Goal: Information Seeking & Learning: Check status

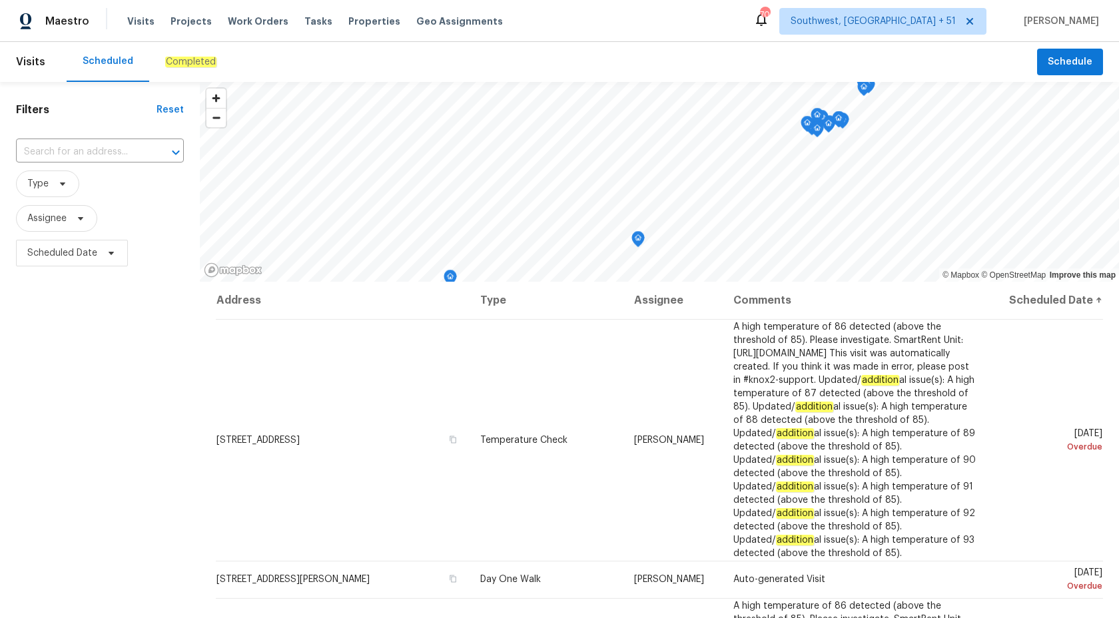
click at [202, 63] on em "Completed" at bounding box center [190, 62] width 51 height 11
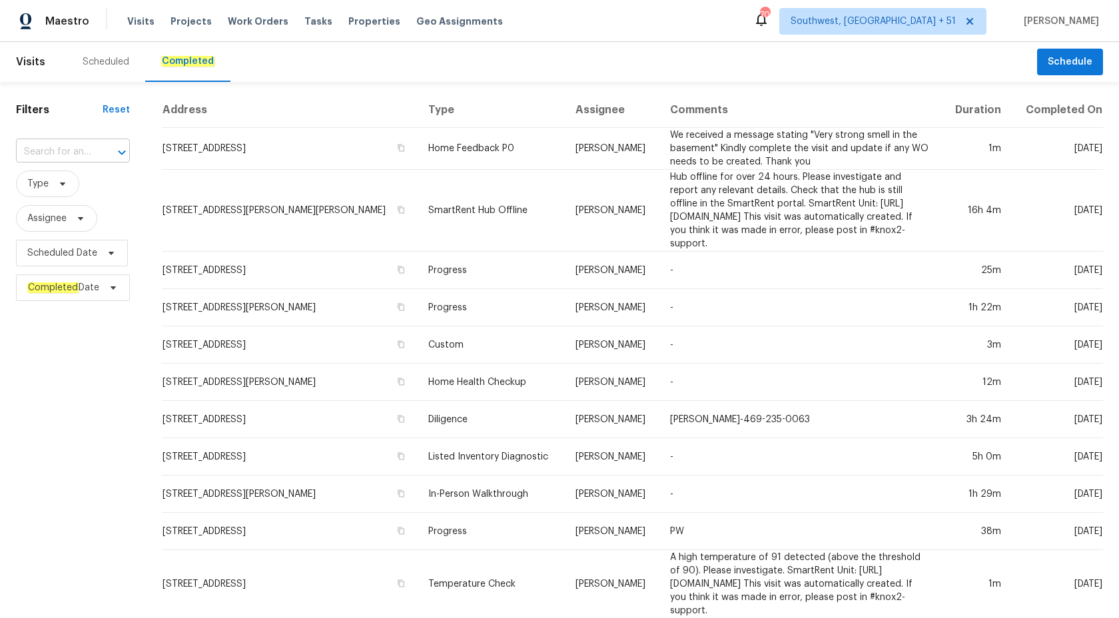
click at [100, 148] on div at bounding box center [112, 152] width 35 height 19
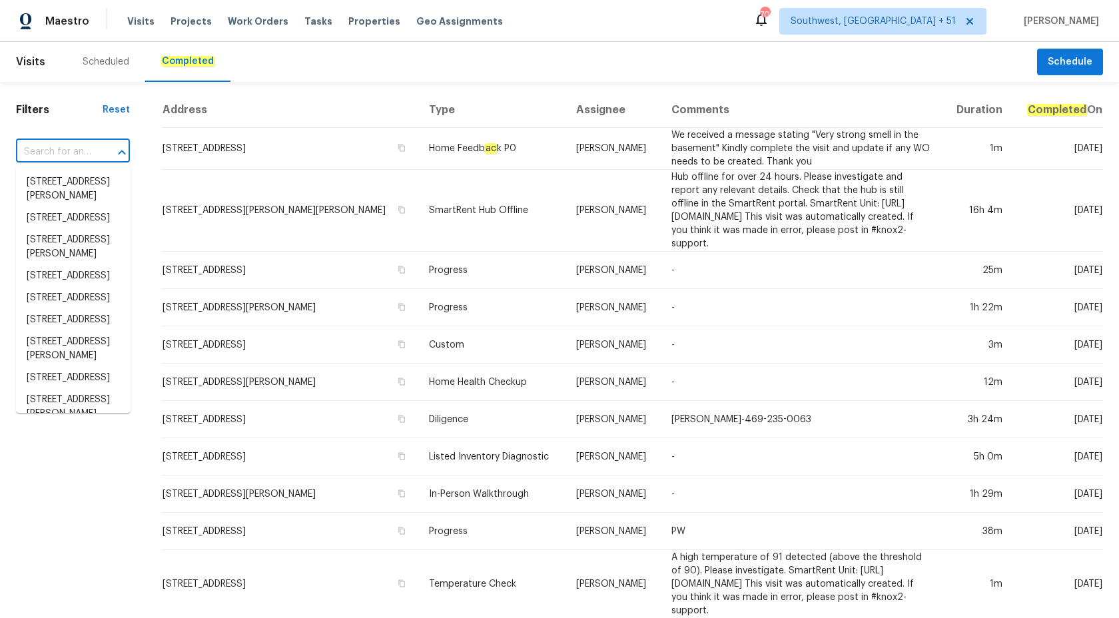
paste input "4436 Lochurst Dr, Pfafftown, NC 27040"
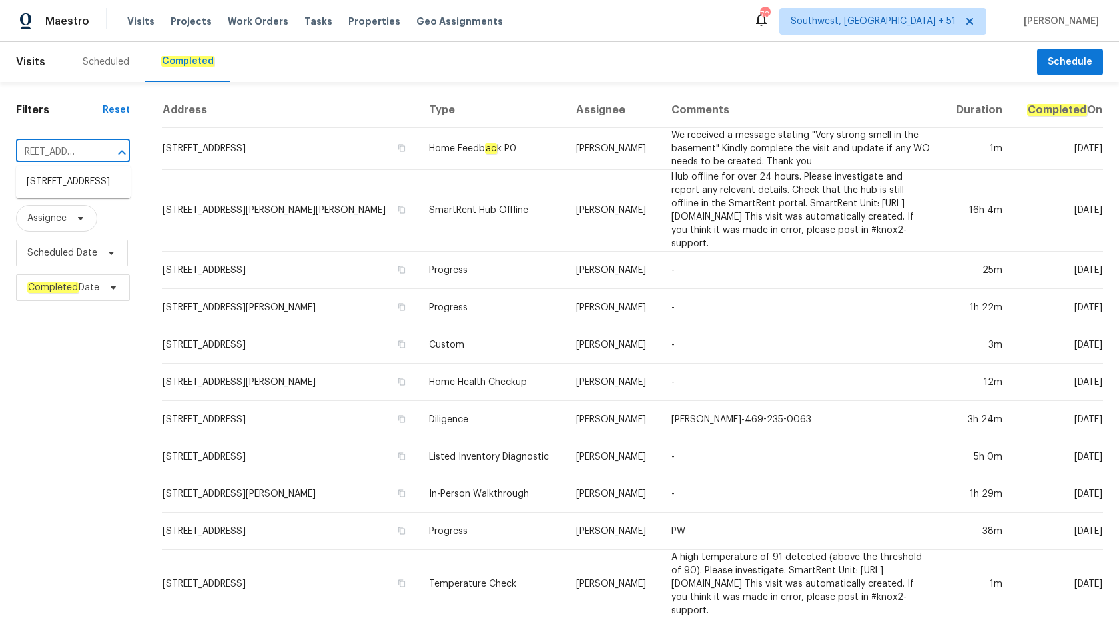
type input "4436 Lochurst Dr, Pfafftown, NC 27040"
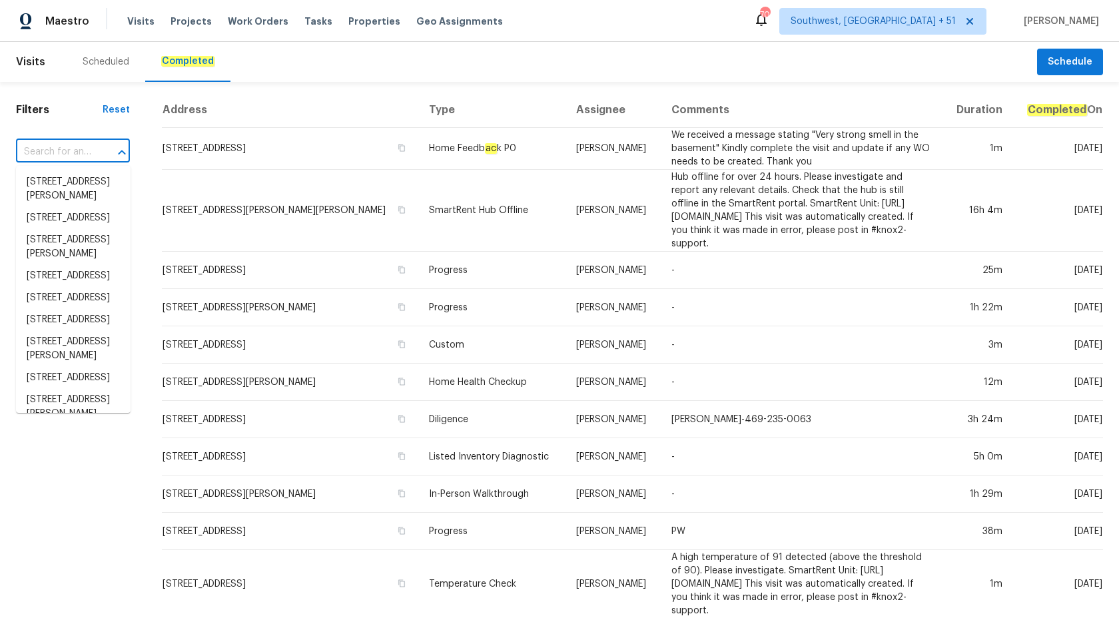
scroll to position [0, 0]
paste input "4436 Lochurst Dr, Pfafftown, NC 27040"
type input "4436 Lochurst Dr, Pfafftown, NC 27040"
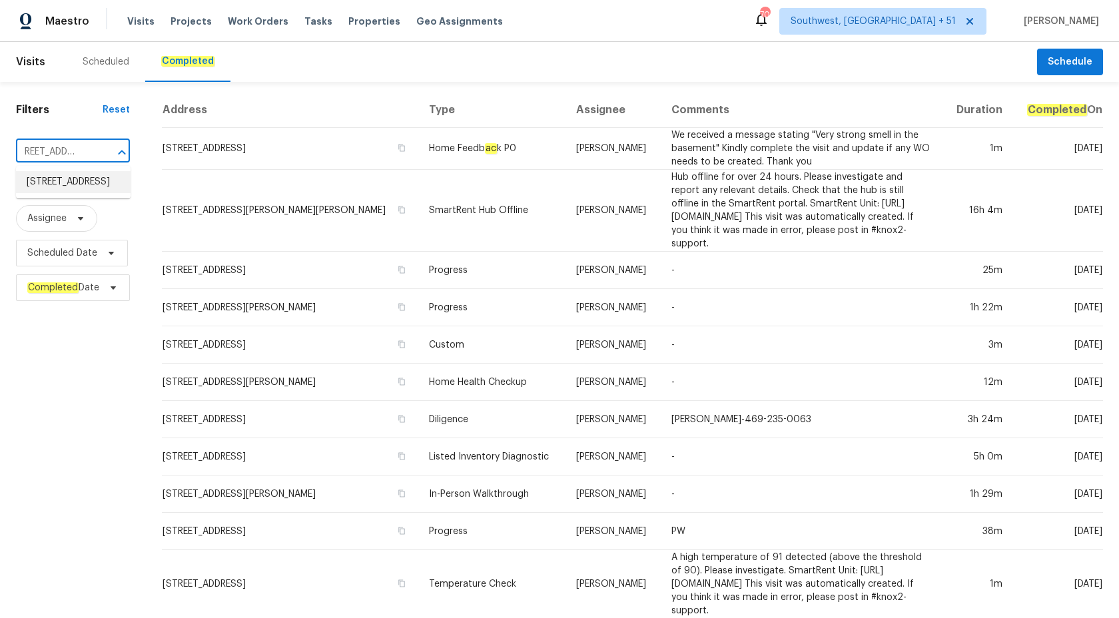
click at [81, 193] on li "4436 Lochurst Dr, Pfafftown, NC 27040" at bounding box center [73, 182] width 115 height 22
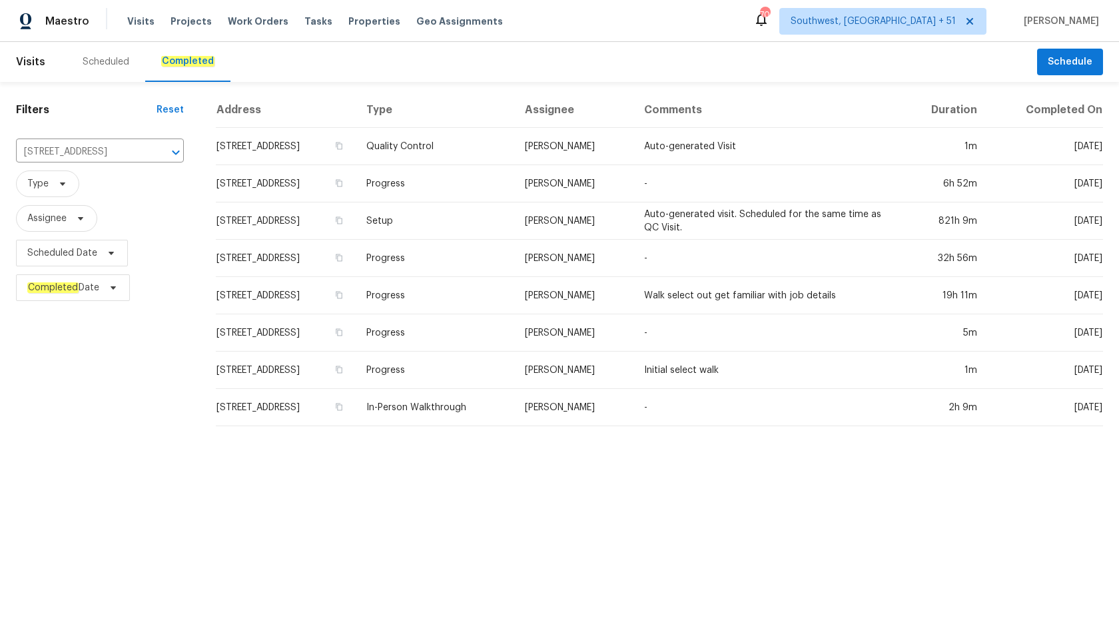
click at [514, 206] on td "Setup" at bounding box center [435, 220] width 158 height 37
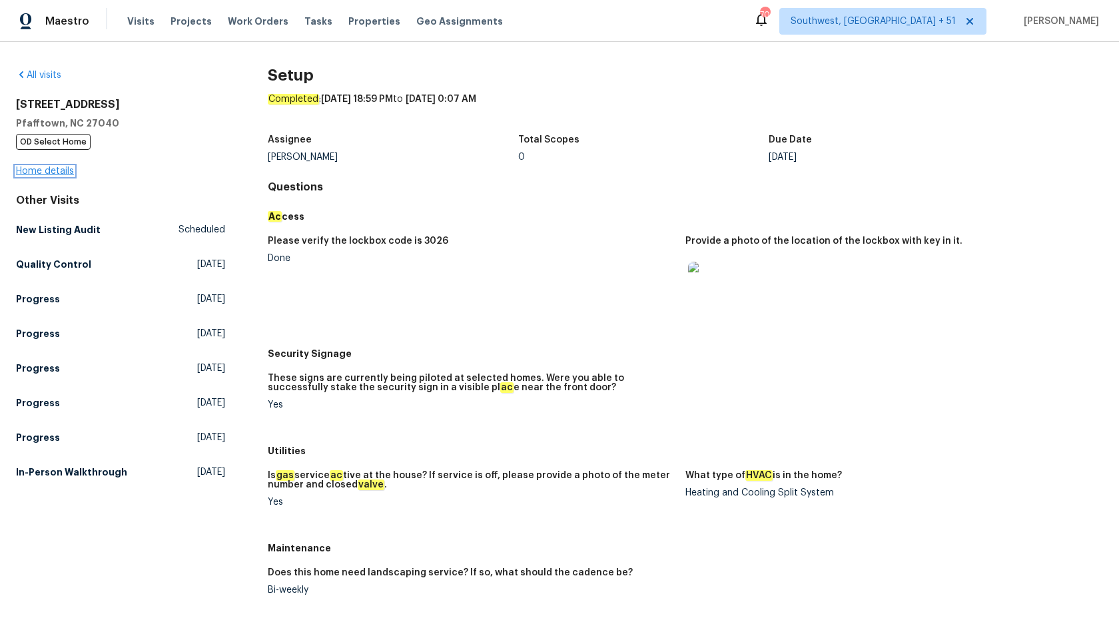
click at [32, 170] on link "Home details" at bounding box center [45, 170] width 58 height 9
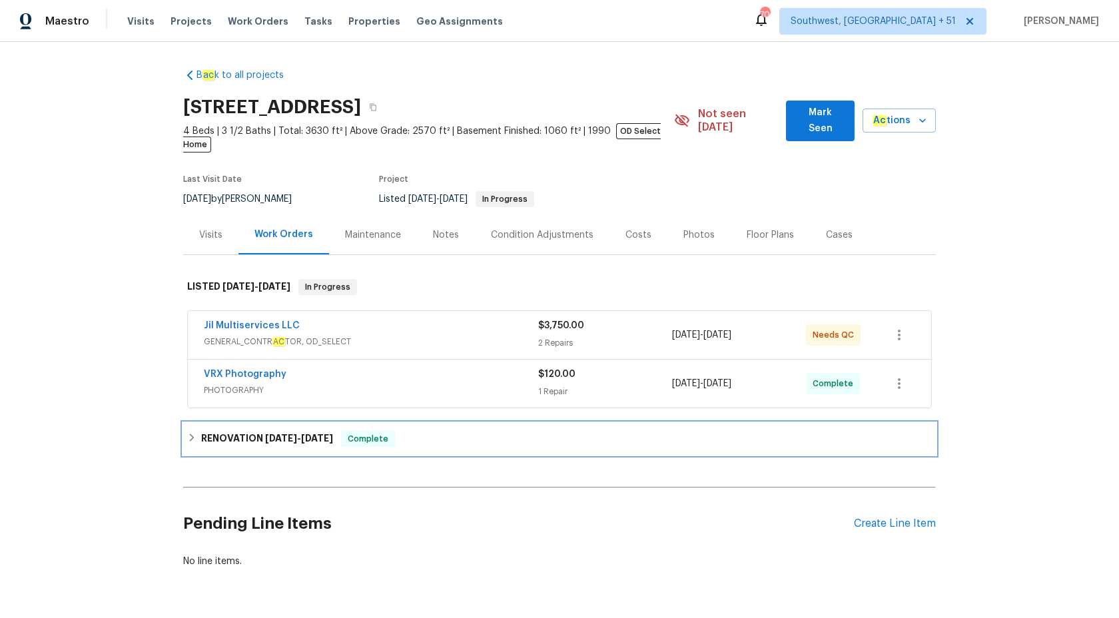
click at [304, 431] on h6 "RENOVATION 2/26/25 - 9/10/25" at bounding box center [267, 439] width 132 height 16
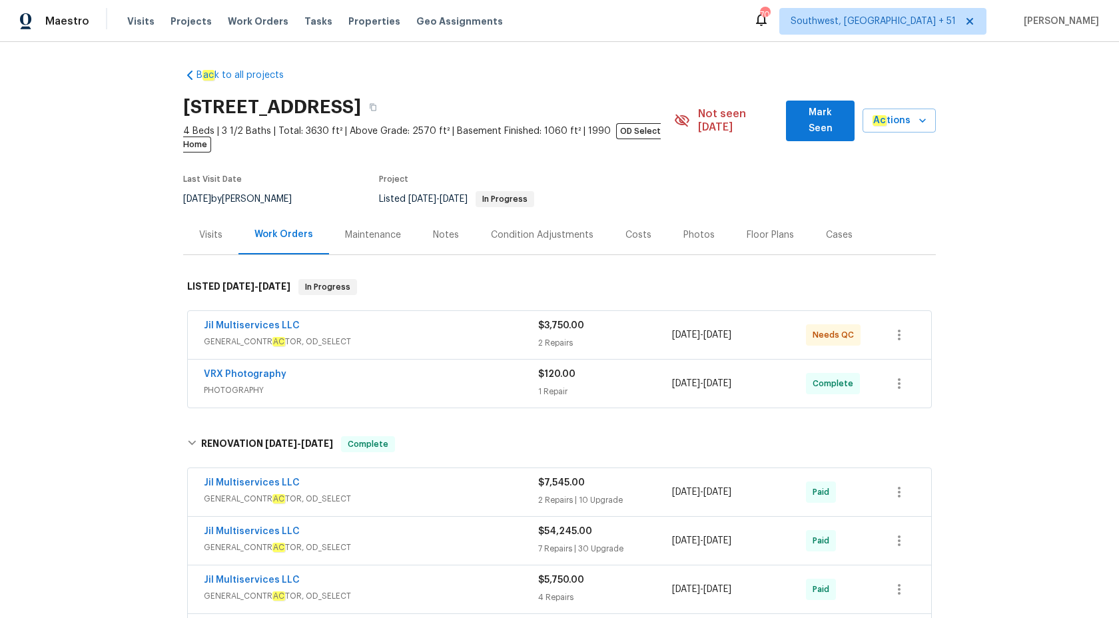
click at [198, 231] on div "Visits" at bounding box center [210, 234] width 55 height 39
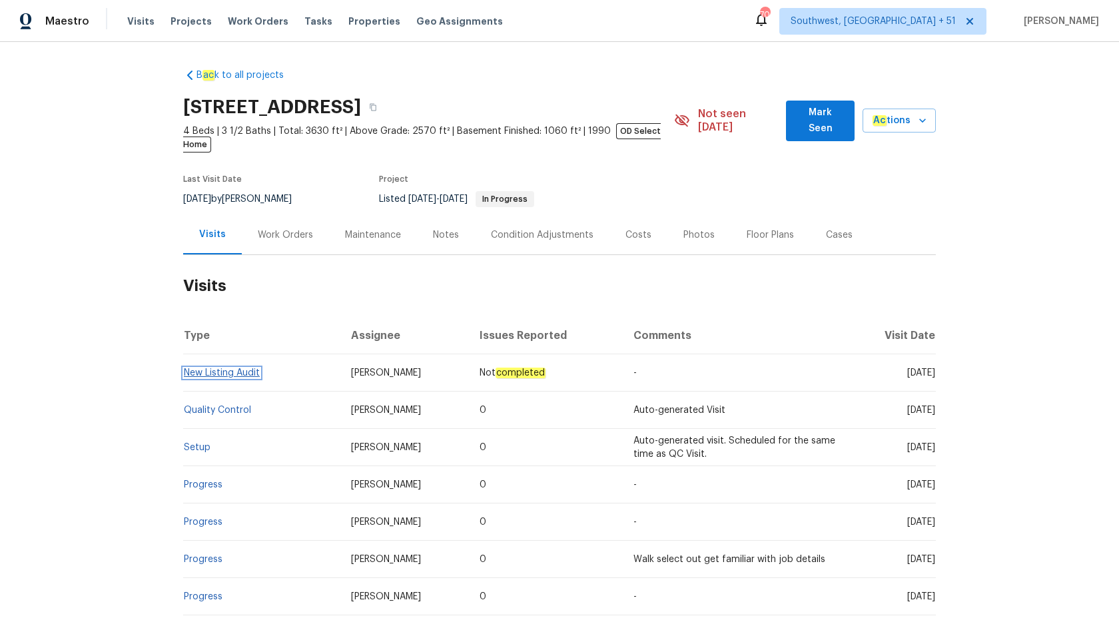
click at [205, 368] on link "New Listing Audit" at bounding box center [222, 372] width 76 height 9
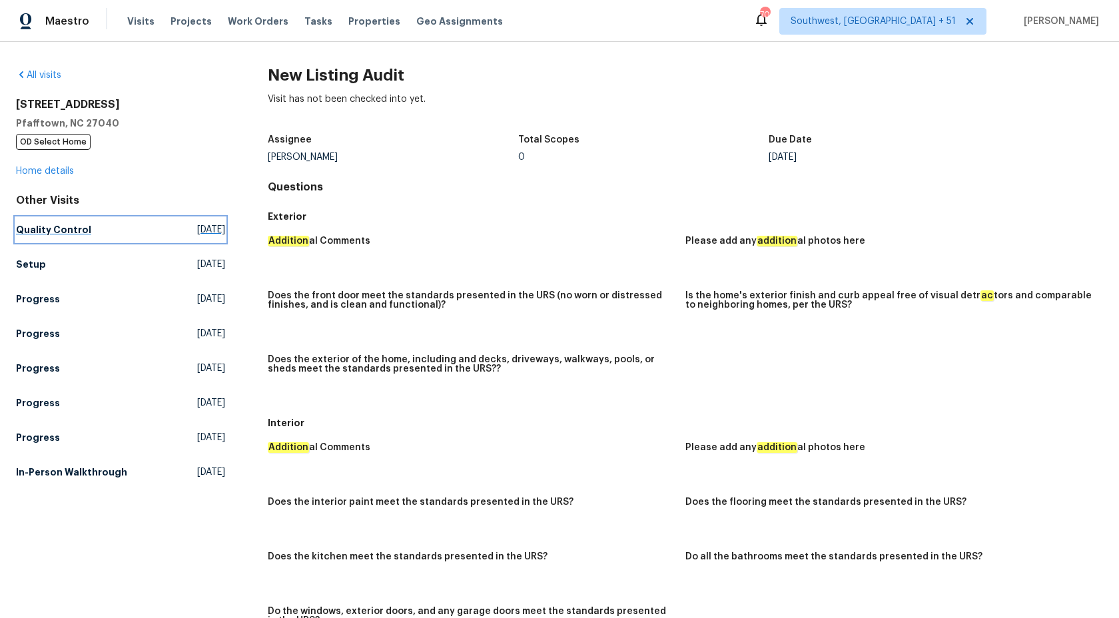
click at [35, 228] on h5 "Quality Control" at bounding box center [53, 229] width 75 height 13
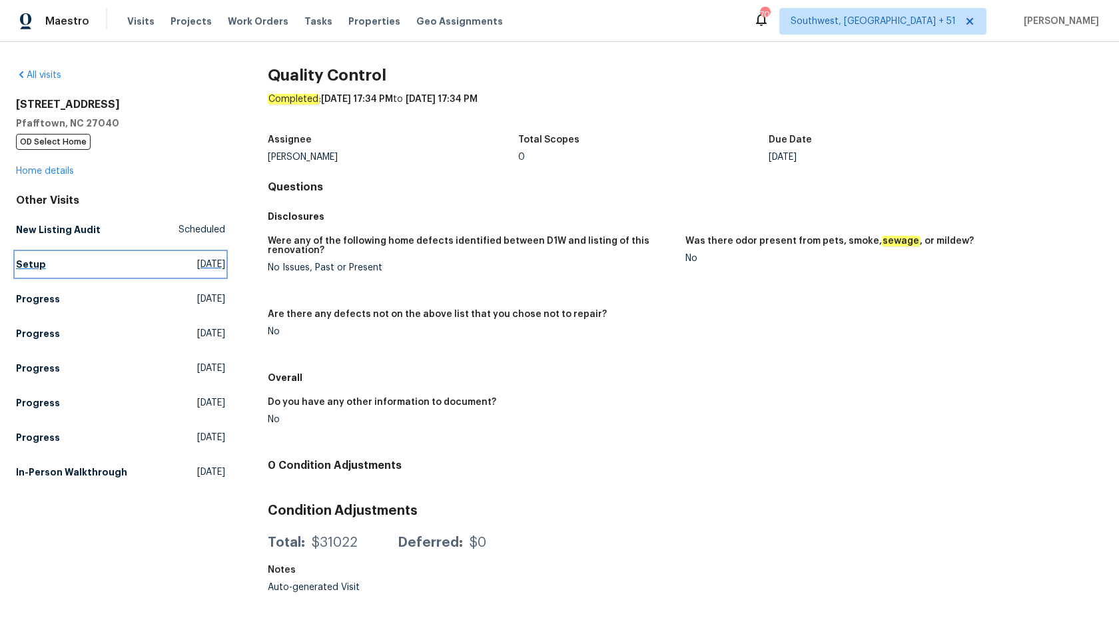
click at [31, 262] on h5 "Setup" at bounding box center [31, 264] width 30 height 13
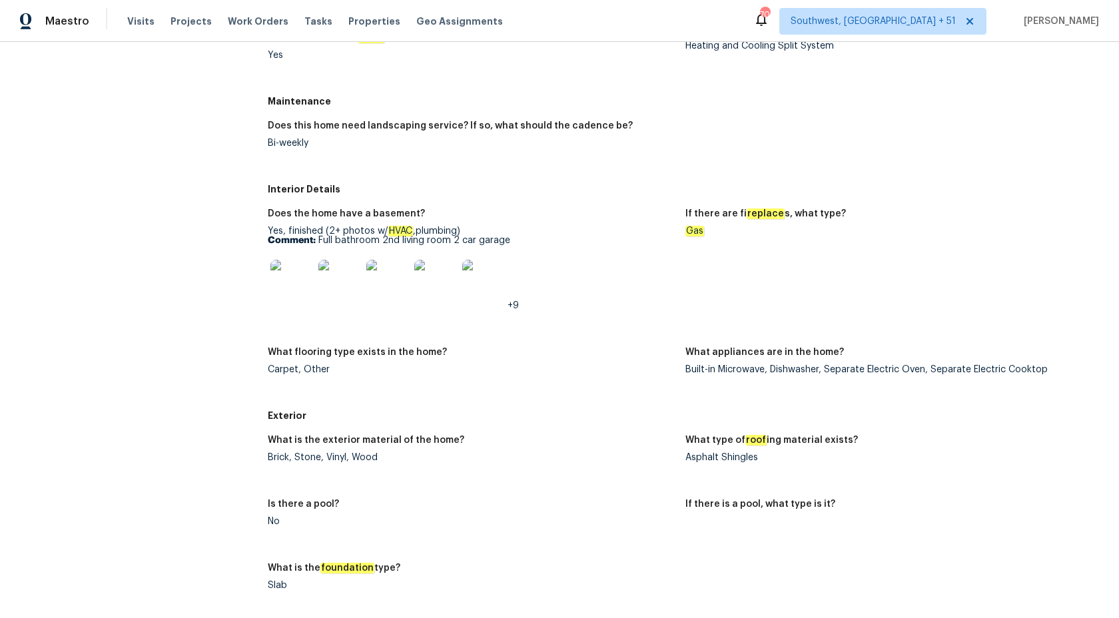
scroll to position [463, 0]
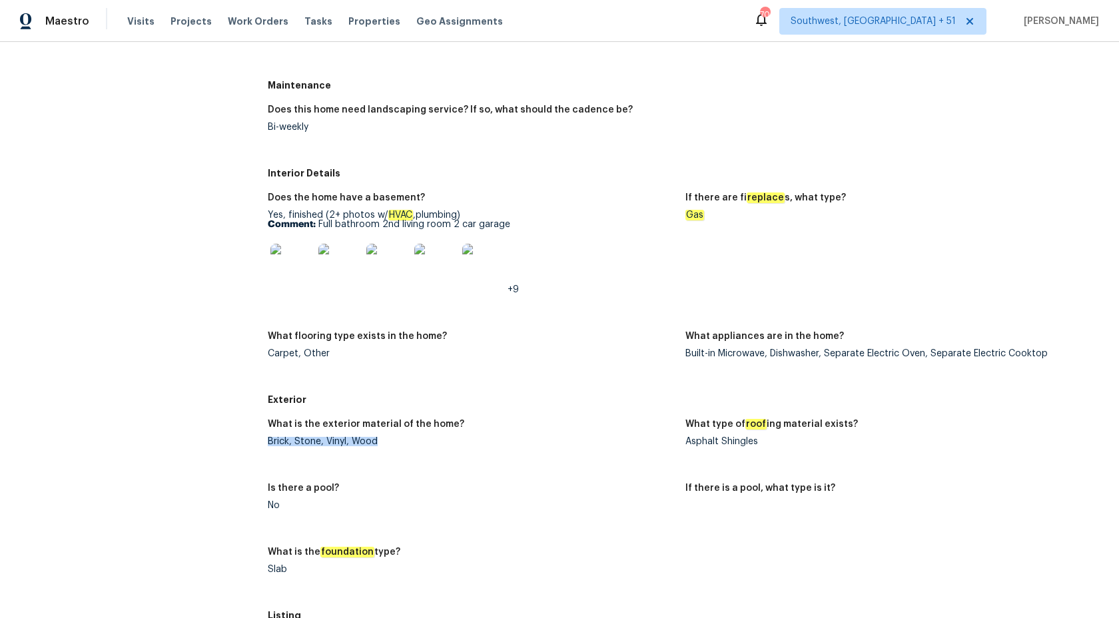
drag, startPoint x: 250, startPoint y: 447, endPoint x: 415, endPoint y: 447, distance: 164.5
click at [414, 447] on div "All visits 4436 Lochurst Dr Pfafftown, NC 27040 OD Select Home Home details Oth…" at bounding box center [559, 358] width 1087 height 1505
click at [555, 246] on div "+9" at bounding box center [471, 265] width 407 height 59
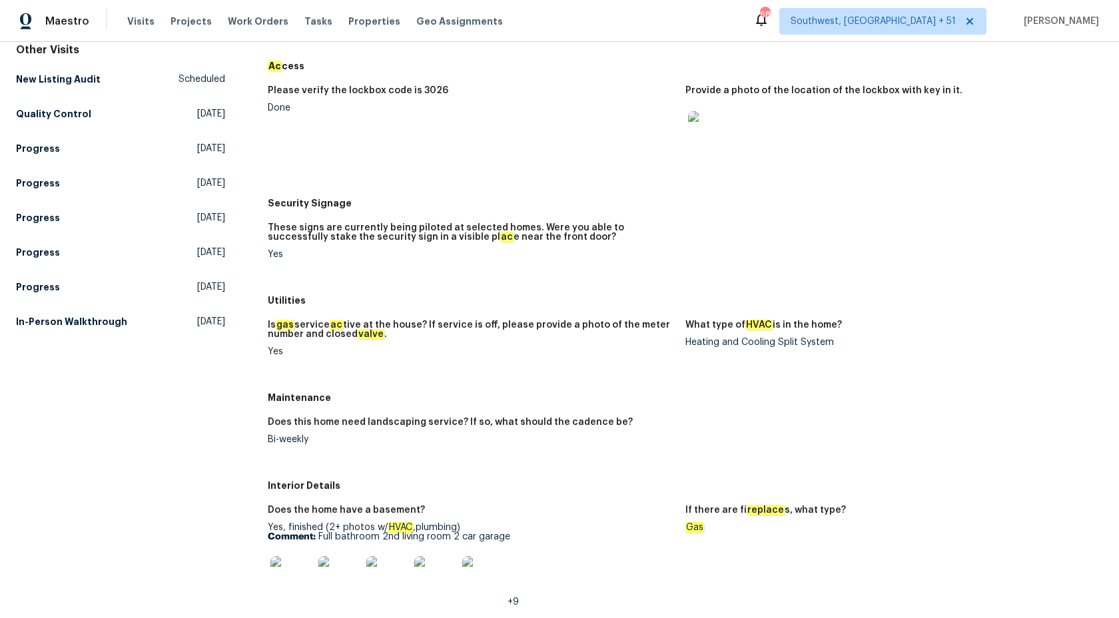
scroll to position [54, 0]
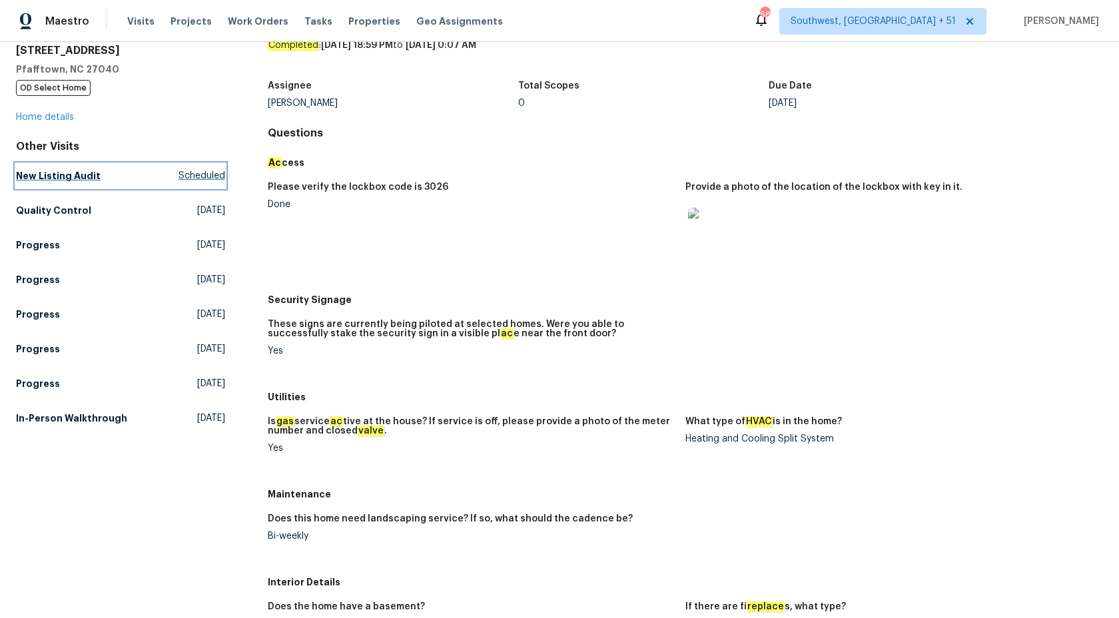
click at [41, 186] on link "New Listing Audit Scheduled" at bounding box center [120, 176] width 209 height 24
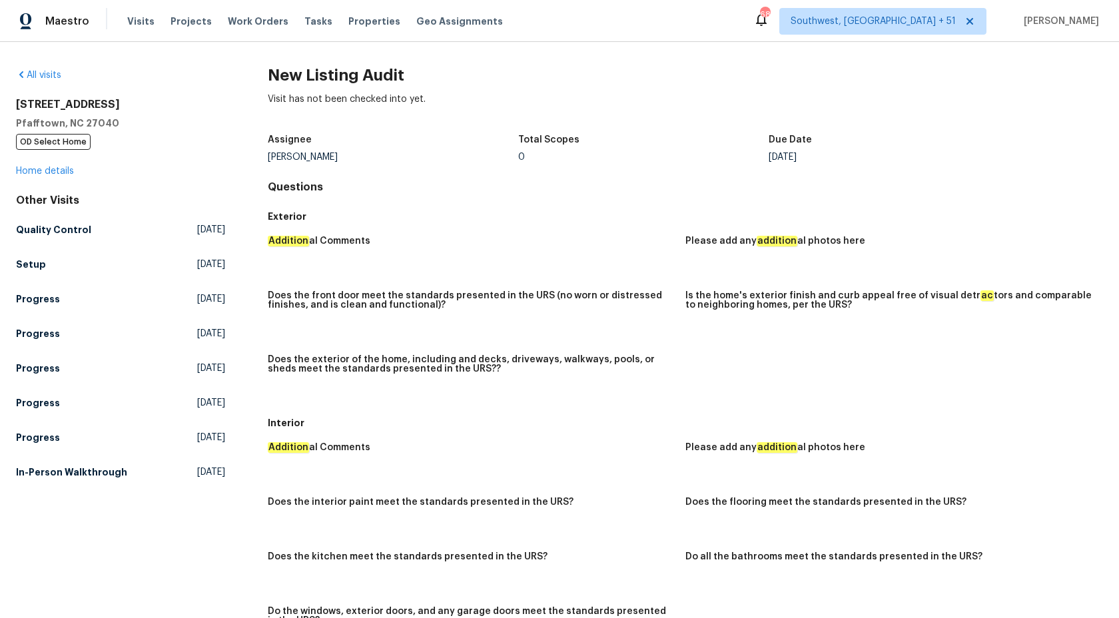
click at [378, 284] on div "Addition al Comments Please add any addition al photos here Does the front door…" at bounding box center [685, 319] width 835 height 182
click at [17, 269] on h5 "Setup" at bounding box center [31, 264] width 30 height 13
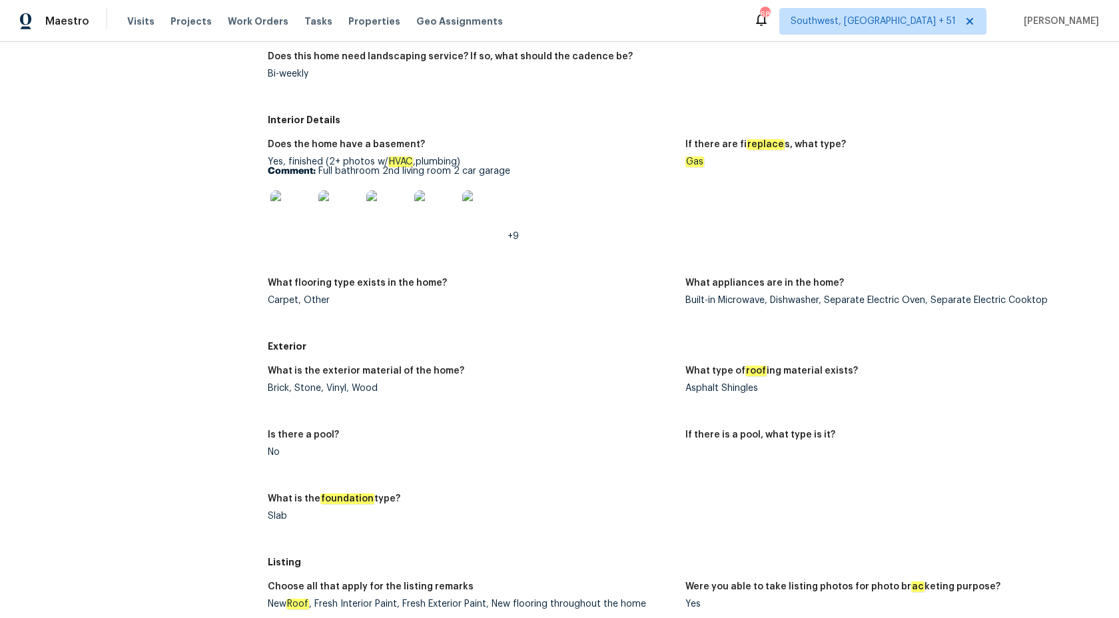
scroll to position [956, 0]
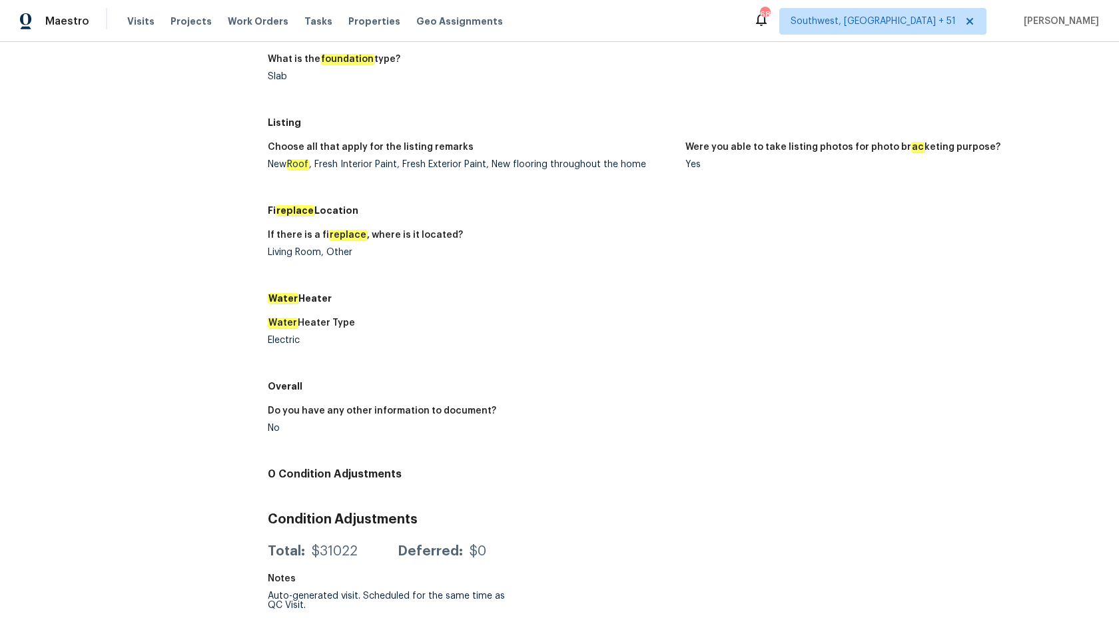
click at [756, 307] on div "Water Heater" at bounding box center [685, 298] width 835 height 24
click at [776, 149] on h5 "Were you able to take listing photos for photo br ac keting purpose?" at bounding box center [842, 147] width 315 height 9
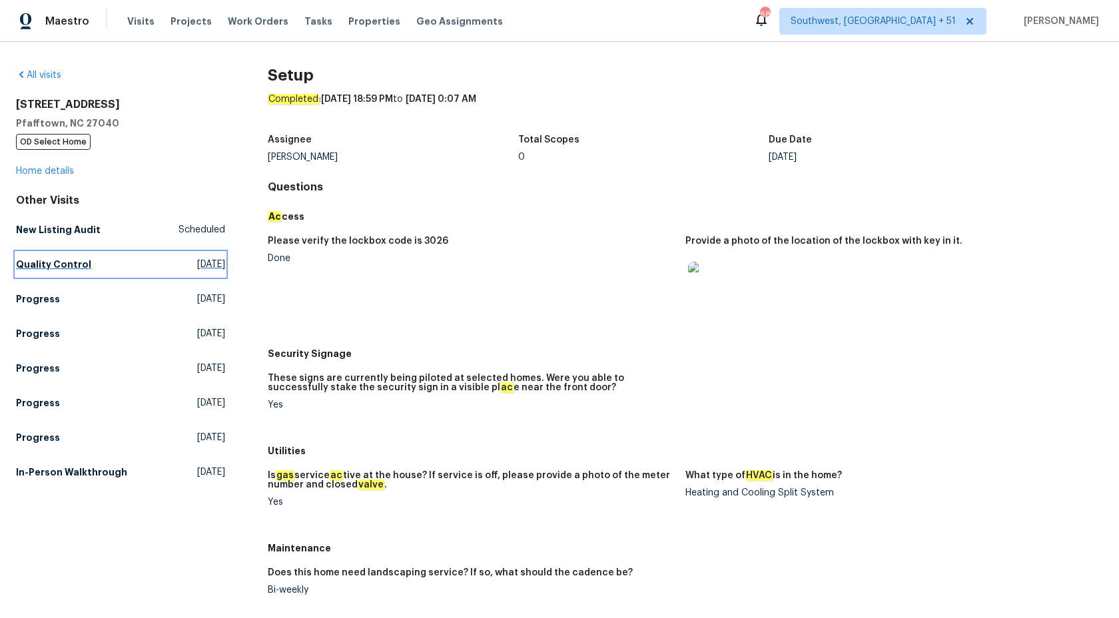
click at [64, 256] on link "Quality Control Wed, Sep 17 2025" at bounding box center [120, 264] width 209 height 24
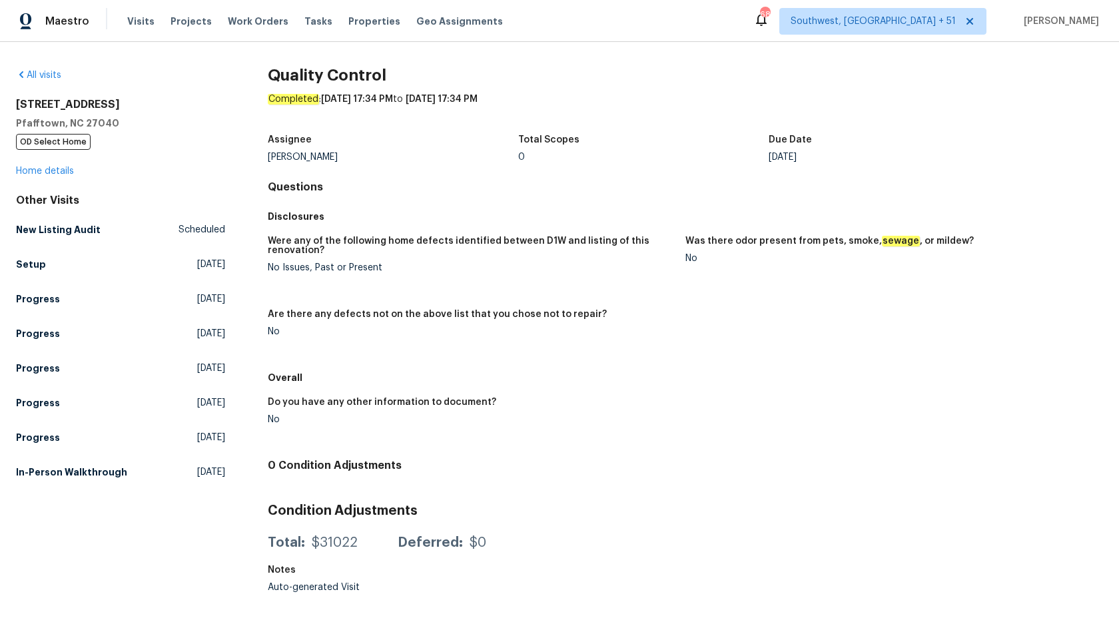
click at [393, 256] on div "Were any of the following home defects identified between D1W and listing of th…" at bounding box center [471, 249] width 407 height 27
click at [19, 232] on h5 "New Listing Audit" at bounding box center [58, 229] width 85 height 13
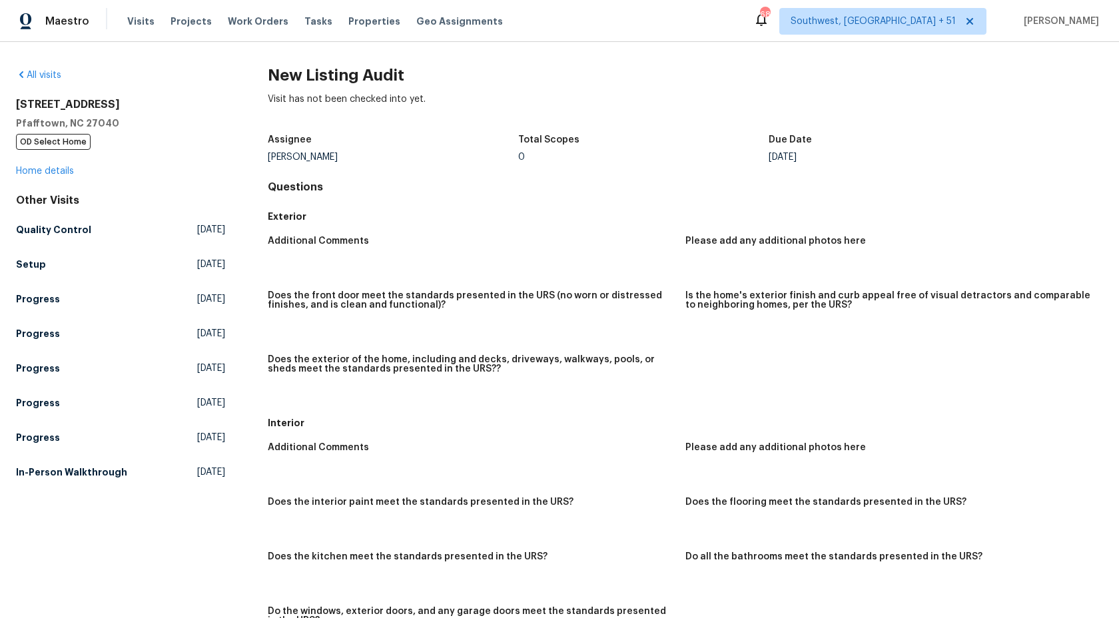
click at [726, 262] on figure "Please add any additional photos here" at bounding box center [894, 255] width 418 height 39
click at [36, 272] on link "Setup Thu, Sep 11 2025" at bounding box center [120, 264] width 209 height 24
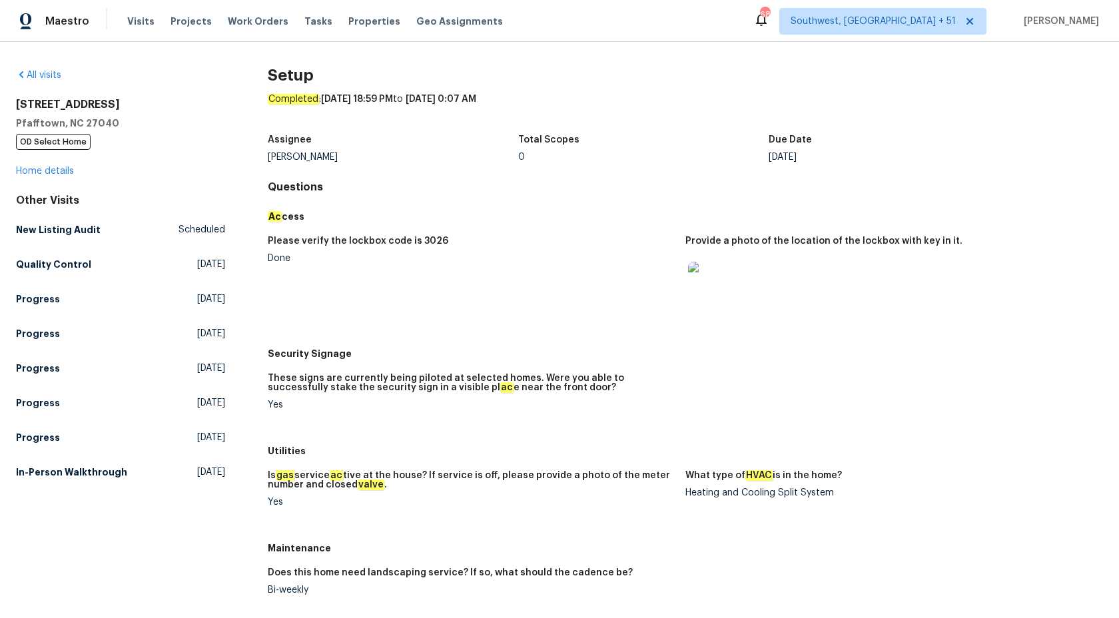
click at [499, 243] on div "Please verify the lockbox code is 3026" at bounding box center [471, 244] width 407 height 17
click at [23, 304] on h5 "Progress" at bounding box center [38, 298] width 44 height 13
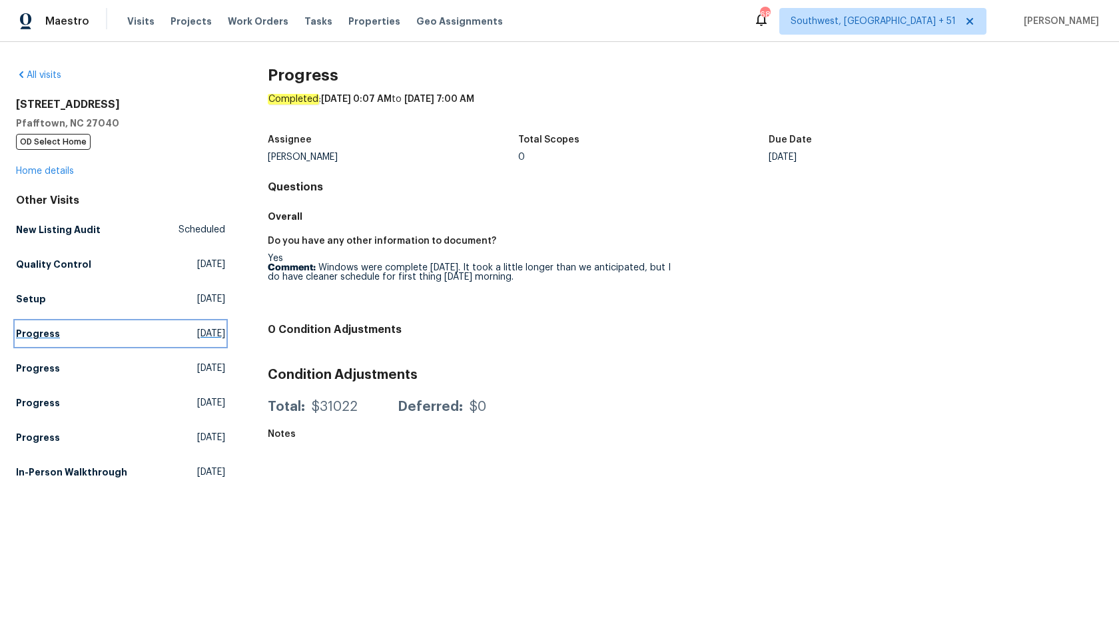
click at [23, 322] on link "Progress Fri, May 02 2025" at bounding box center [120, 334] width 209 height 24
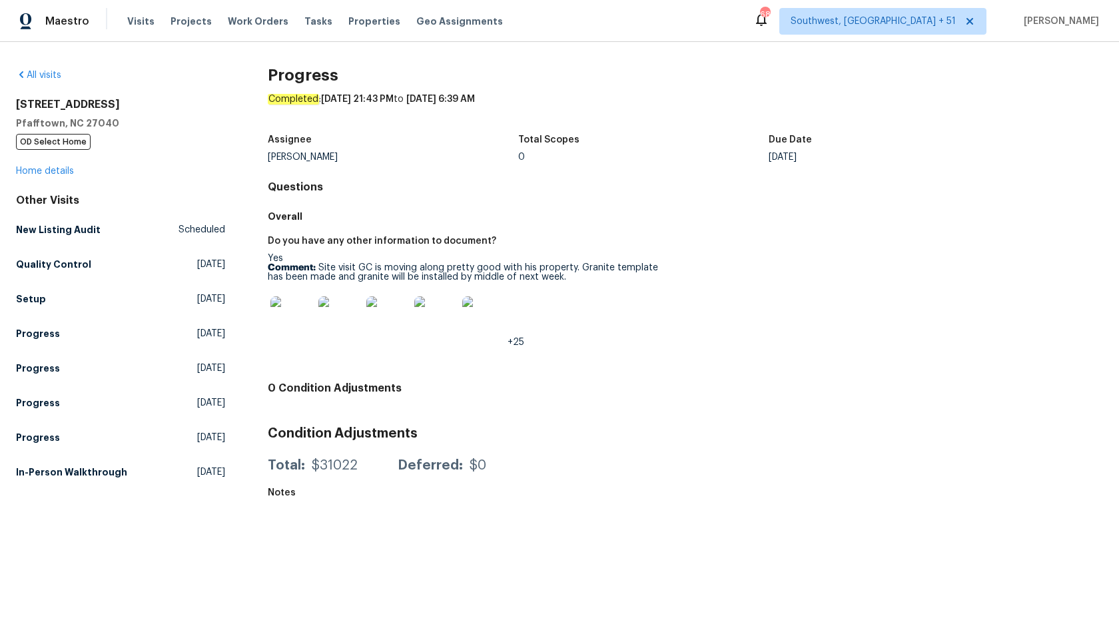
click at [25, 349] on div "Other Visits New Listing Audit Scheduled Quality Control Wed, Sep 17 2025 Setup…" at bounding box center [120, 339] width 209 height 290
click at [25, 370] on h5 "Progress" at bounding box center [38, 368] width 44 height 13
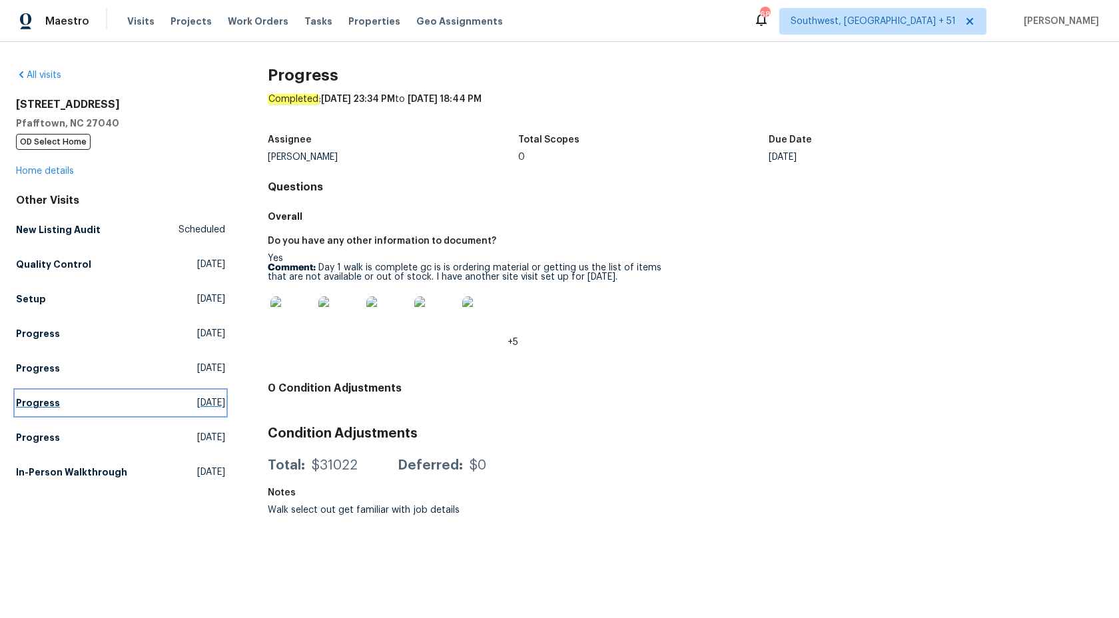
click at [21, 408] on h5 "Progress" at bounding box center [38, 402] width 44 height 13
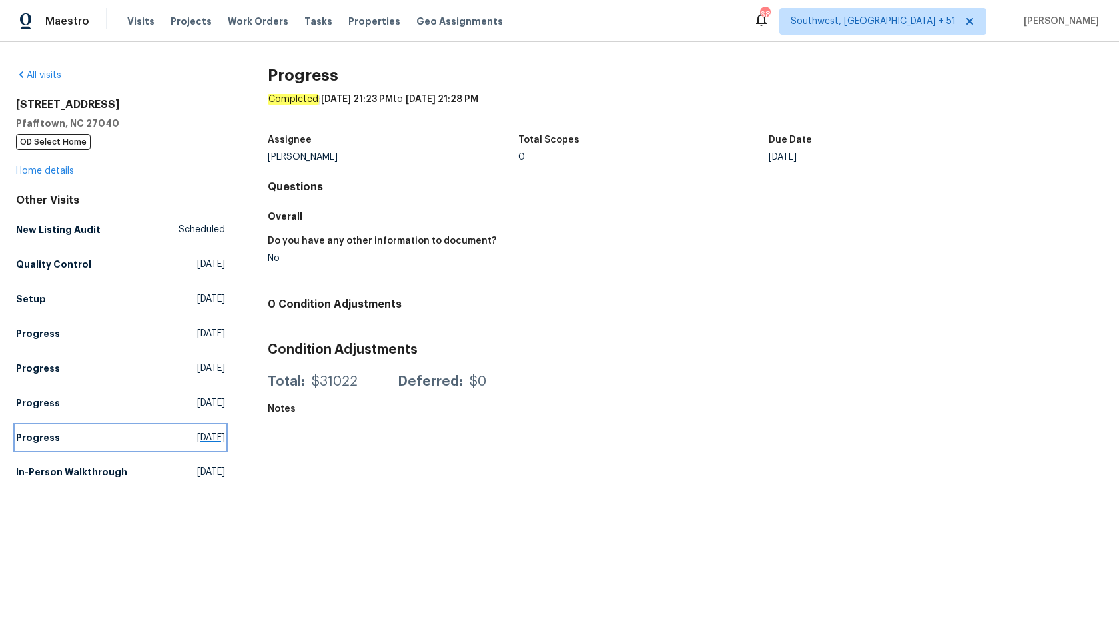
click at [38, 438] on h5 "Progress" at bounding box center [38, 437] width 44 height 13
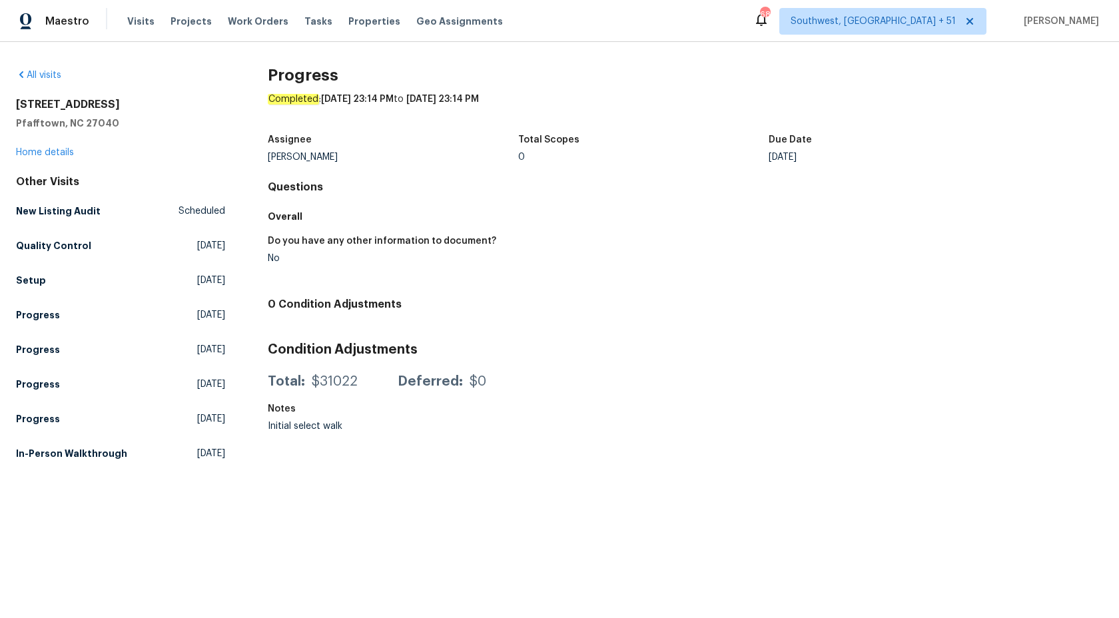
click at [664, 364] on div "Condition Adjustments Total: $31022 Deferred: $0" at bounding box center [685, 364] width 835 height 64
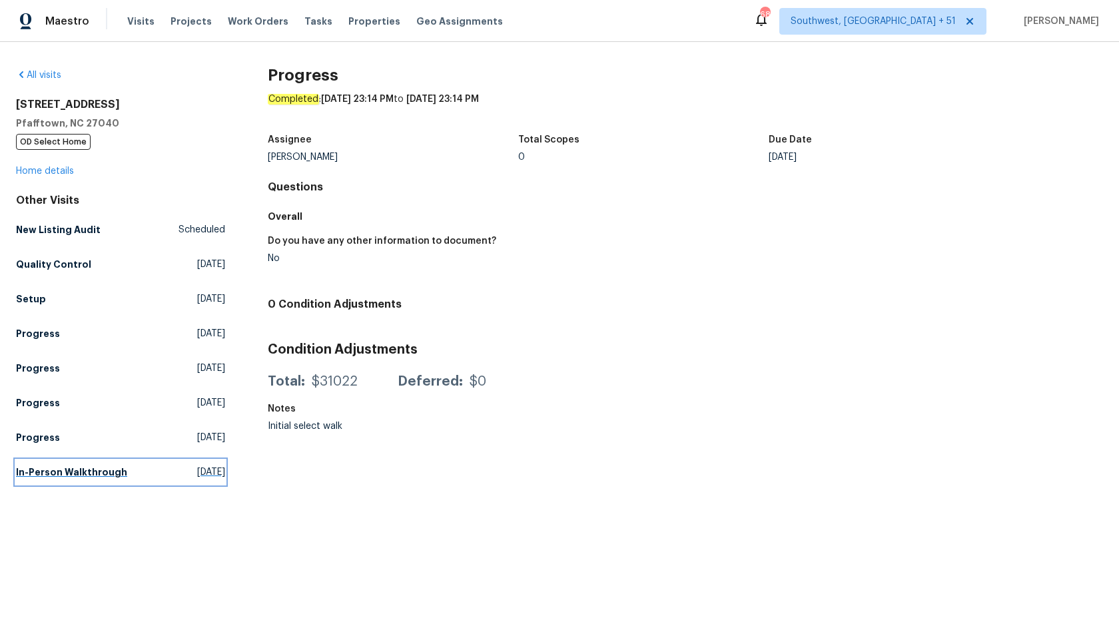
click at [75, 475] on h5 "In-Person Walkthrough" at bounding box center [71, 471] width 111 height 13
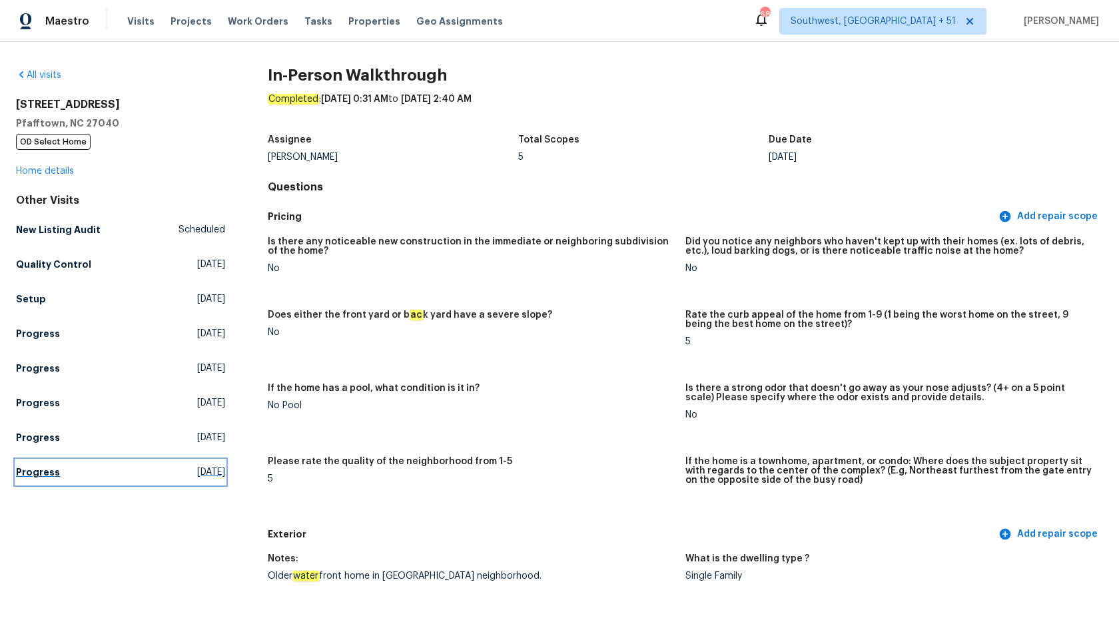
click at [35, 483] on link "Progress Thu, Feb 27 2025" at bounding box center [120, 472] width 209 height 24
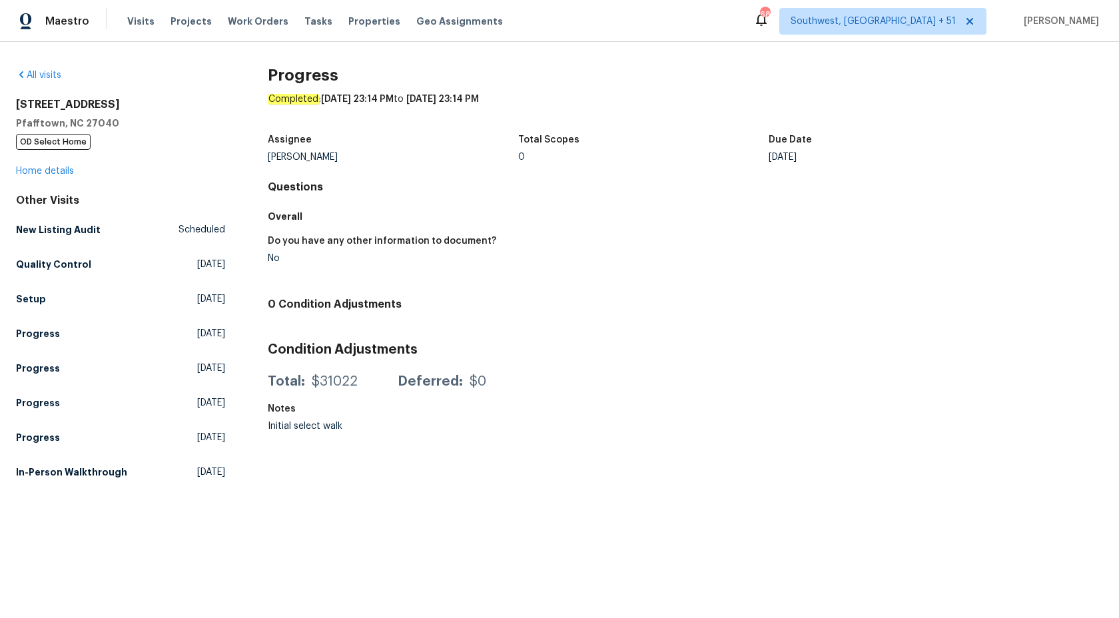
click at [56, 244] on div "Other Visits New Listing Audit Scheduled Quality Control Wed, Sep 17 2025 Setup…" at bounding box center [120, 339] width 209 height 290
click at [56, 241] on link "New Listing Audit Scheduled" at bounding box center [120, 230] width 209 height 24
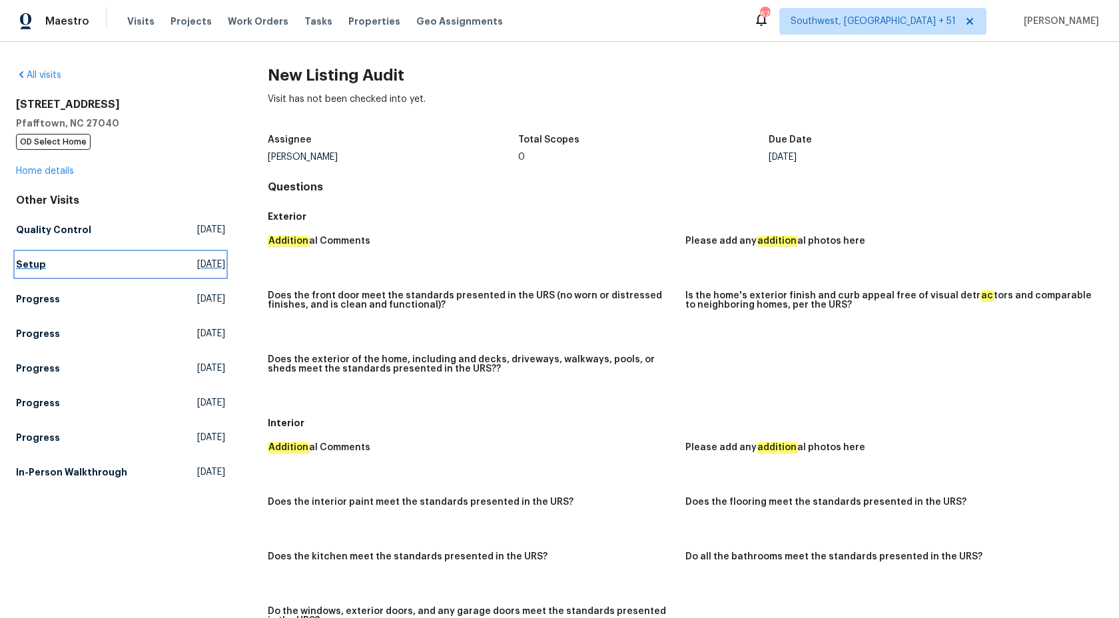
click at [41, 262] on h5 "Setup" at bounding box center [31, 264] width 30 height 13
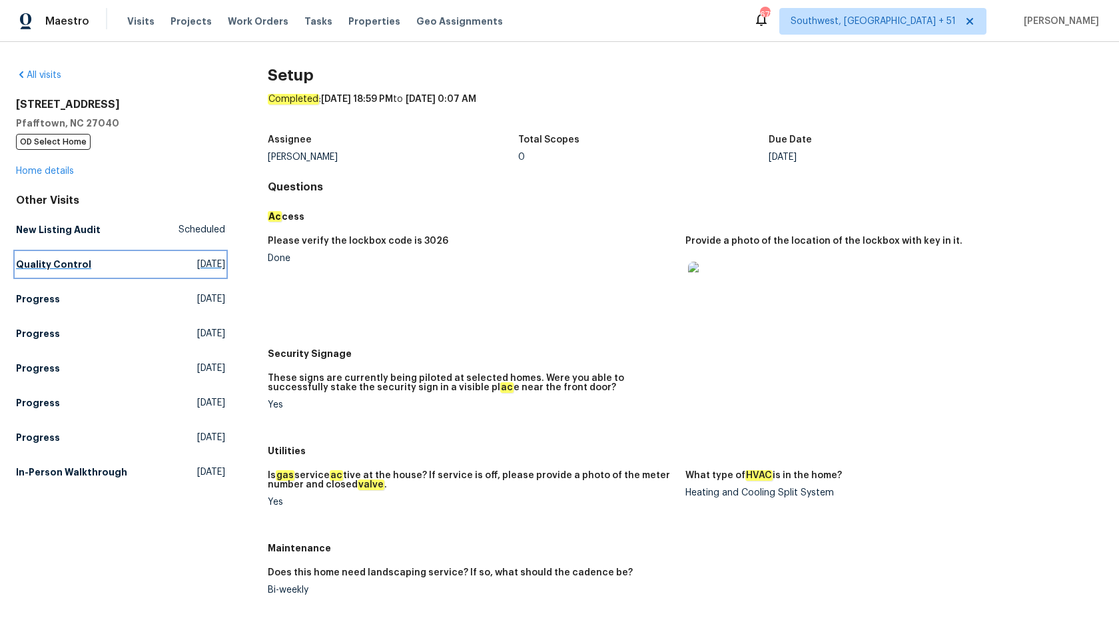
click at [64, 259] on h5 "Quality Control" at bounding box center [53, 264] width 75 height 13
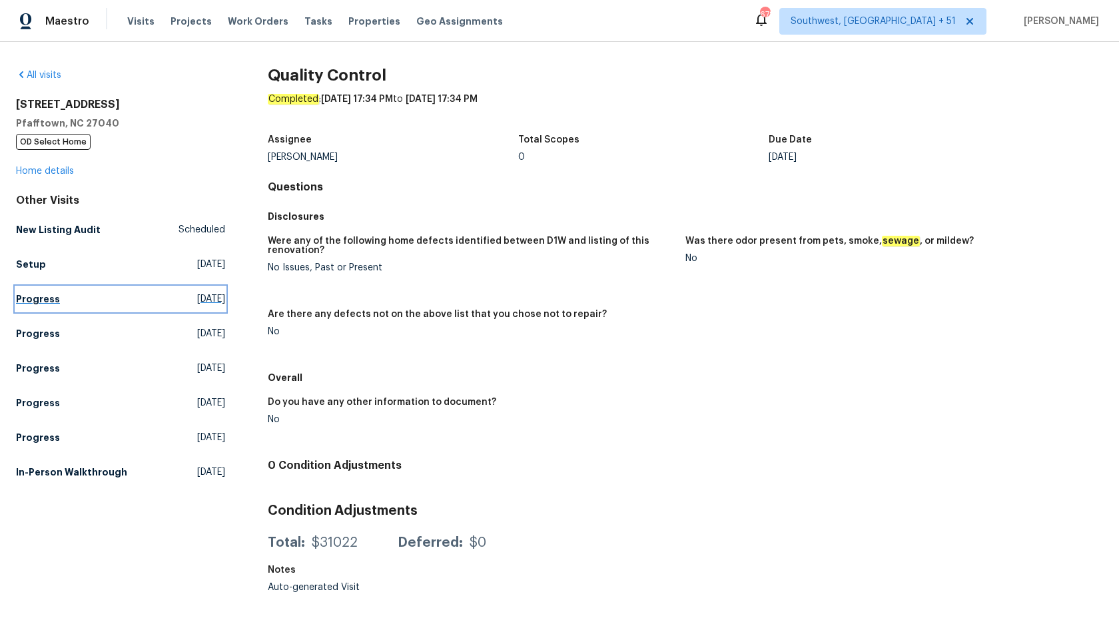
click at [45, 296] on h5 "Progress" at bounding box center [38, 298] width 44 height 13
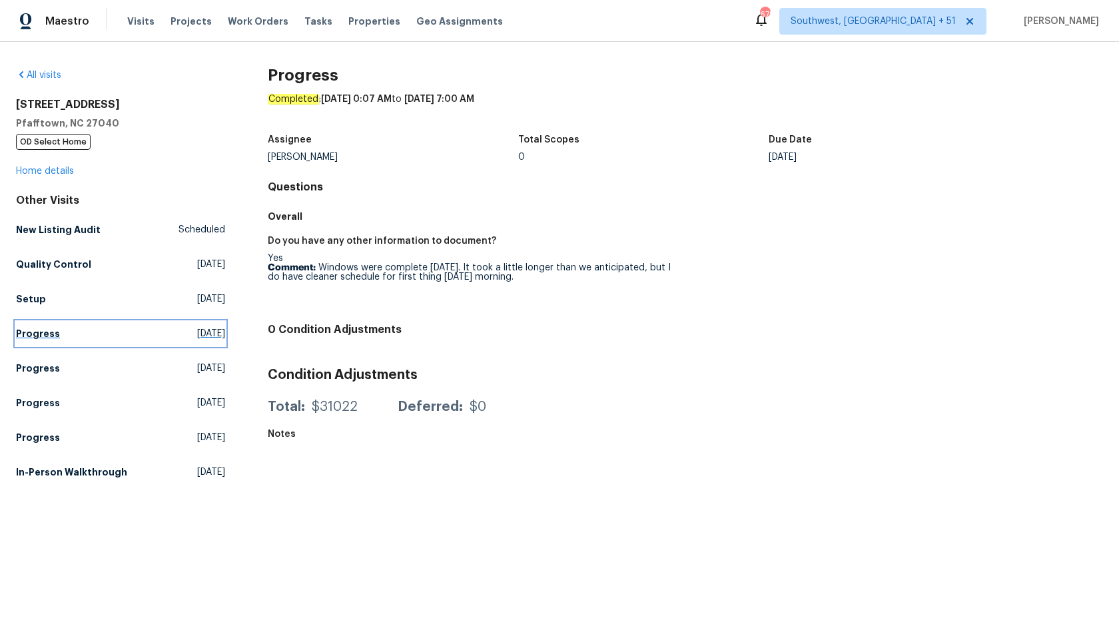
click at [45, 338] on h5 "Progress" at bounding box center [38, 333] width 44 height 13
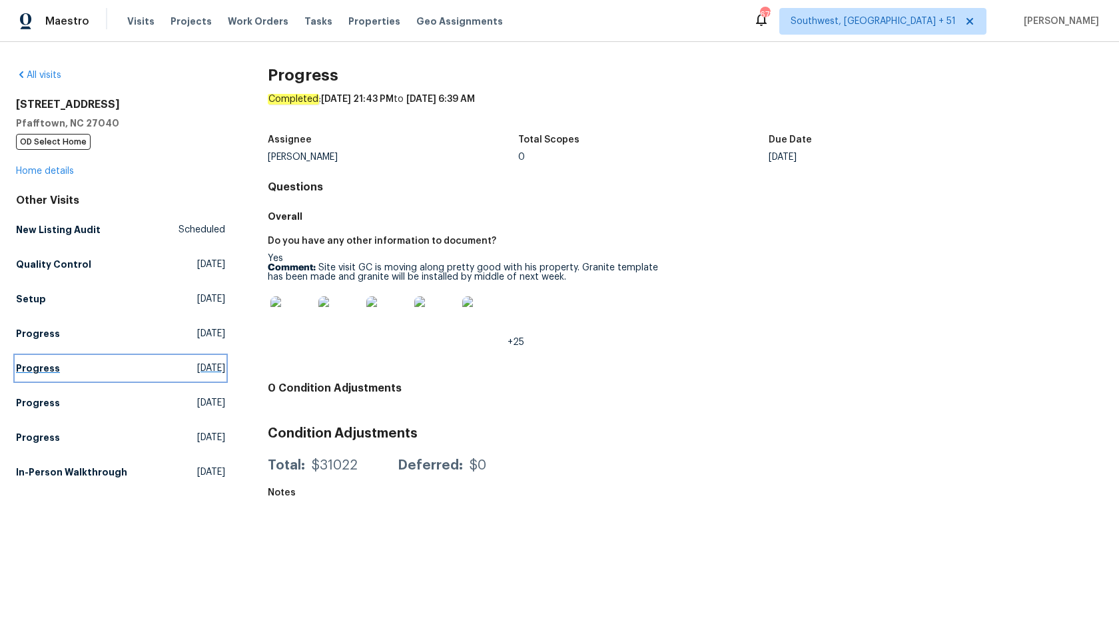
click at [43, 368] on h5 "Progress" at bounding box center [38, 368] width 44 height 13
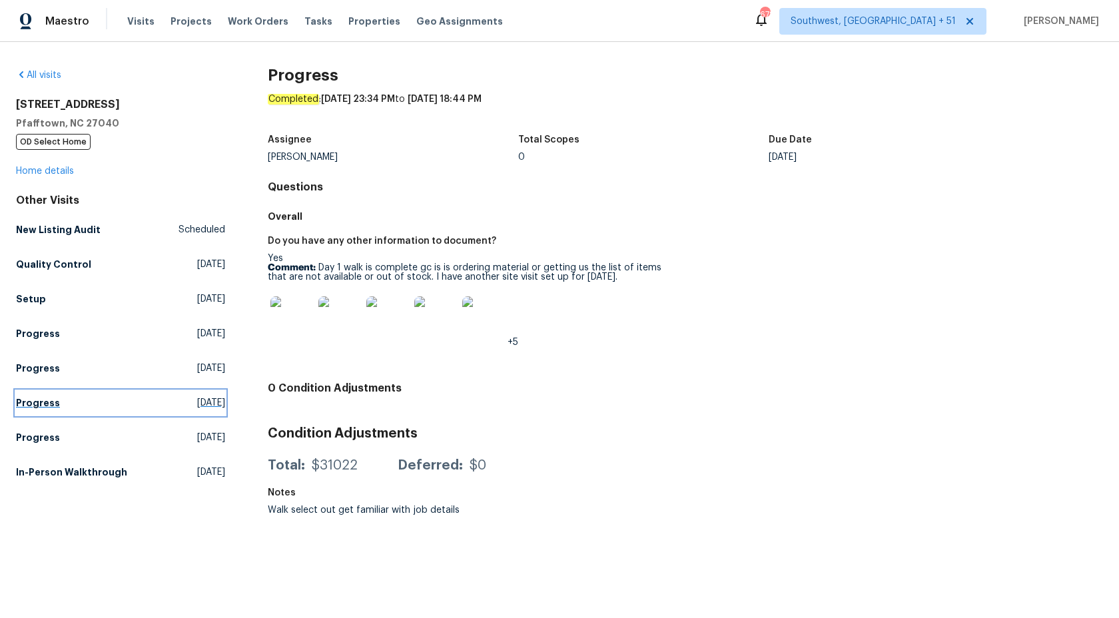
click at [42, 412] on link "Progress Fri, Mar 14 2025" at bounding box center [120, 403] width 209 height 24
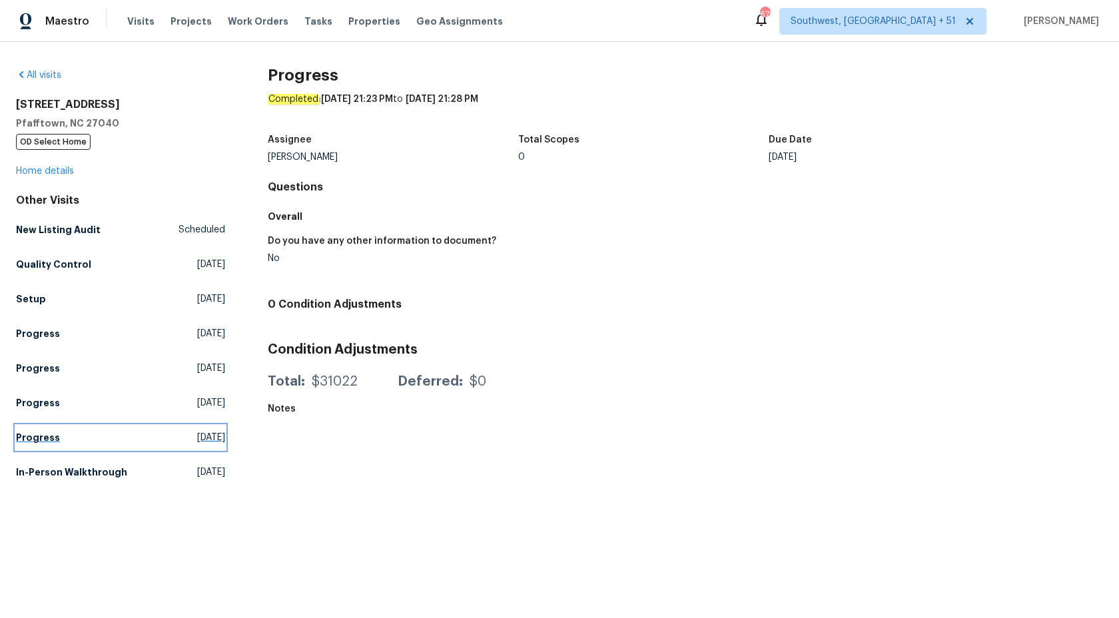
click at [39, 442] on h5 "Progress" at bounding box center [38, 437] width 44 height 13
click at [53, 165] on div "4436 Lochurst Dr Pfafftown, NC 27040 OD Select Home Home details" at bounding box center [120, 138] width 209 height 80
click at [55, 173] on link "Home details" at bounding box center [45, 170] width 58 height 9
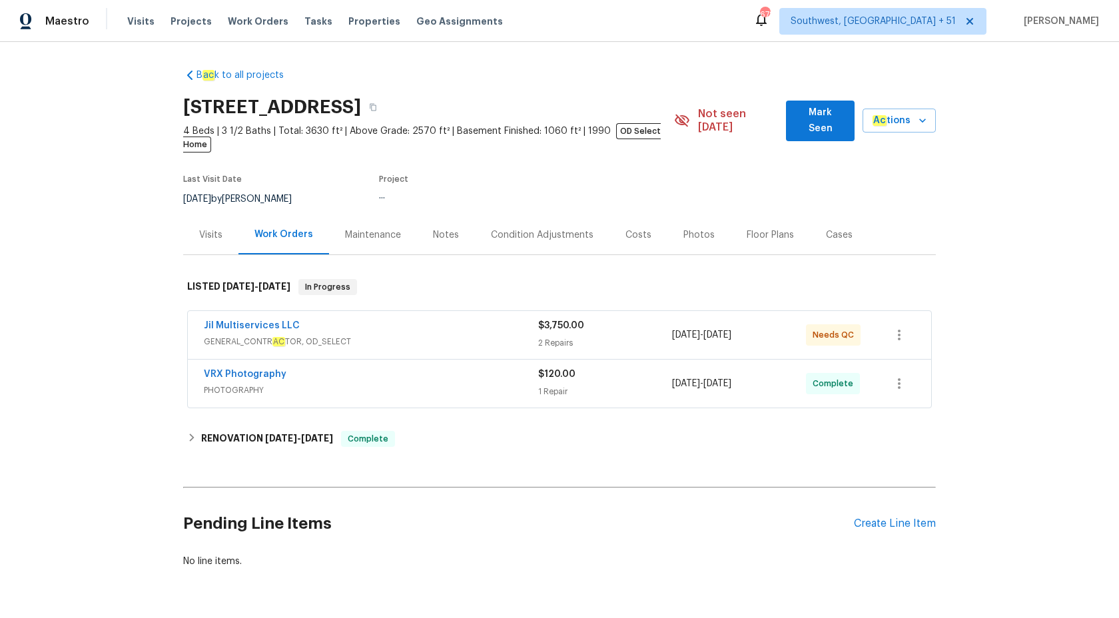
click at [329, 335] on span "GENERAL_CONTR AC TOR, OD_SELECT" at bounding box center [371, 341] width 334 height 13
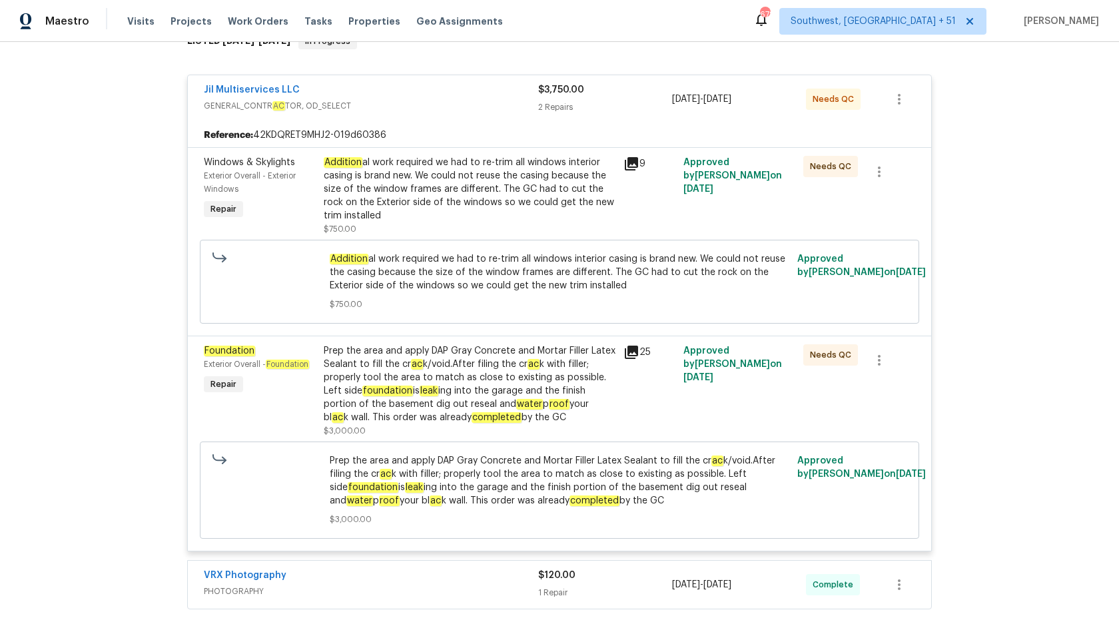
scroll to position [267, 0]
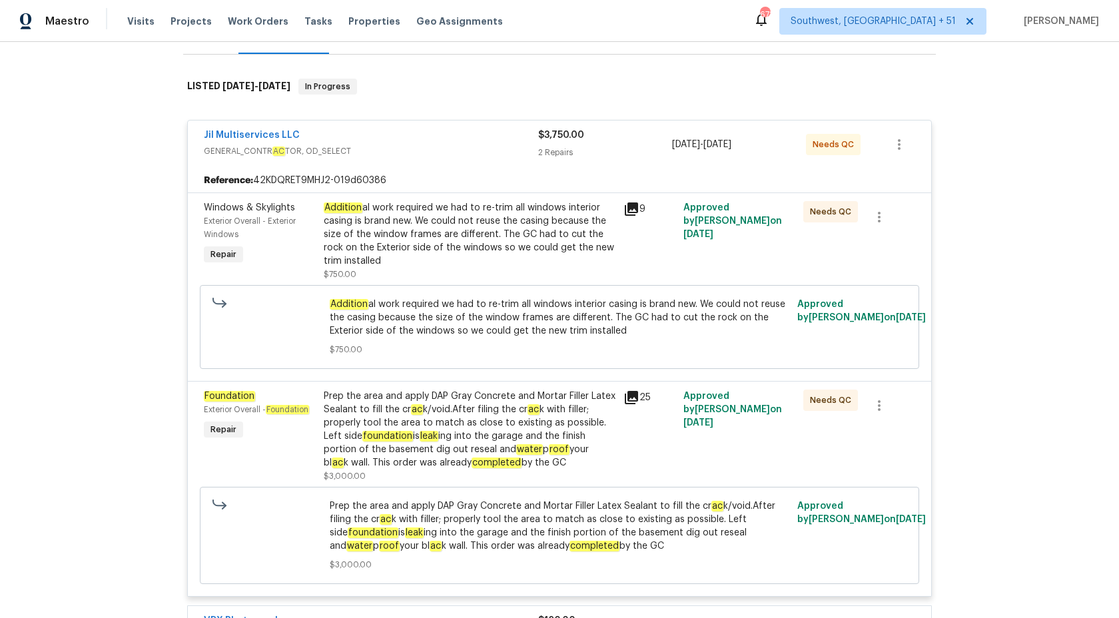
click at [544, 146] on div "2 Repairs" at bounding box center [605, 152] width 134 height 13
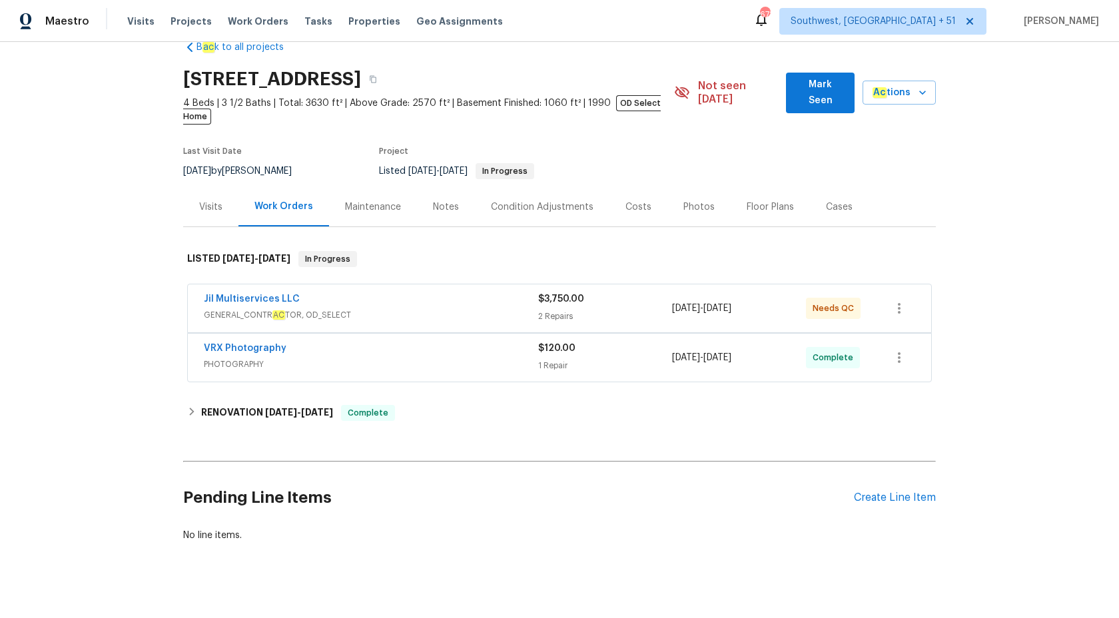
scroll to position [27, 0]
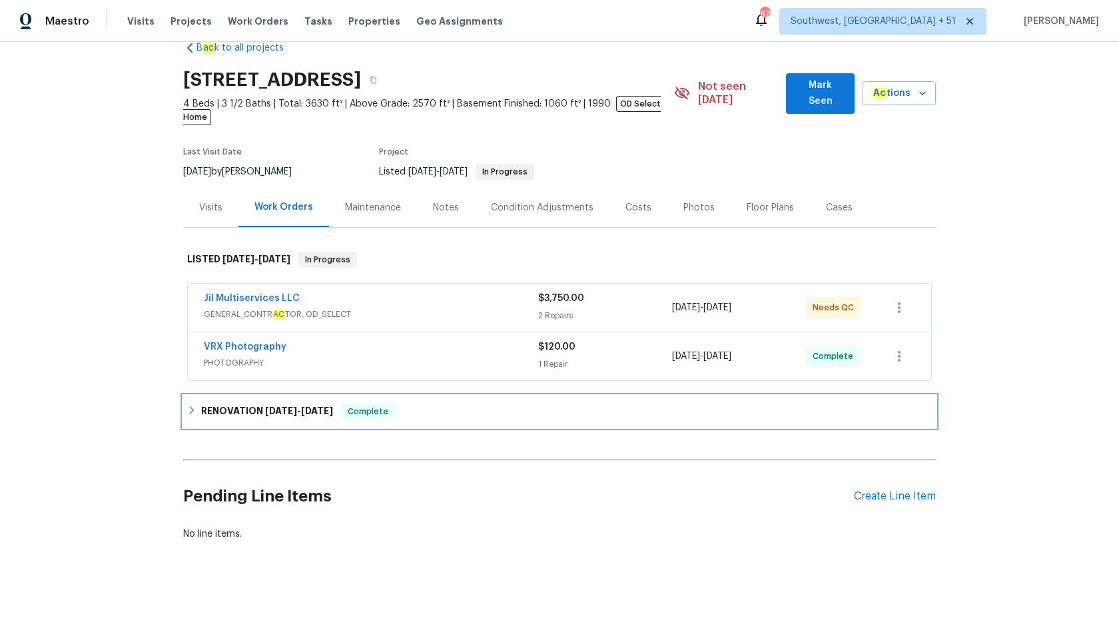
click at [387, 405] on span "Complete" at bounding box center [367, 411] width 51 height 13
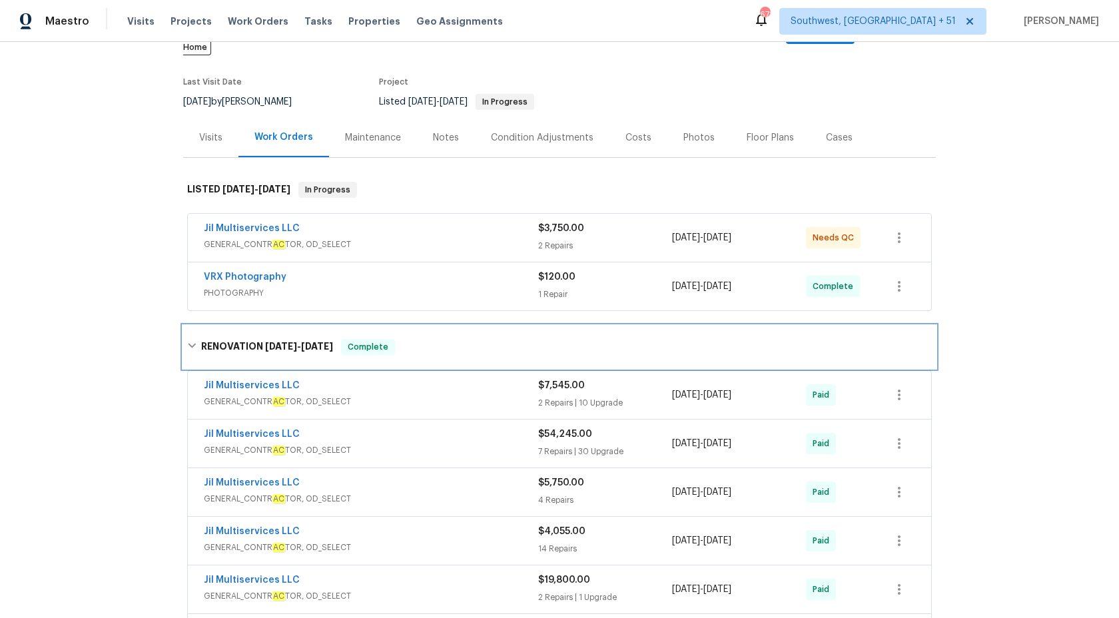
scroll to position [241, 0]
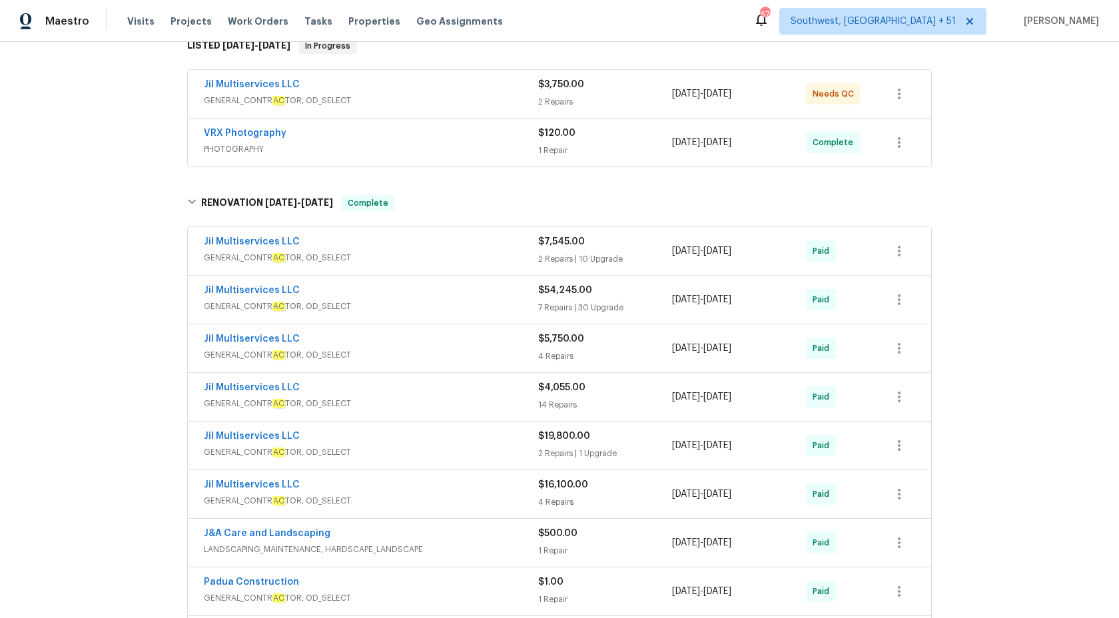
click at [506, 251] on span "GENERAL_CONTR AC TOR, OD_SELECT" at bounding box center [371, 257] width 334 height 13
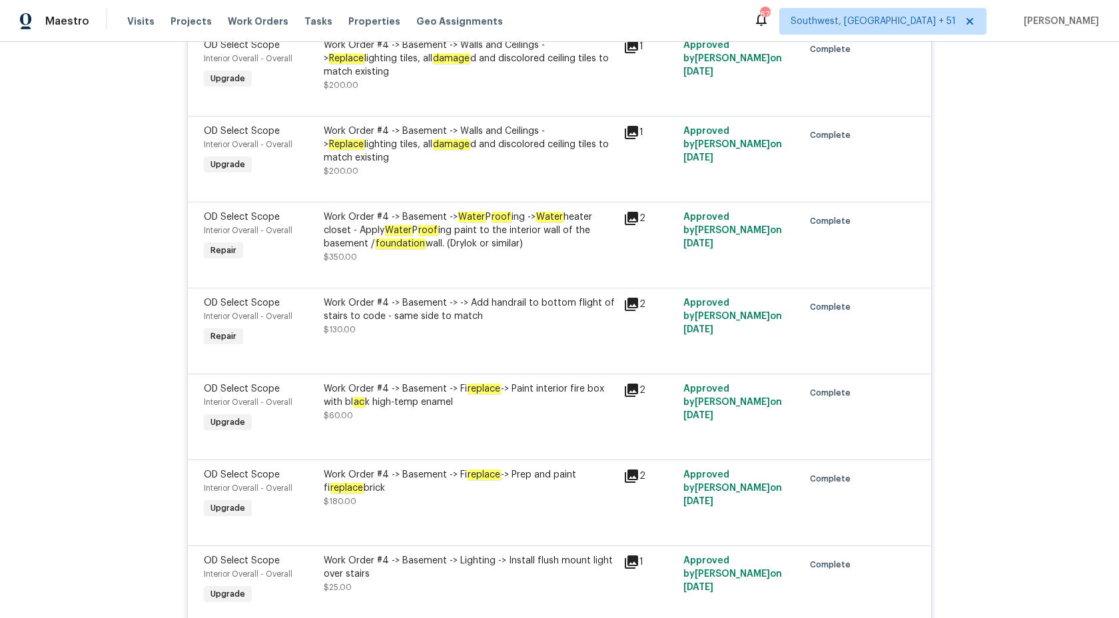
scroll to position [969, 0]
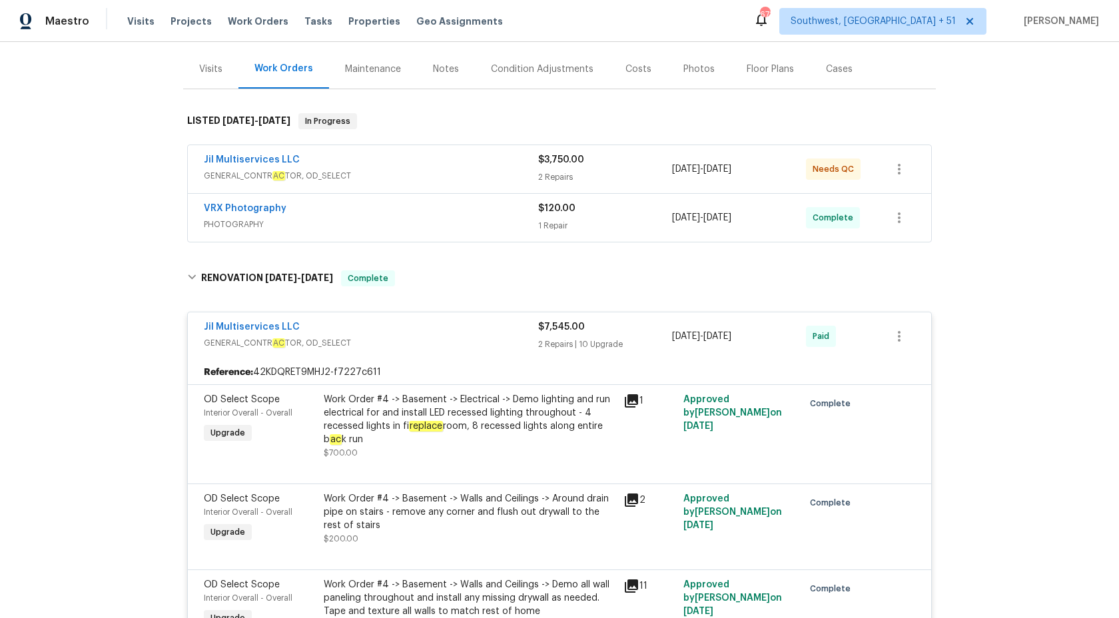
click at [605, 320] on div "$7,545.00" at bounding box center [605, 326] width 134 height 13
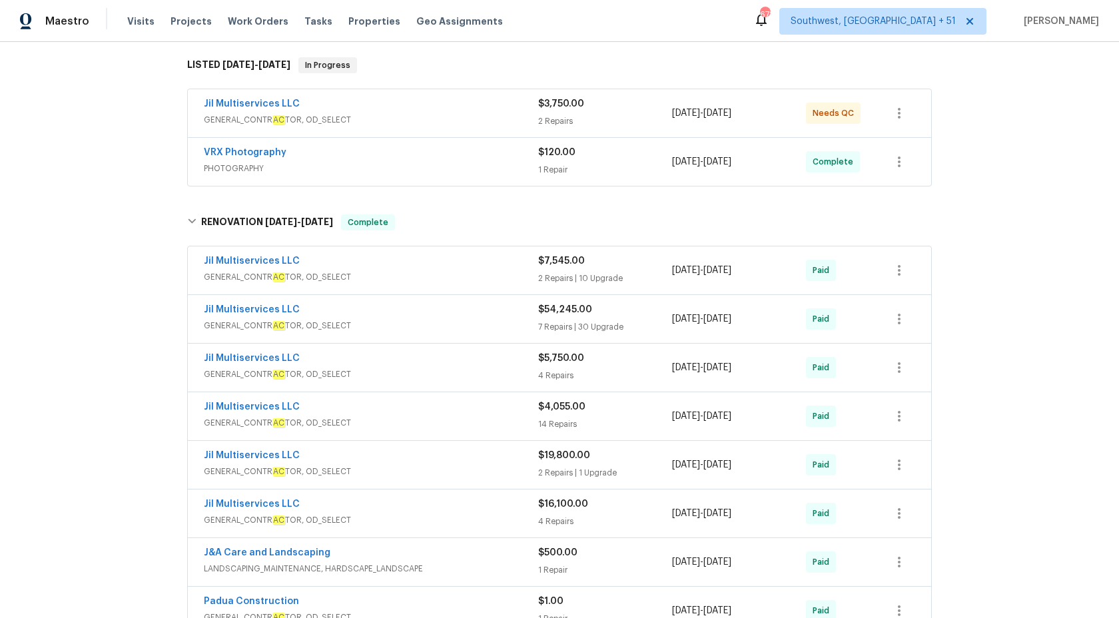
scroll to position [232, 0]
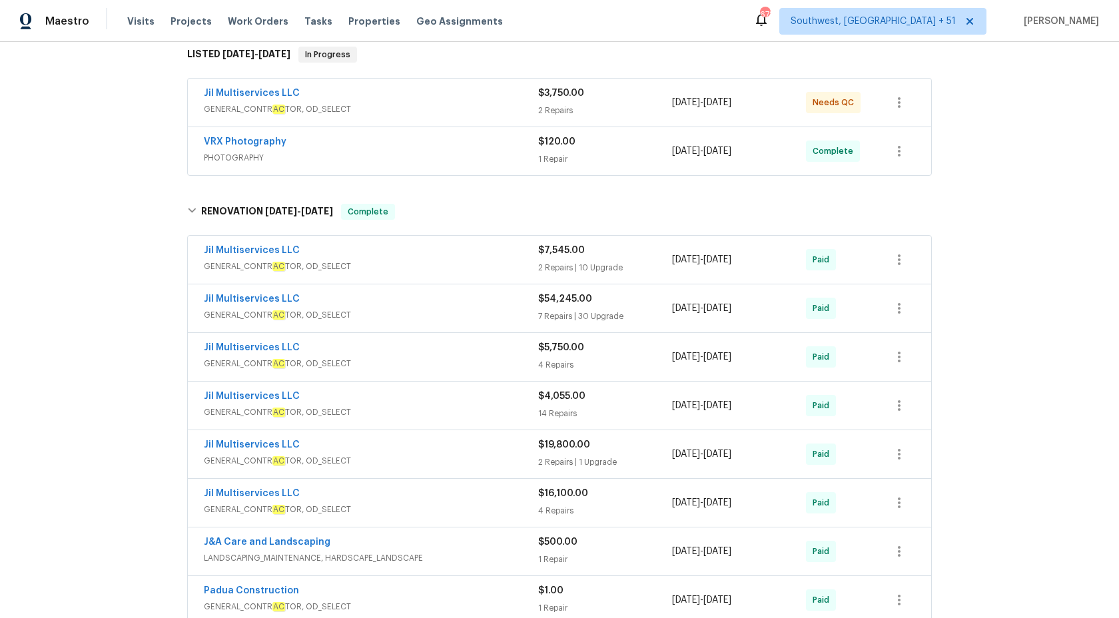
click at [531, 308] on span "GENERAL_CONTR AC TOR, OD_SELECT" at bounding box center [371, 314] width 334 height 13
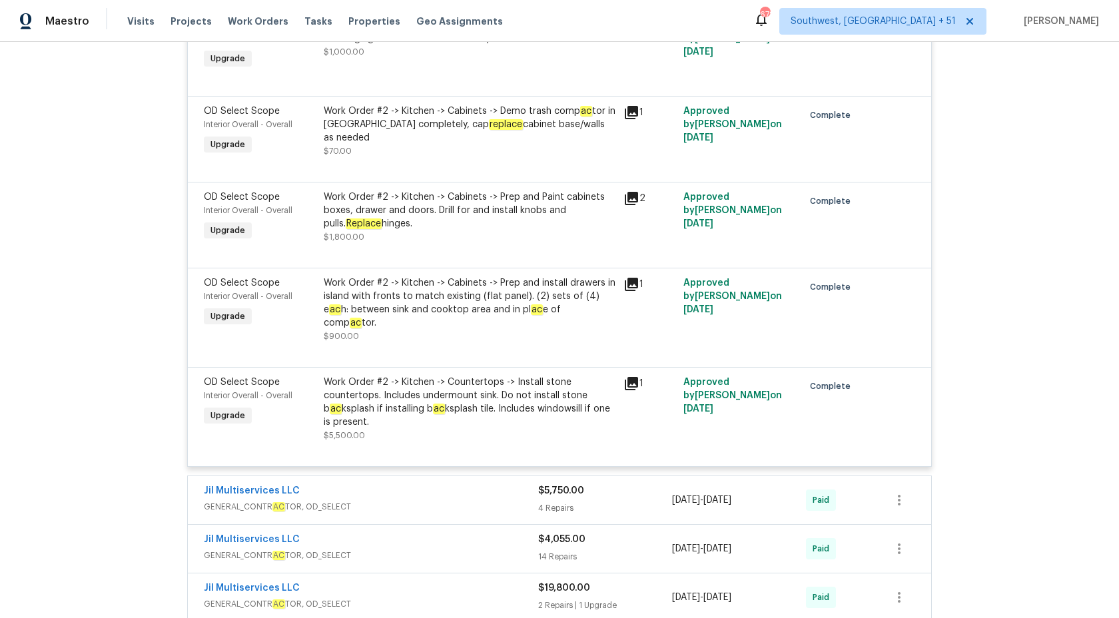
scroll to position [3544, 0]
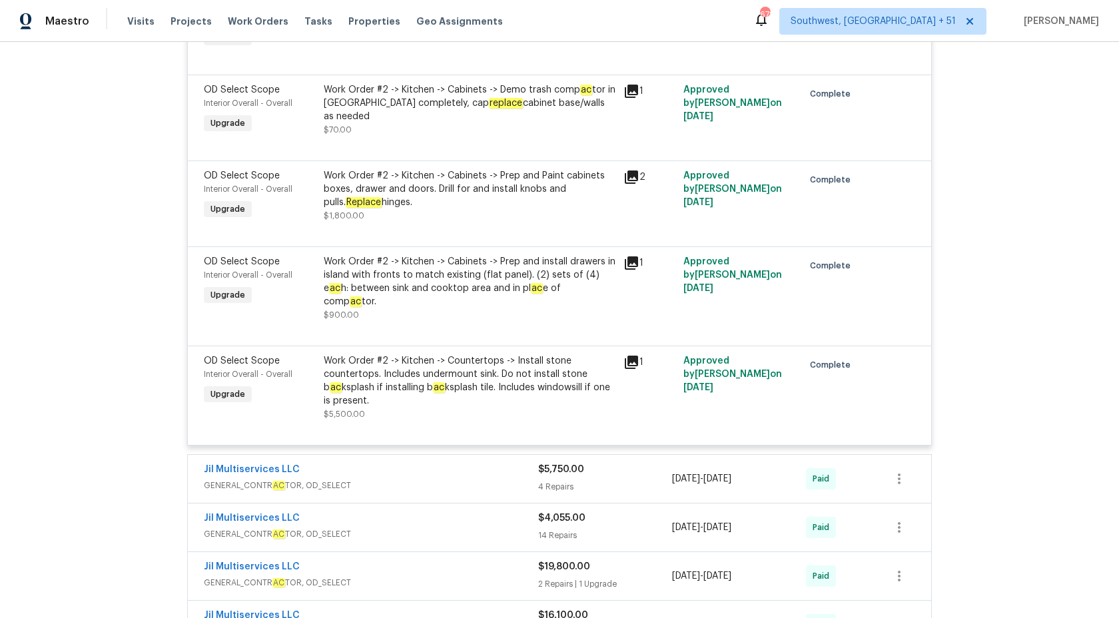
click at [474, 362] on div "Work Order #2 -> Kitchen -> Countertops -> Install stone countertops. Includes …" at bounding box center [470, 380] width 292 height 53
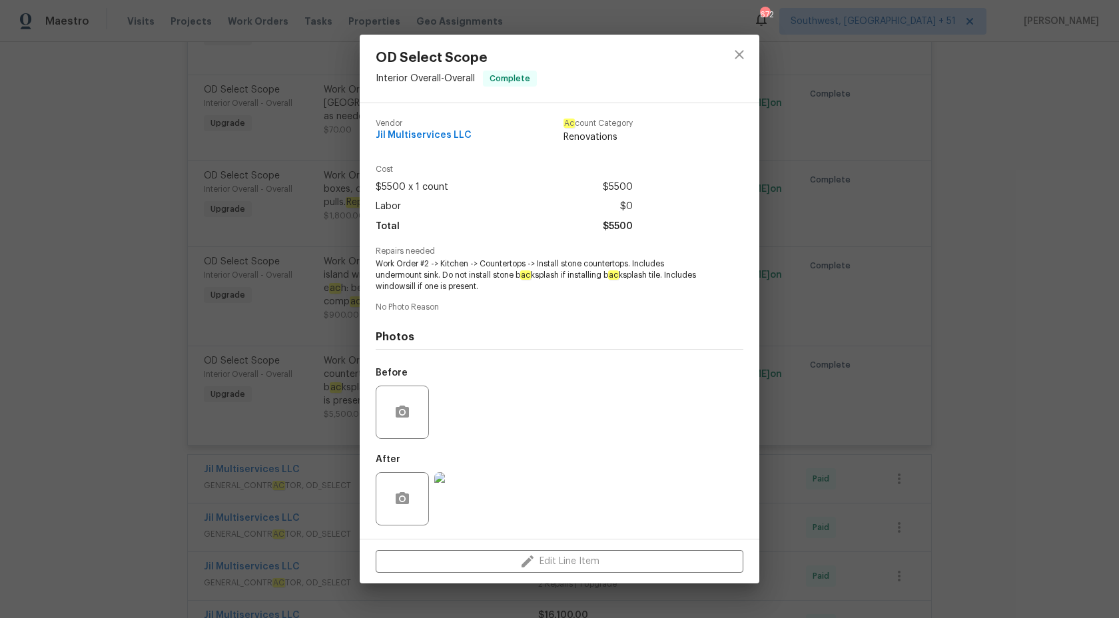
click at [957, 215] on div "OD Select Scope Interior Overall - Overall Complete Vendor Jil Multiservices LL…" at bounding box center [559, 309] width 1119 height 618
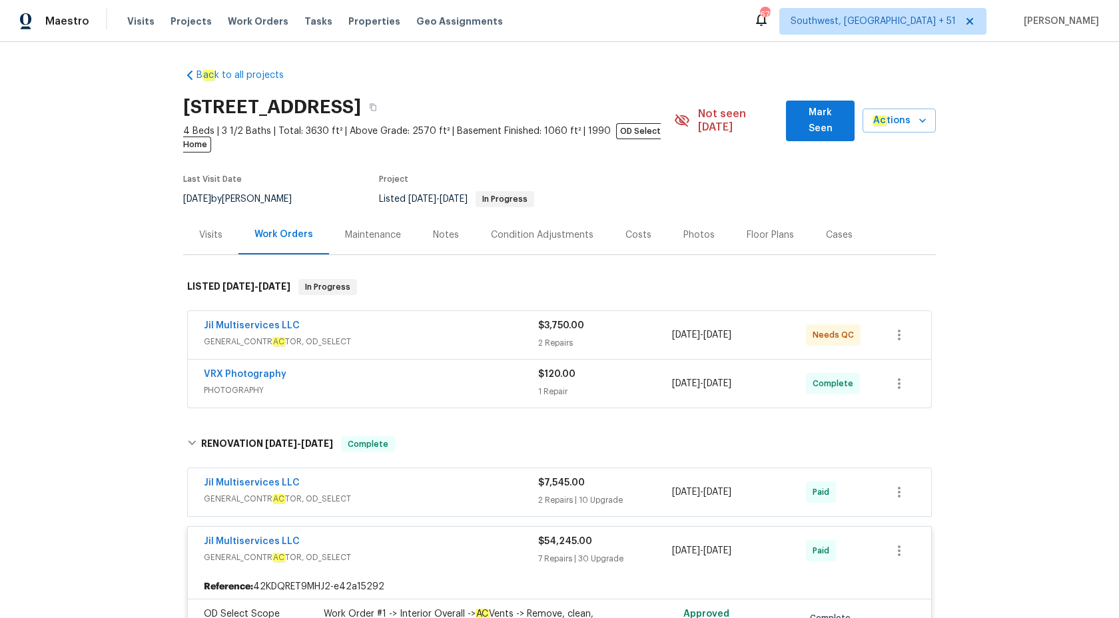
scroll to position [168, 0]
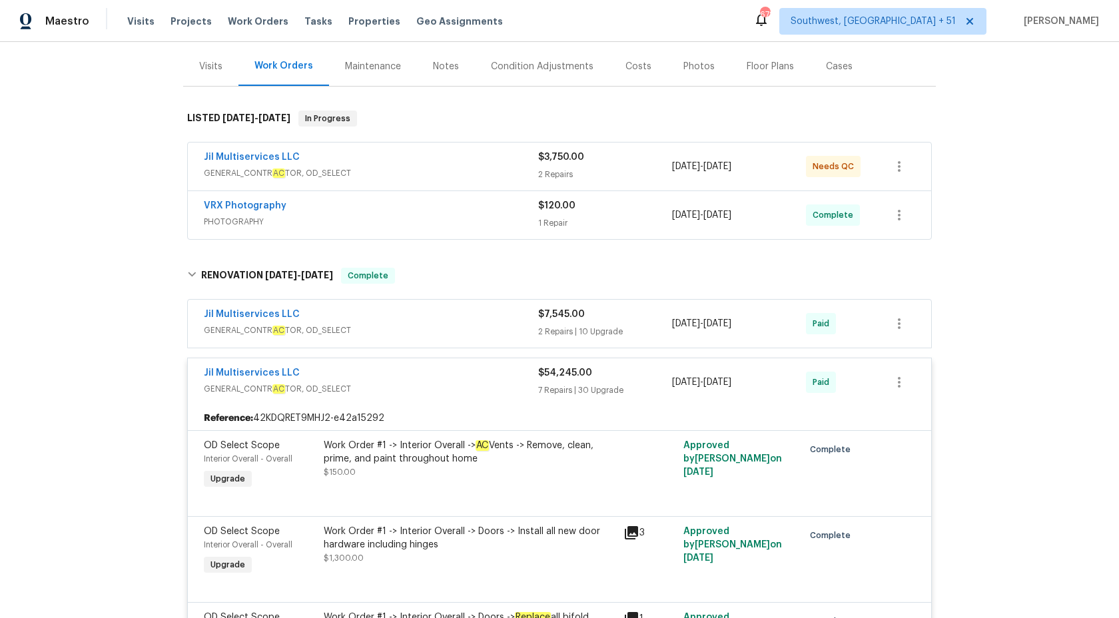
click at [539, 406] on div "Reference: 42KDQRET9MHJ2-e42a15292" at bounding box center [559, 418] width 743 height 24
click at [521, 382] on span "GENERAL_CONTR AC TOR, OD_SELECT" at bounding box center [371, 388] width 334 height 13
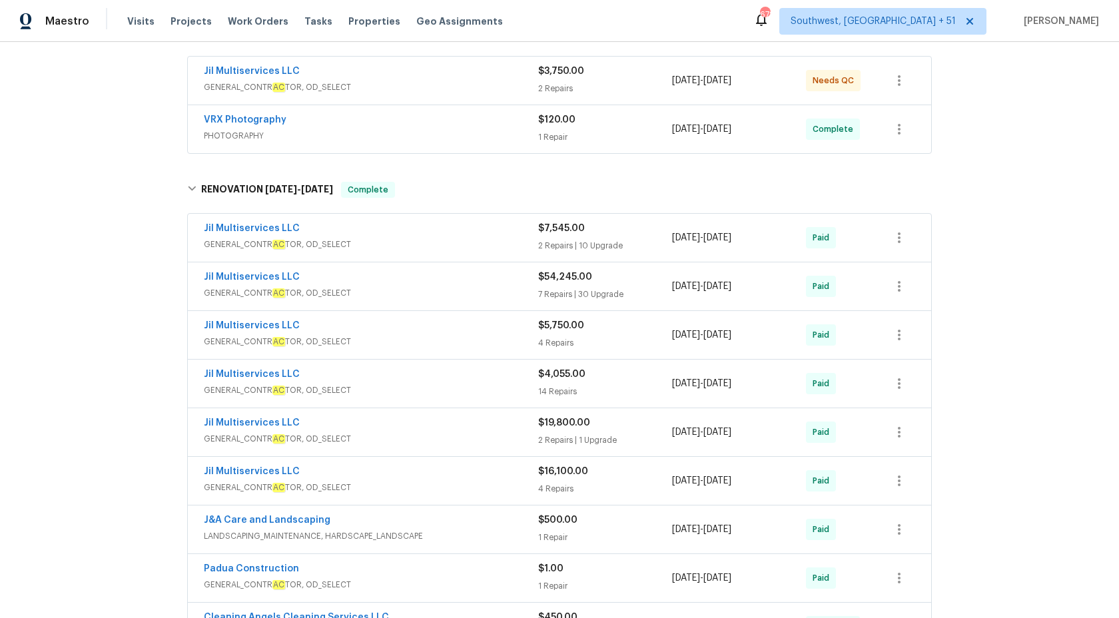
scroll to position [256, 0]
click at [503, 318] on div "Jil Multiservices LLC" at bounding box center [371, 326] width 334 height 16
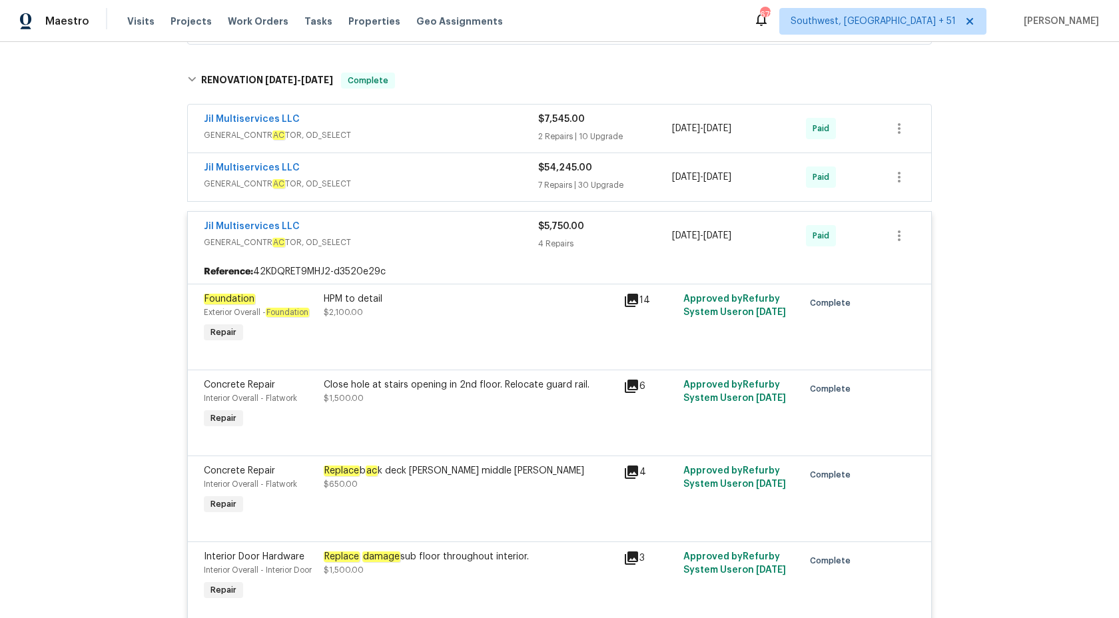
scroll to position [390, 0]
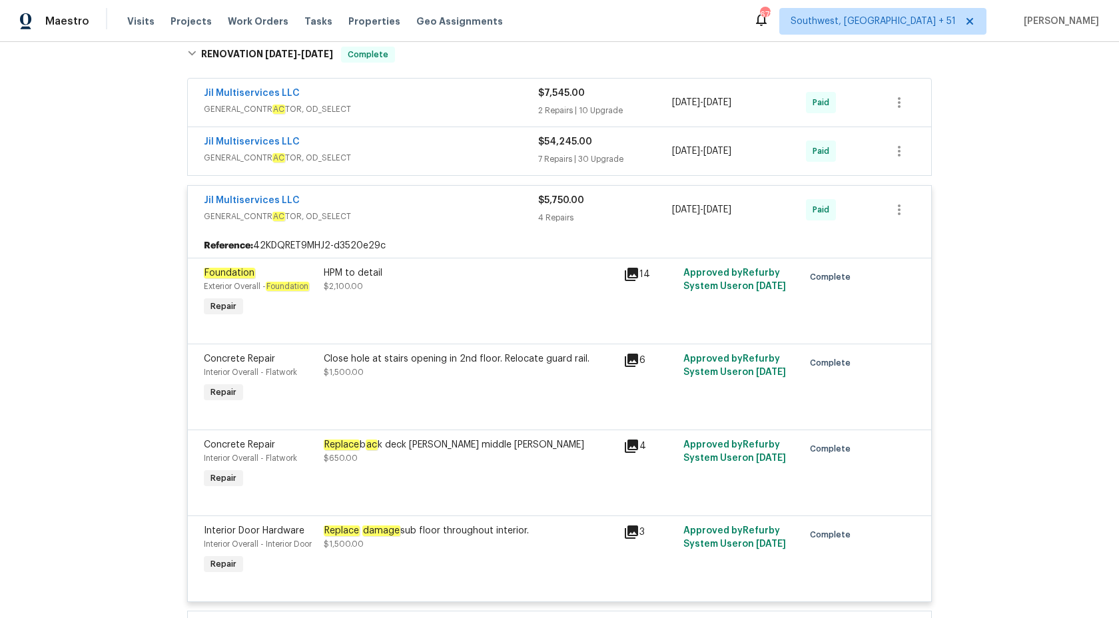
click at [487, 291] on div "HPM to detail $2,100.00" at bounding box center [470, 292] width 300 height 61
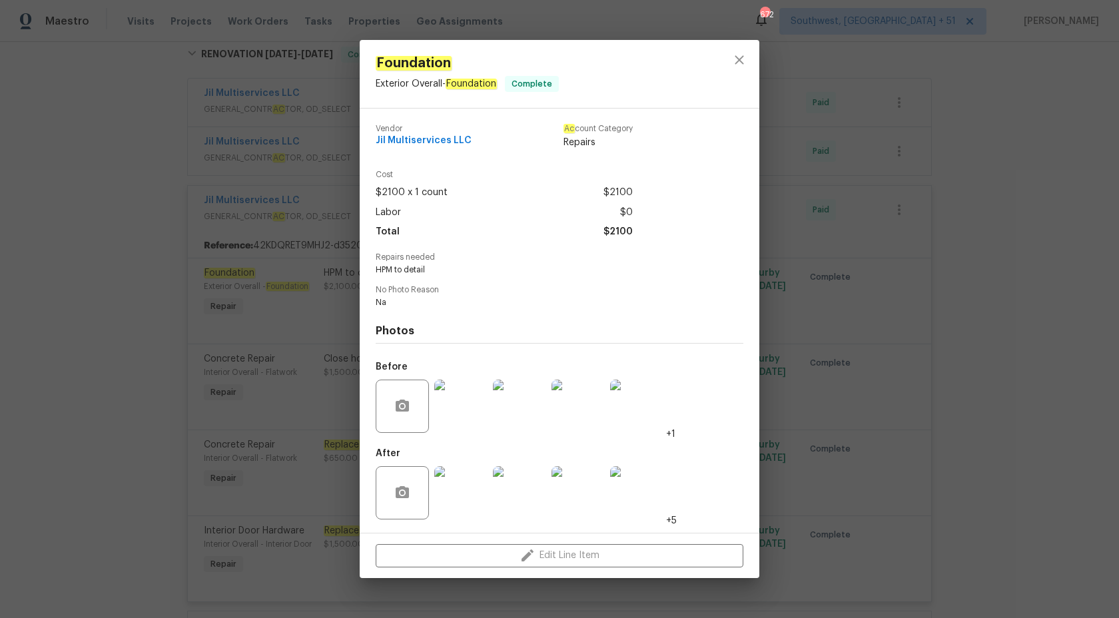
click at [82, 396] on div "Foundation Exterior Overall - Foundation Complete Vendor Jil Multiservices LLC …" at bounding box center [559, 309] width 1119 height 618
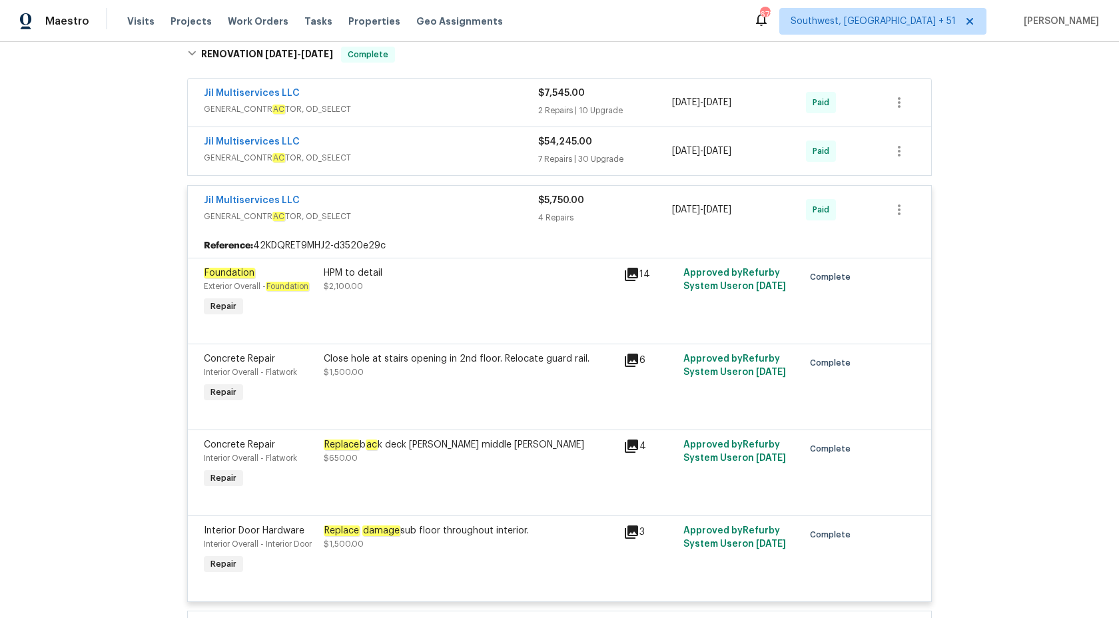
click at [544, 266] on div "HPM to detail" at bounding box center [470, 272] width 292 height 13
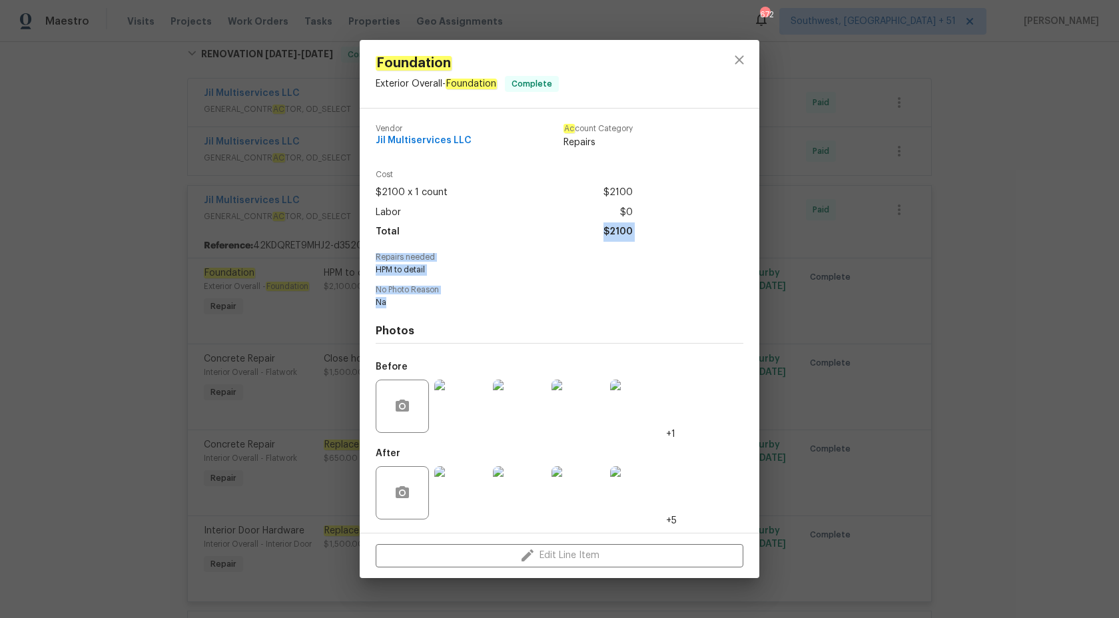
drag, startPoint x: 378, startPoint y: 247, endPoint x: 705, endPoint y: 304, distance: 332.5
click at [705, 304] on div "Vendor Jil Multiservices LLC Ac count Category Repairs Cost $2100 x 1 count $21…" at bounding box center [560, 321] width 368 height 414
click at [705, 304] on span "Na" at bounding box center [541, 302] width 331 height 11
click at [645, 404] on img at bounding box center [636, 406] width 53 height 53
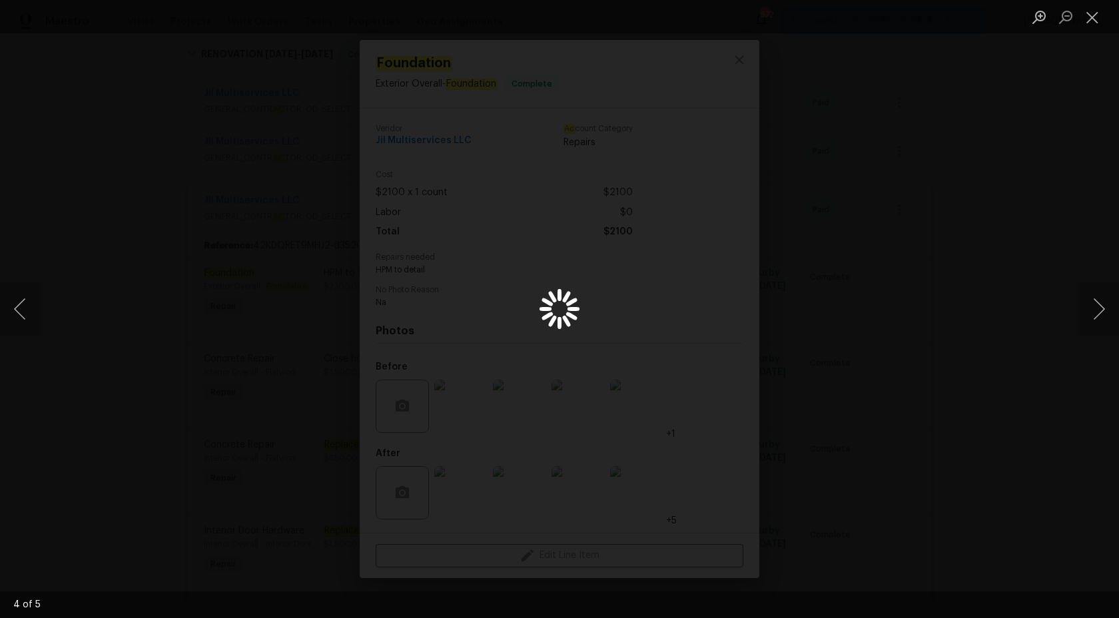
click at [965, 236] on div "Lightbox" at bounding box center [559, 309] width 1119 height 618
click at [1093, 29] on li "Lightbox" at bounding box center [1092, 16] width 27 height 33
click at [1093, 26] on button "Close lightbox" at bounding box center [1092, 16] width 27 height 23
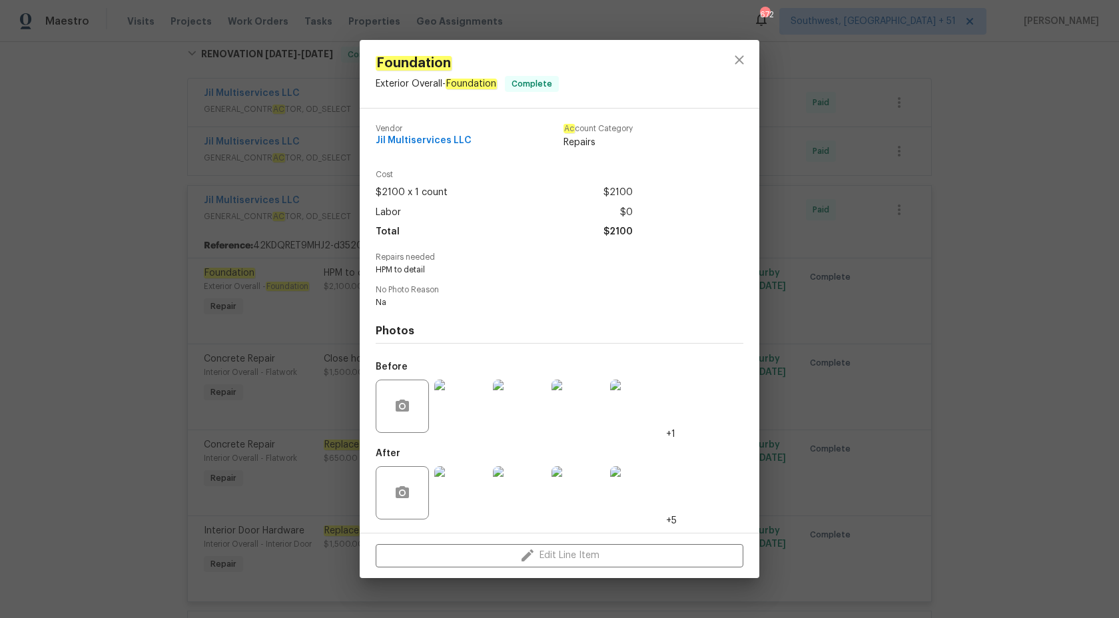
click at [471, 414] on img at bounding box center [460, 406] width 53 height 53
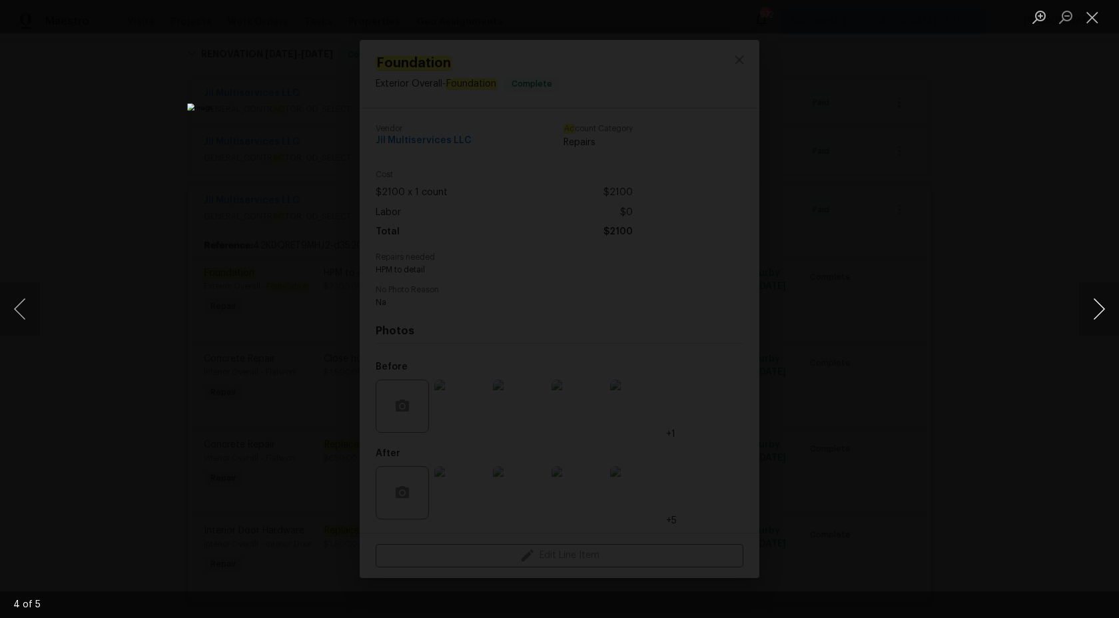
click at [1110, 316] on button "Next image" at bounding box center [1099, 308] width 40 height 53
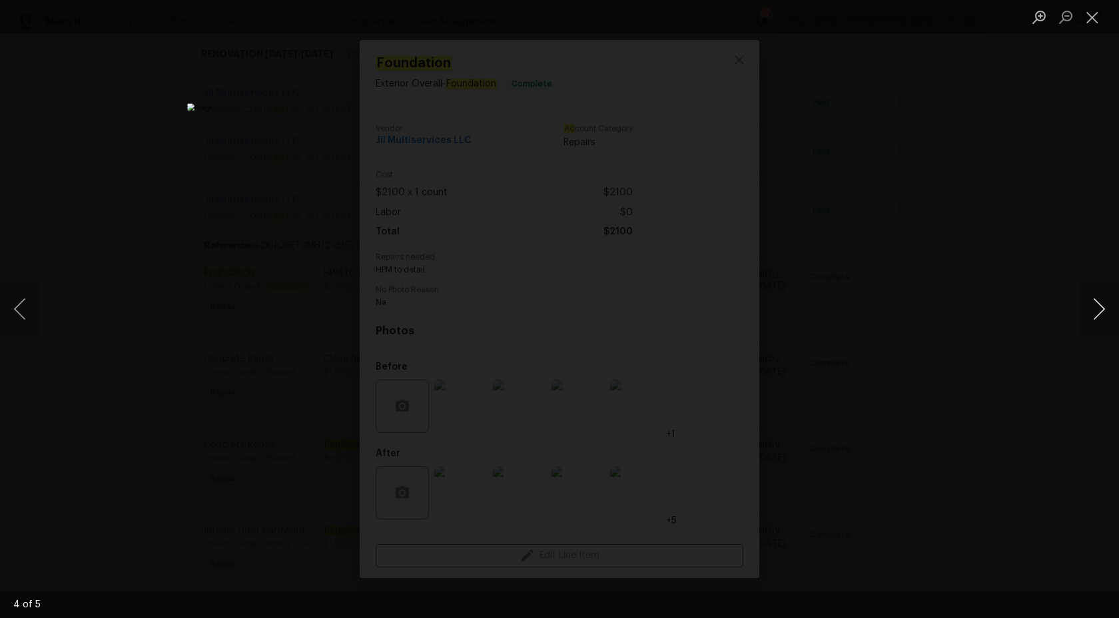
click at [1110, 316] on button "Next image" at bounding box center [1099, 308] width 40 height 53
click at [1099, 13] on button "Close lightbox" at bounding box center [1092, 16] width 27 height 23
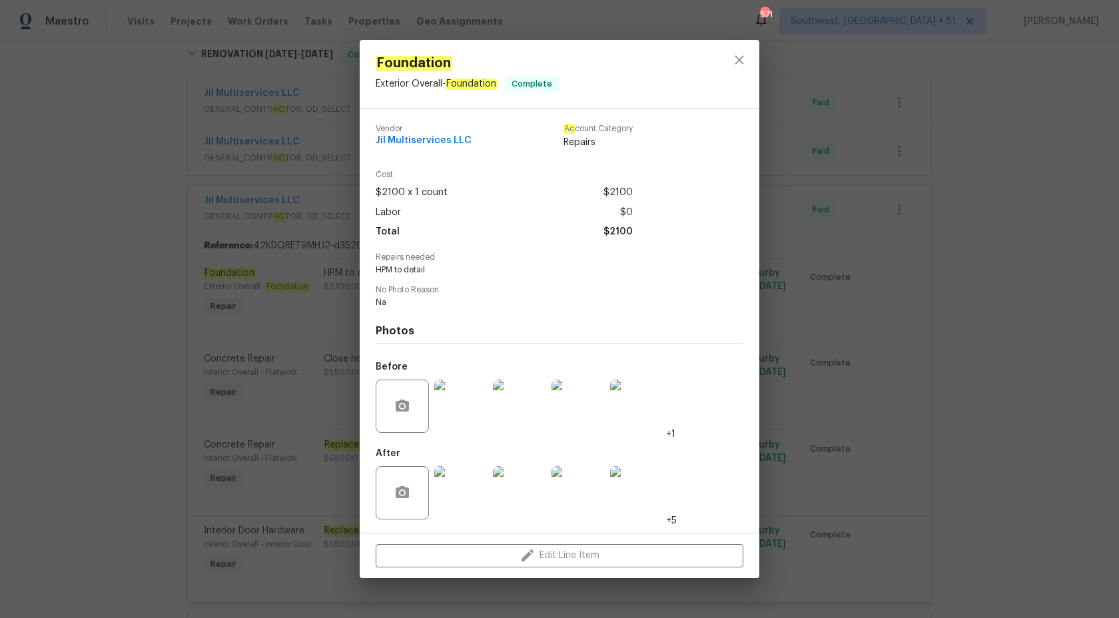
click at [267, 408] on div "Foundation Exterior Overall - Foundation Complete Vendor Jil Multiservices LLC …" at bounding box center [559, 309] width 1119 height 618
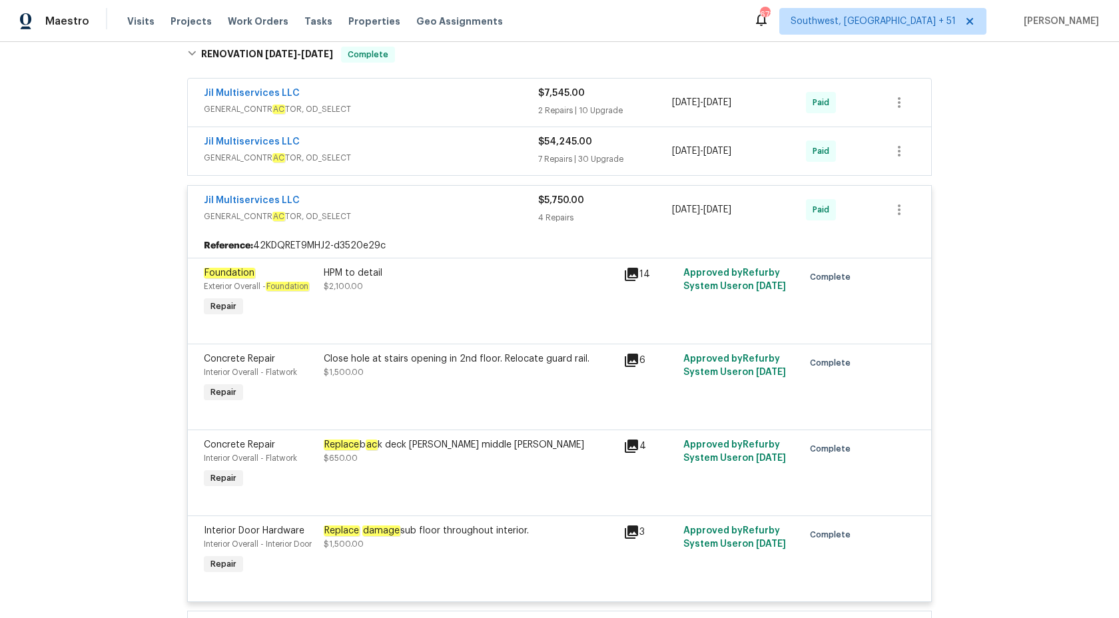
click at [573, 196] on div "$5,750.00 4 Repairs" at bounding box center [605, 210] width 134 height 32
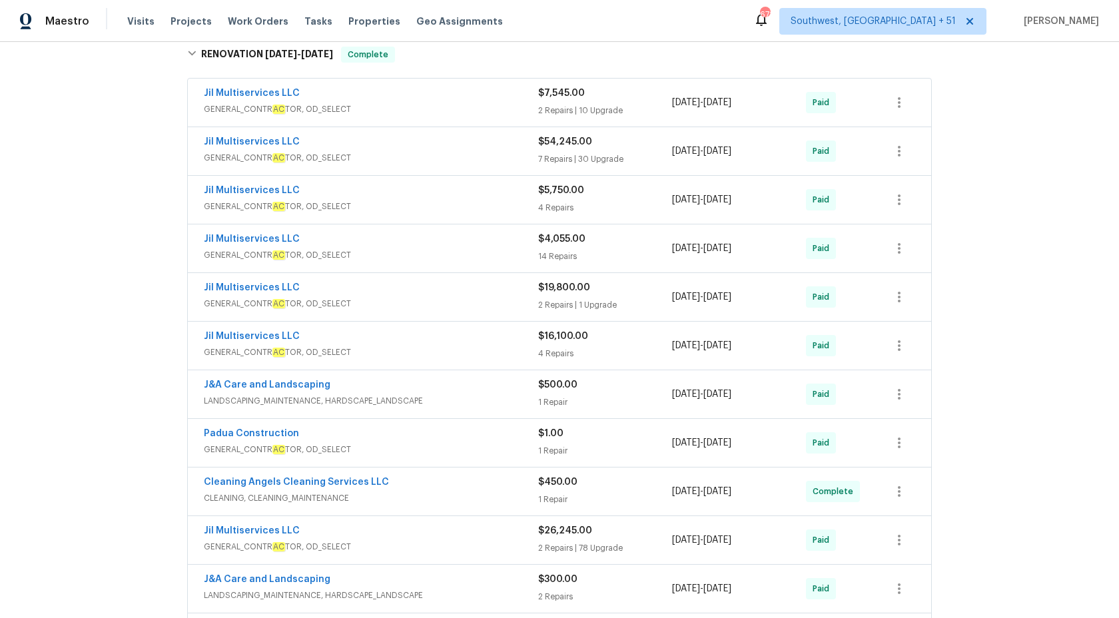
click at [513, 232] on div "Jil Multiservices LLC" at bounding box center [371, 240] width 334 height 16
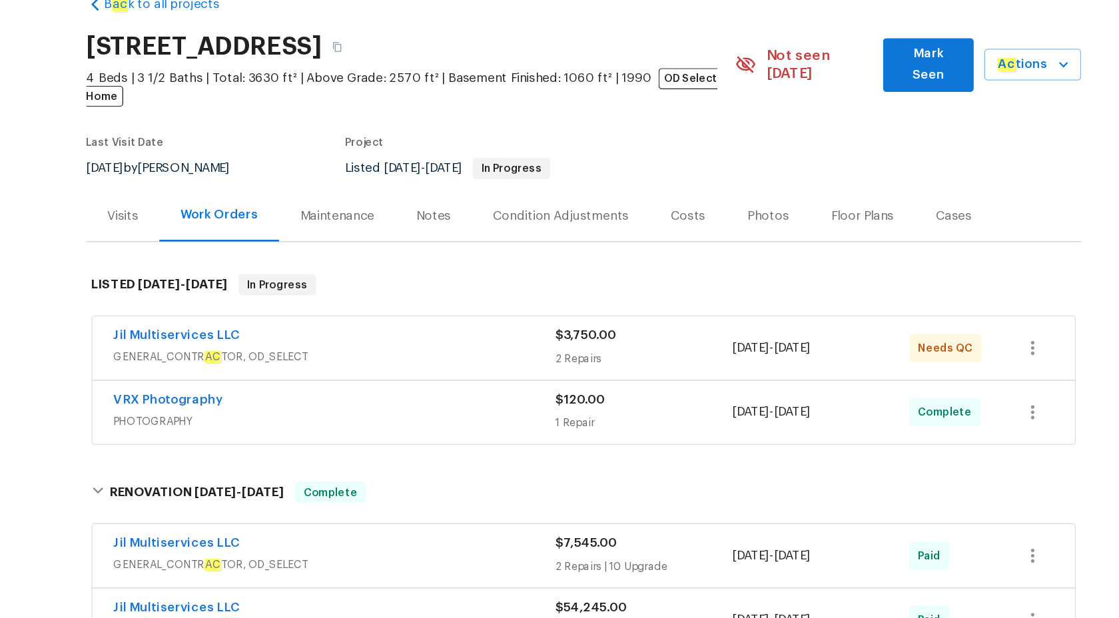
scroll to position [0, 0]
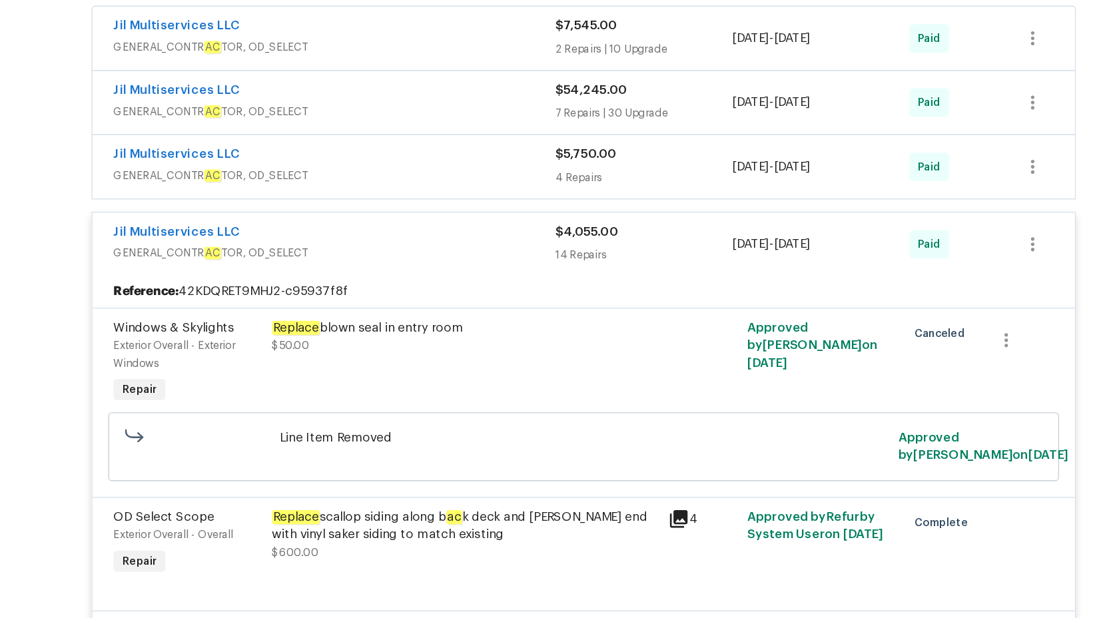
click at [541, 321] on span "$4,055.00" at bounding box center [561, 325] width 47 height 9
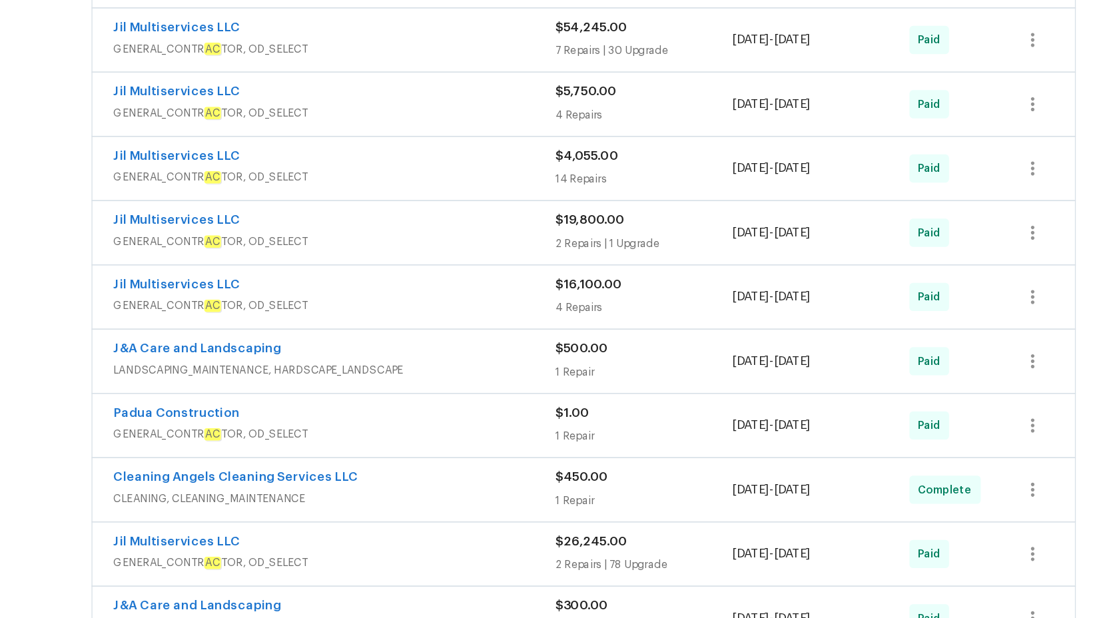
scroll to position [371, 0]
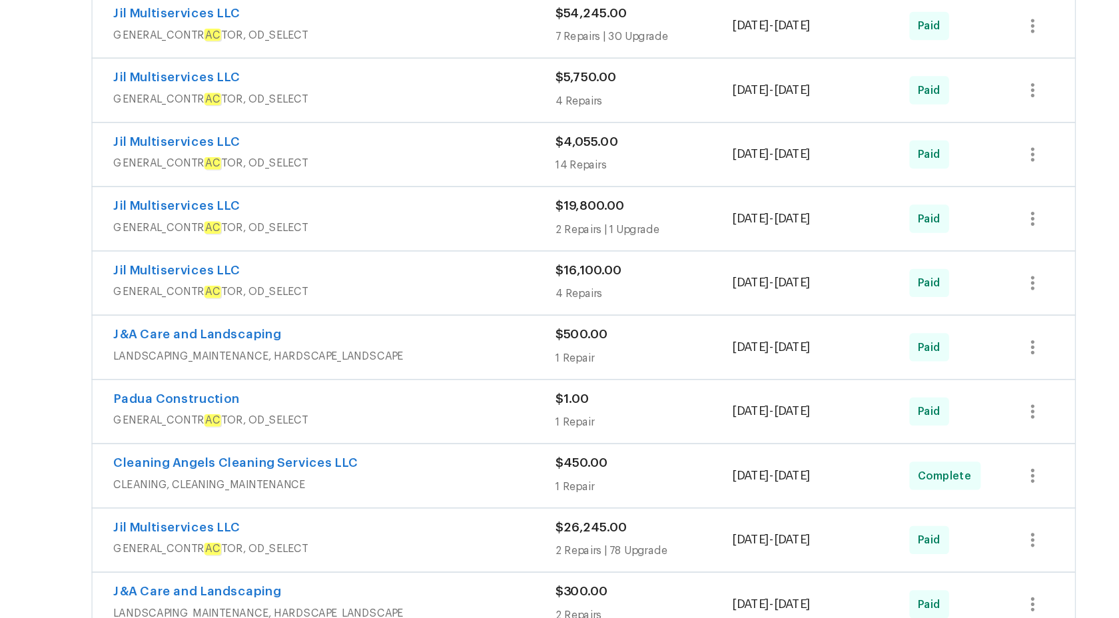
click at [509, 316] on span "GENERAL_CONTR AC TOR, OD_SELECT" at bounding box center [371, 322] width 334 height 13
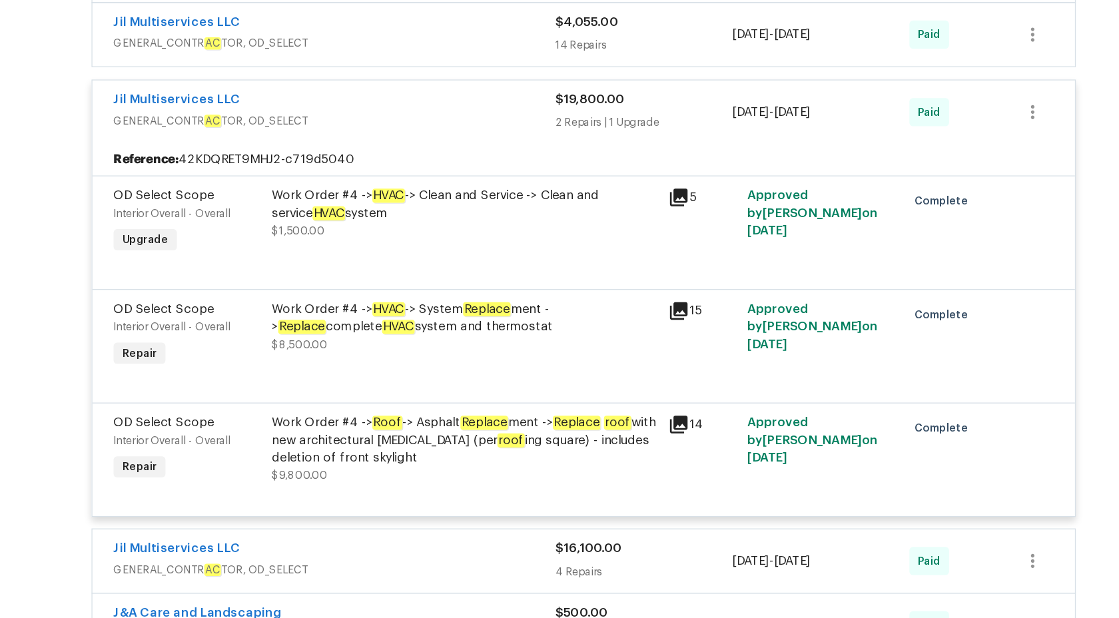
scroll to position [461, 0]
click at [561, 220] on div "$19,800.00" at bounding box center [605, 226] width 134 height 13
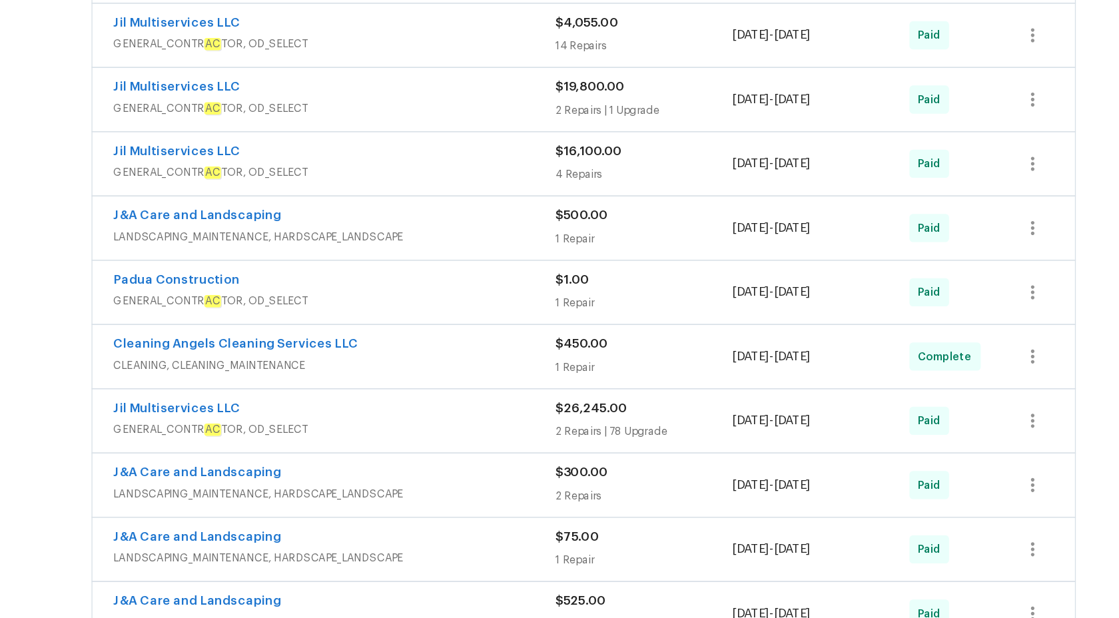
click at [497, 274] on span "GENERAL_CONTR AC TOR, OD_SELECT" at bounding box center [371, 280] width 334 height 13
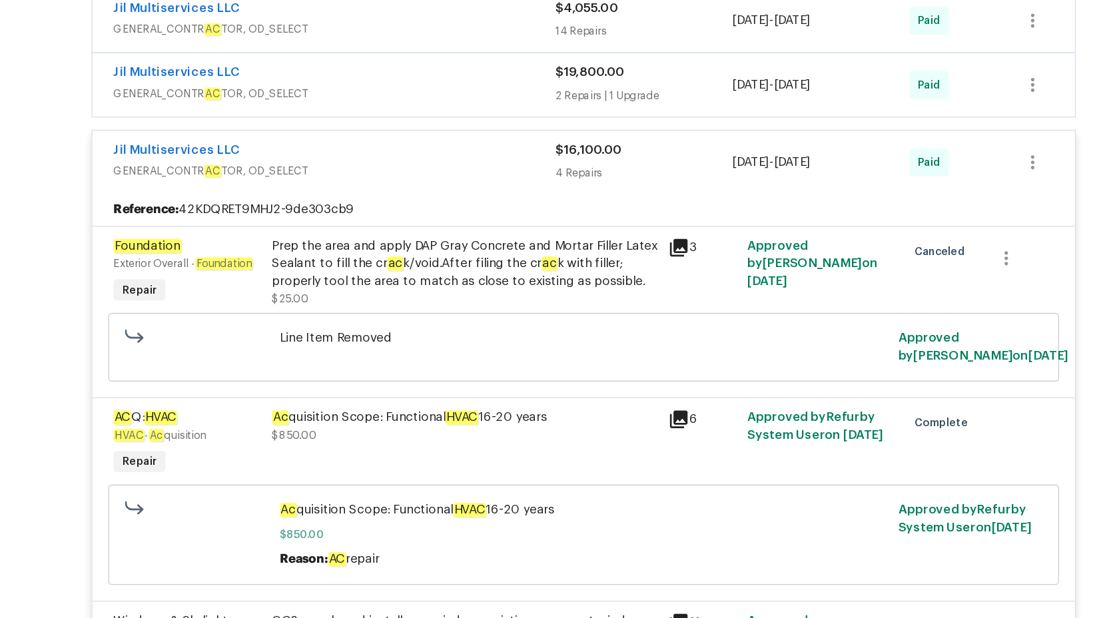
scroll to position [473, 0]
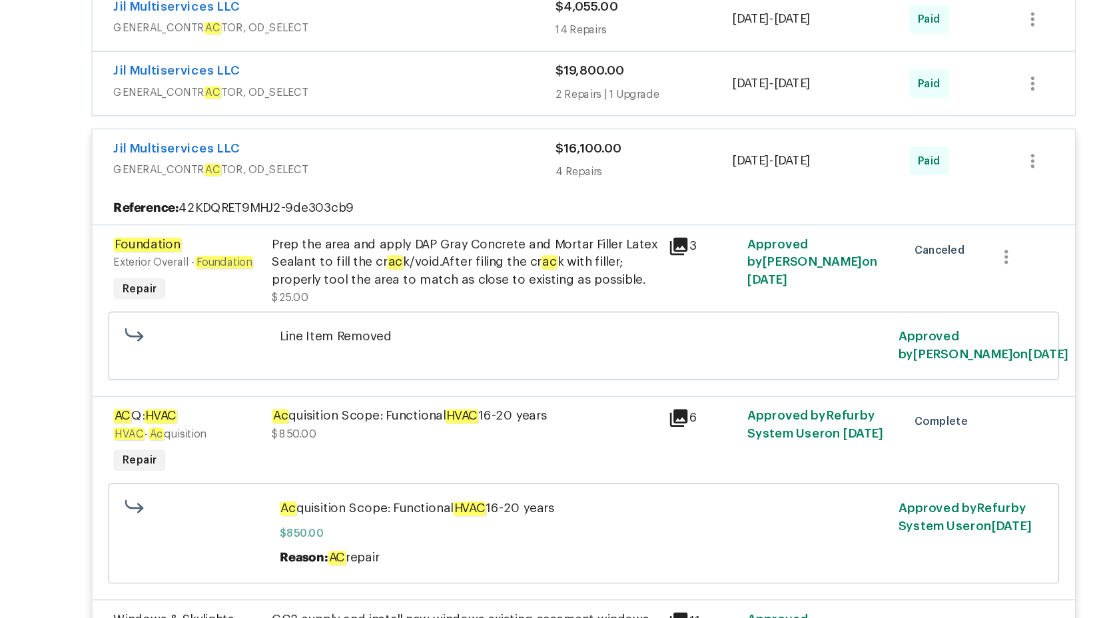
click at [564, 260] on div "$16,100.00 4 Repairs" at bounding box center [605, 272] width 134 height 32
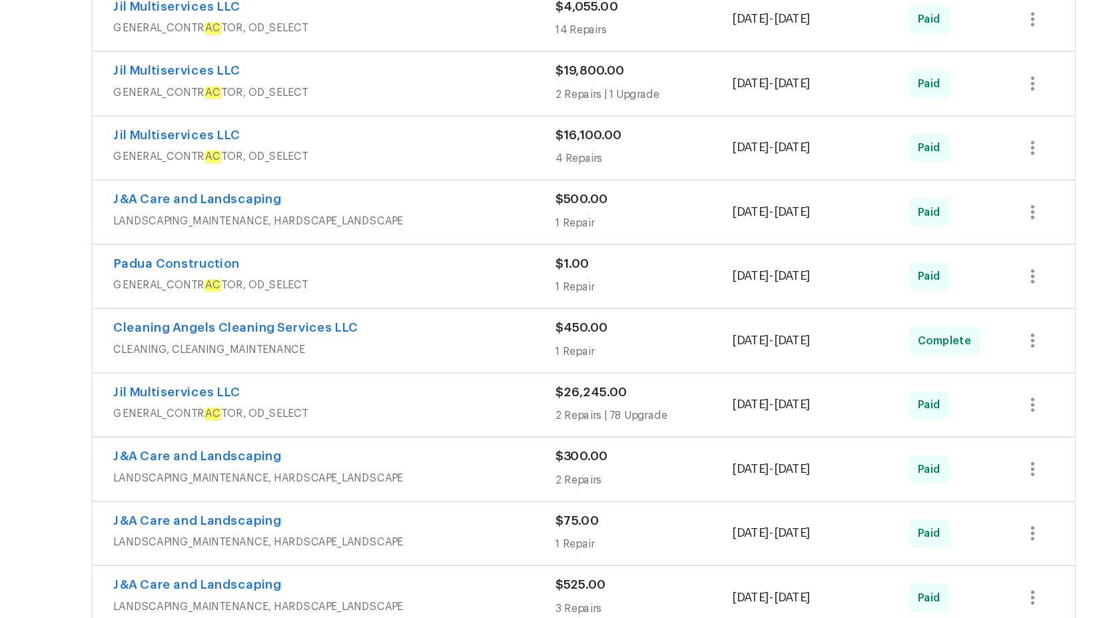
click at [517, 262] on span "GENERAL_CONTR AC TOR, OD_SELECT" at bounding box center [371, 268] width 334 height 13
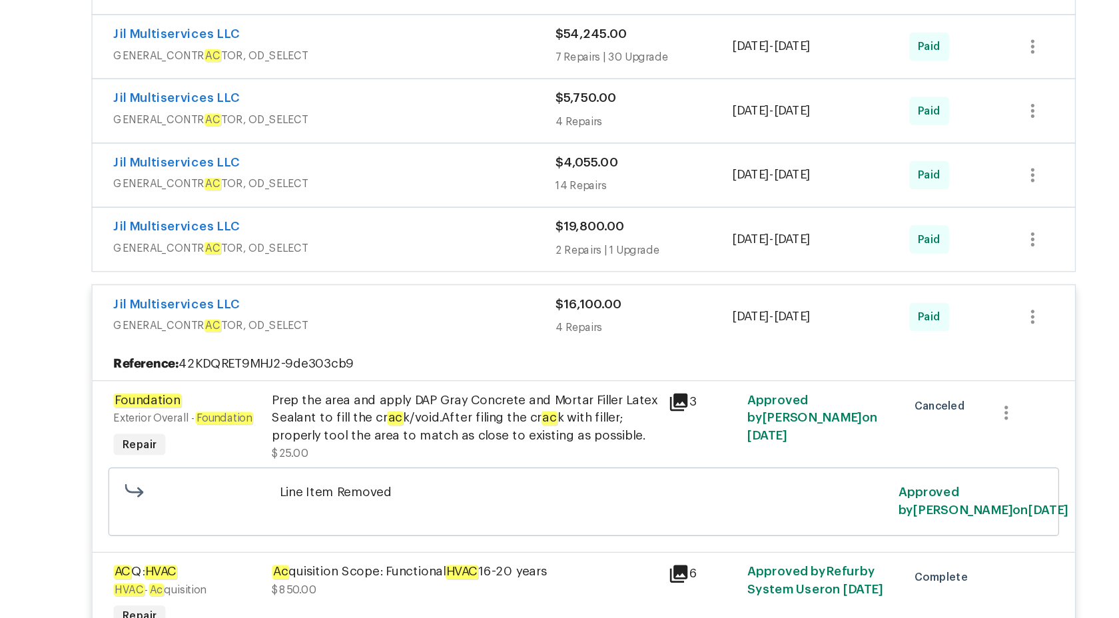
scroll to position [356, 0]
click at [509, 331] on span "GENERAL_CONTR AC TOR, OD_SELECT" at bounding box center [371, 337] width 334 height 13
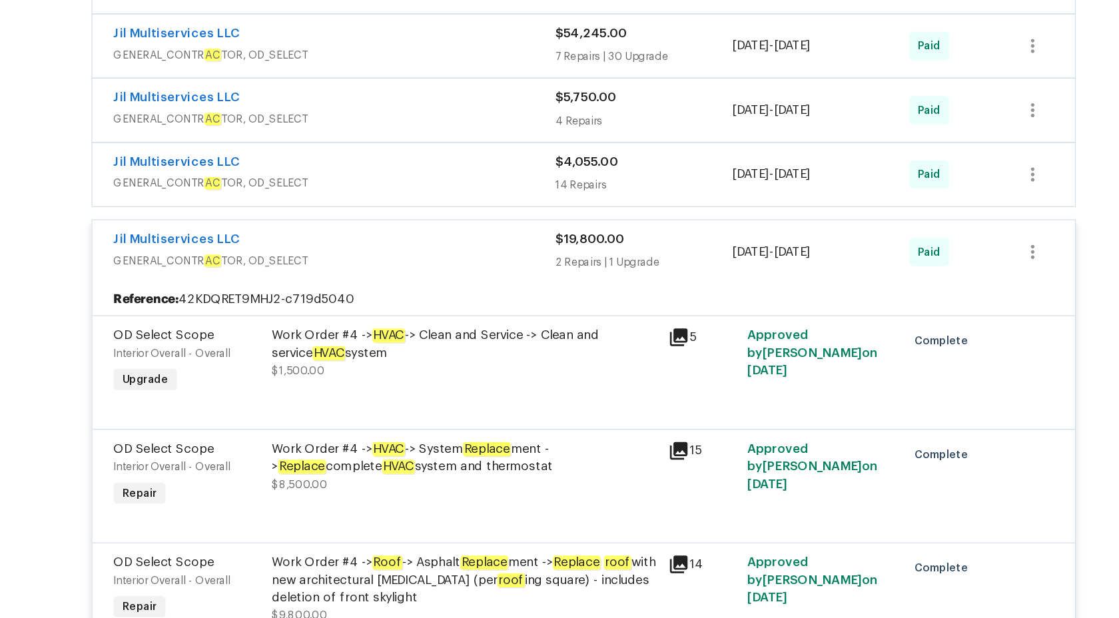
click at [509, 325] on div "Jil Multiservices LLC" at bounding box center [371, 333] width 334 height 16
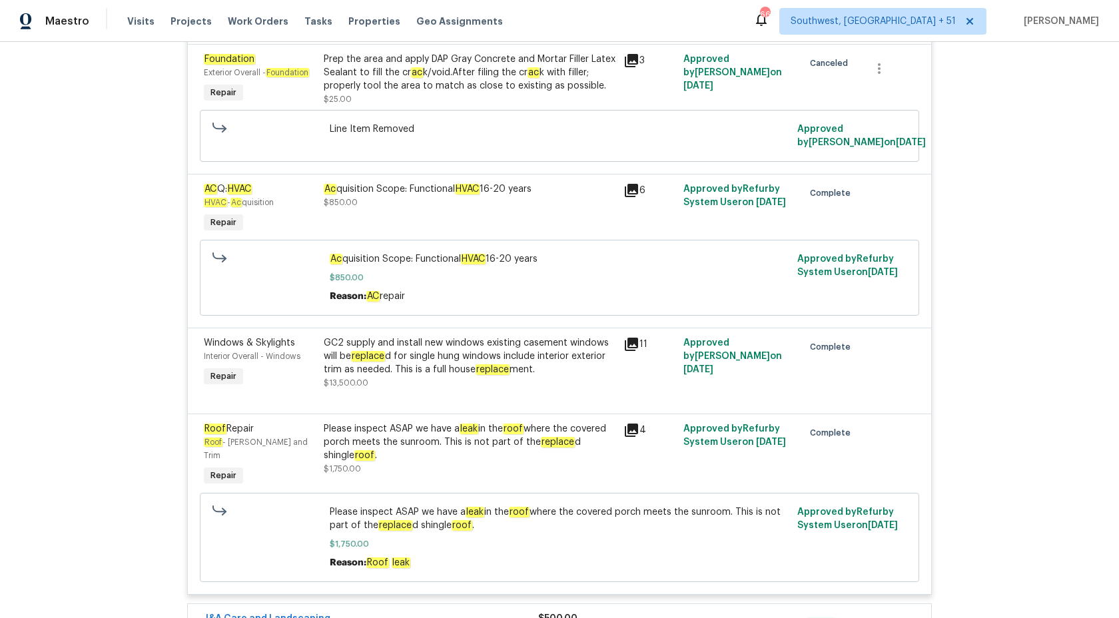
scroll to position [792, 0]
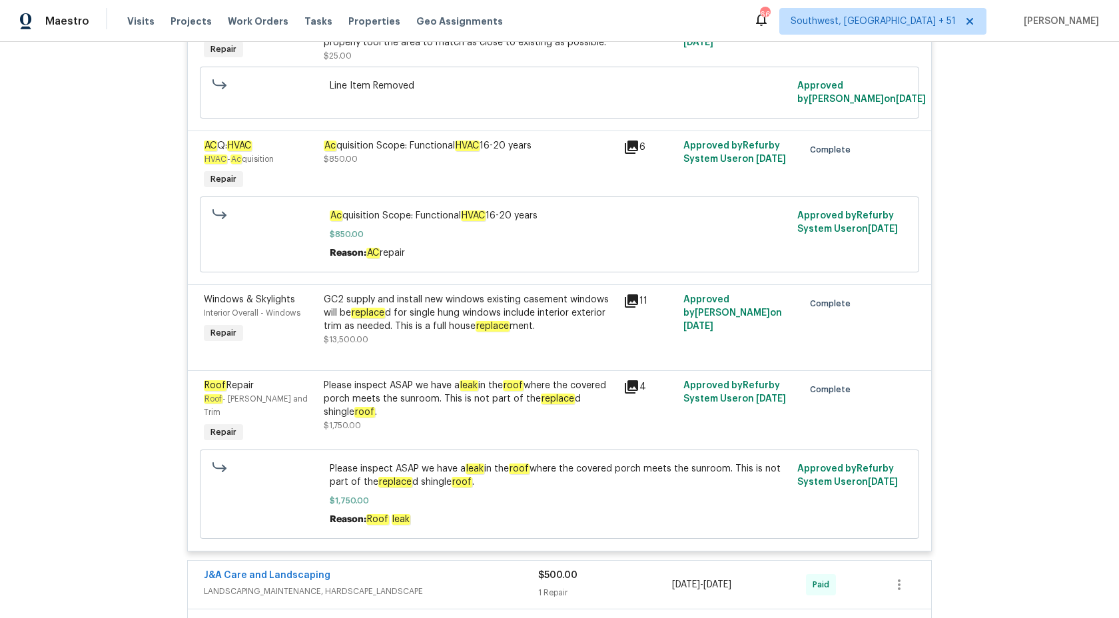
click at [471, 408] on div "Please inspect ASAP we have a leak in the roof where the covered porch meets th…" at bounding box center [470, 405] width 292 height 53
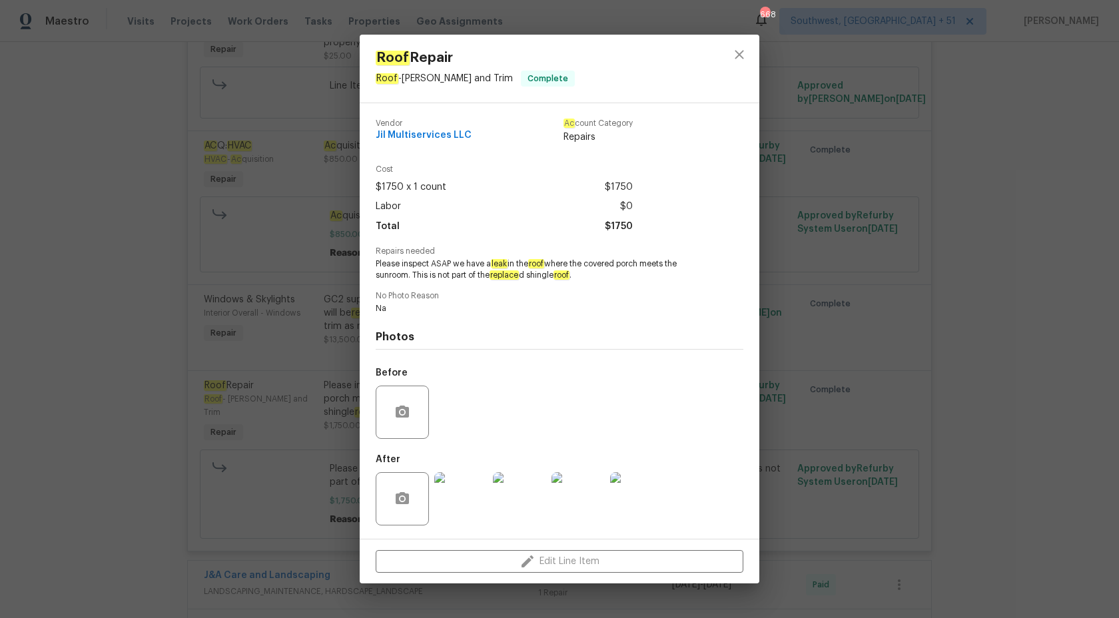
click at [77, 383] on div "Roof Repair Roof - Eaves and Trim Complete Vendor Jil Multiservices LLC Ac coun…" at bounding box center [559, 309] width 1119 height 618
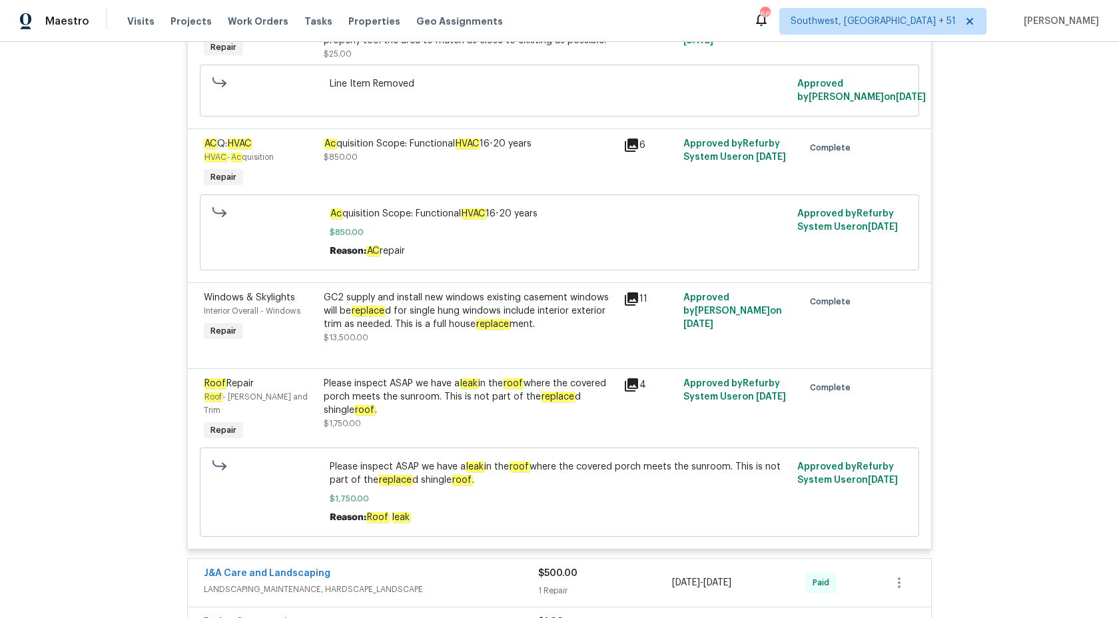
scroll to position [794, 0]
click at [408, 378] on div "Please inspect ASAP we have a leak in the roof where the covered porch meets th…" at bounding box center [470, 398] width 292 height 40
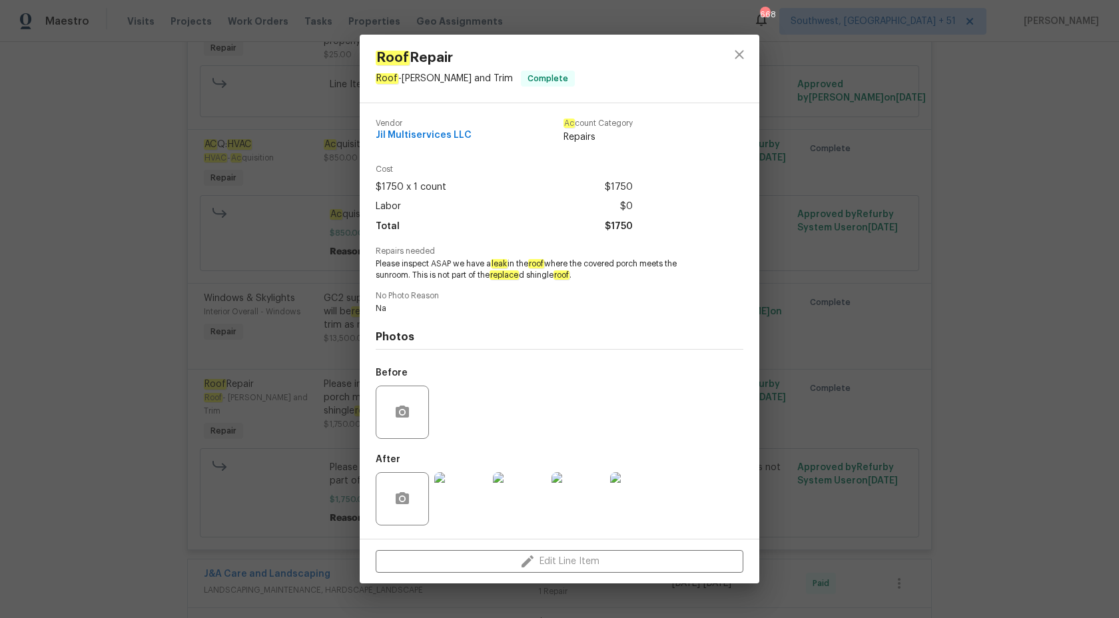
click at [544, 261] on em "roof" at bounding box center [536, 263] width 16 height 9
copy span "covered porch meets the sunroom"
drag, startPoint x: 591, startPoint y: 263, endPoint x: 409, endPoint y: 275, distance: 182.2
click at [409, 275] on span "Please inspect ASAP we have a leak in the roof where the covered porch meets th…" at bounding box center [541, 269] width 331 height 23
click at [941, 175] on div "Roof Repair Roof - Eaves and Trim Complete Vendor Jil Multiservices LLC Ac coun…" at bounding box center [559, 309] width 1119 height 618
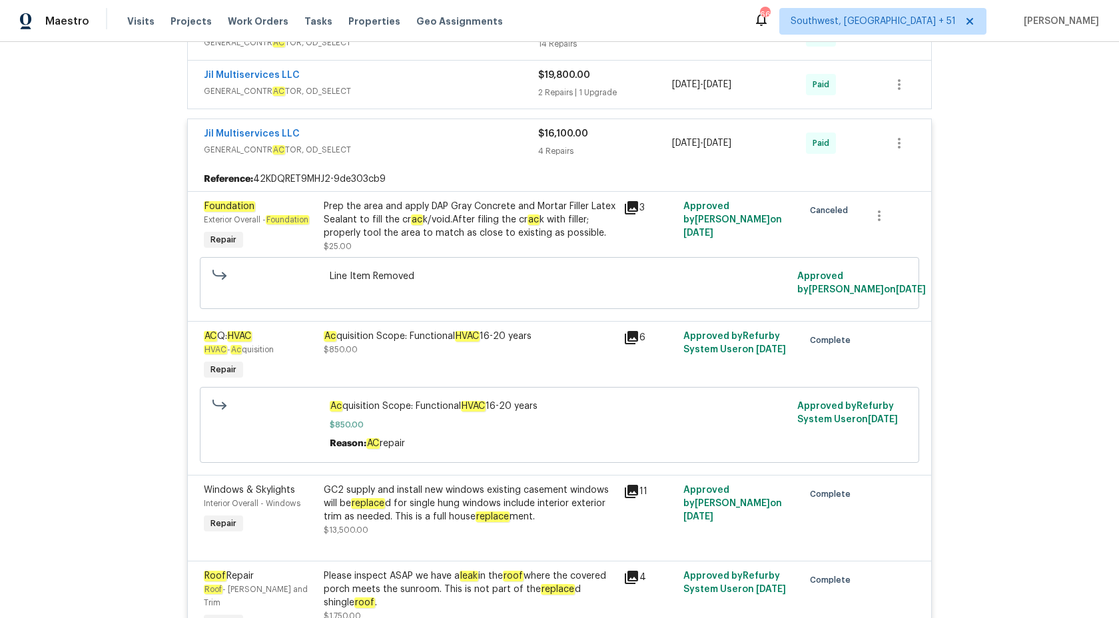
scroll to position [590, 0]
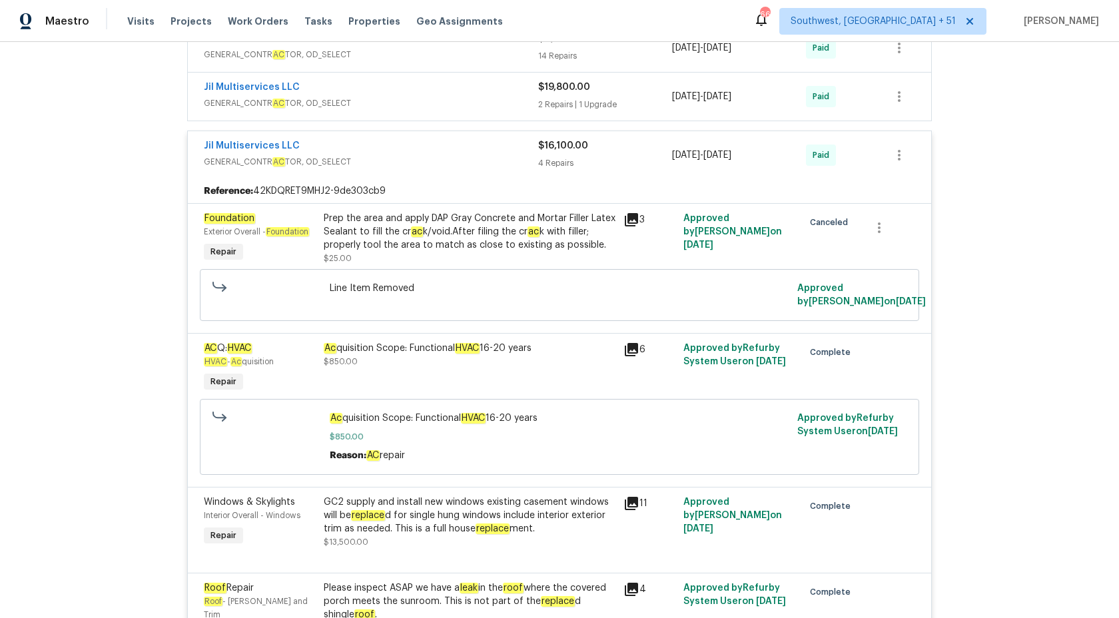
click at [546, 156] on div "4 Repairs" at bounding box center [605, 162] width 134 height 13
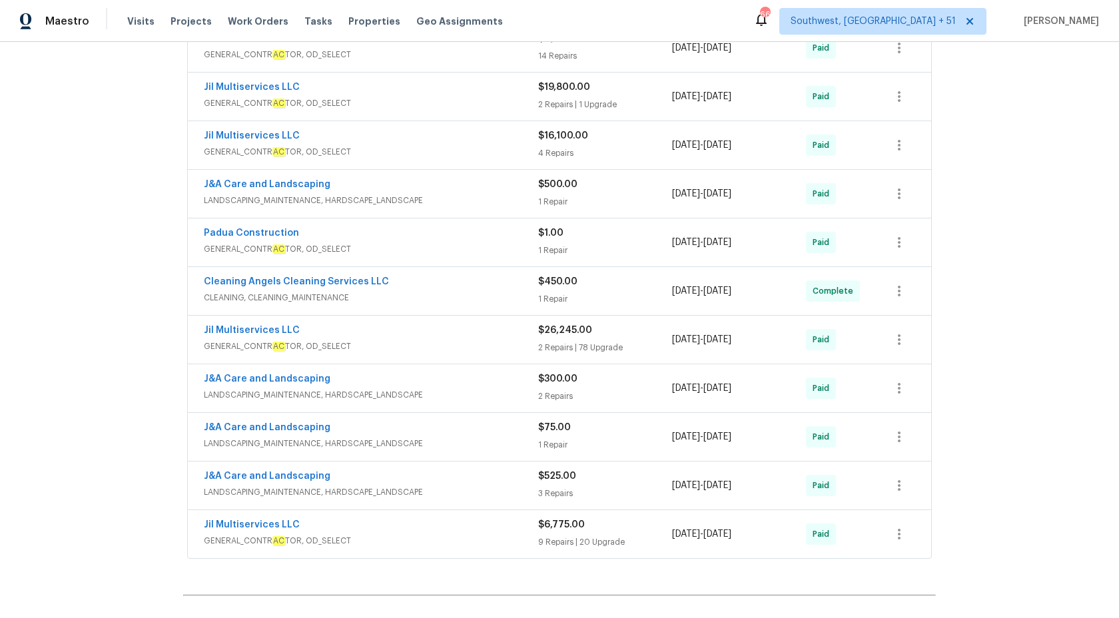
click at [464, 534] on span "GENERAL_CONTR AC TOR, OD_SELECT" at bounding box center [371, 540] width 334 height 13
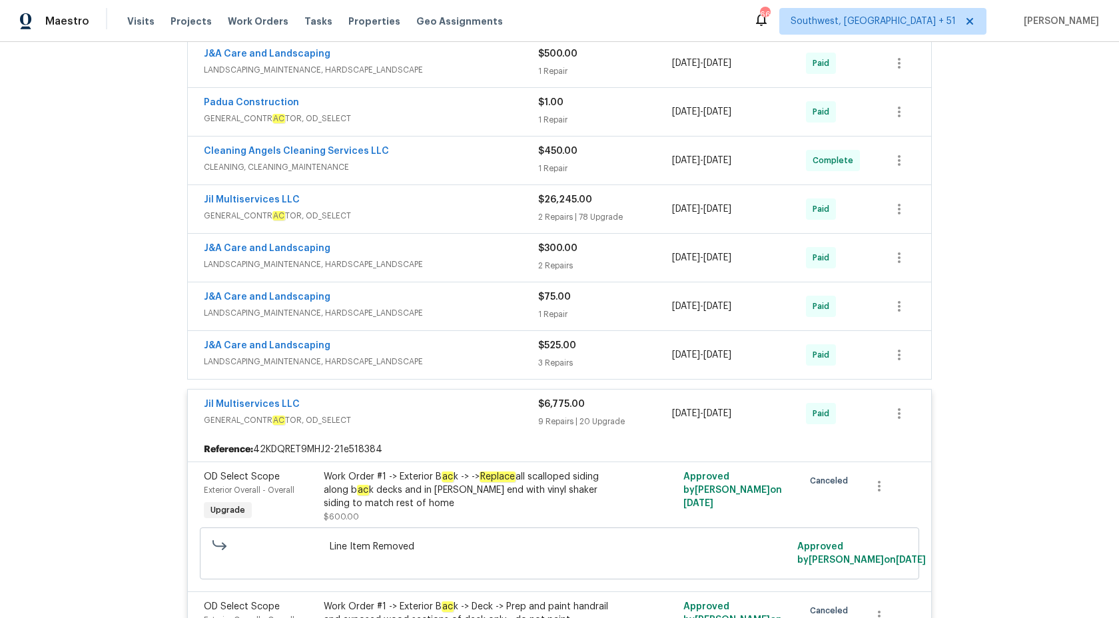
scroll to position [673, 0]
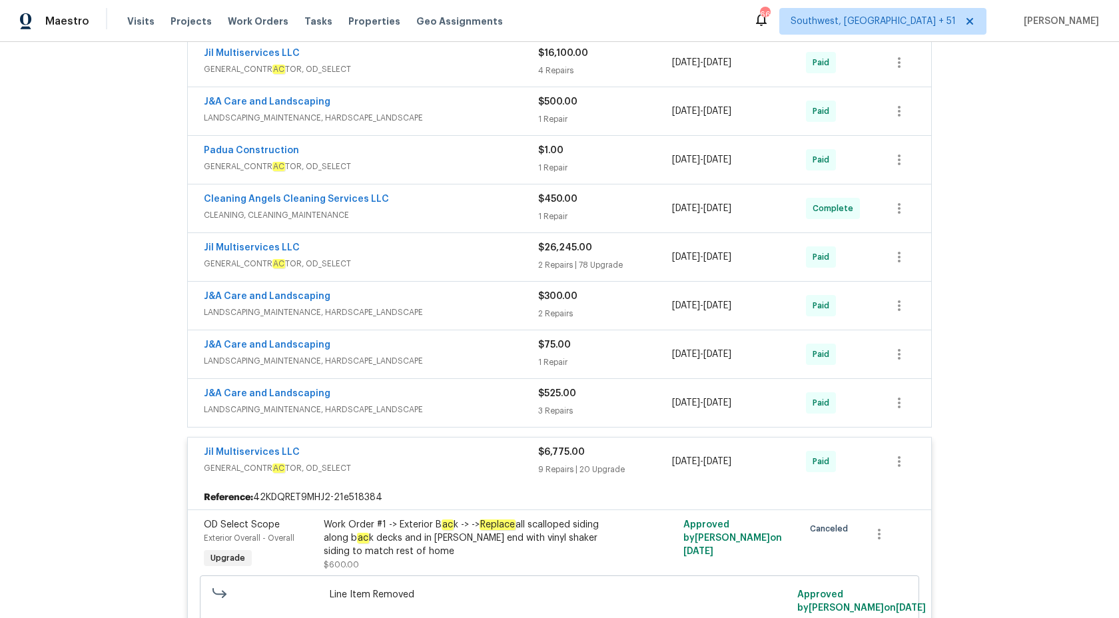
click at [539, 463] on div "9 Repairs | 20 Upgrade" at bounding box center [605, 469] width 134 height 13
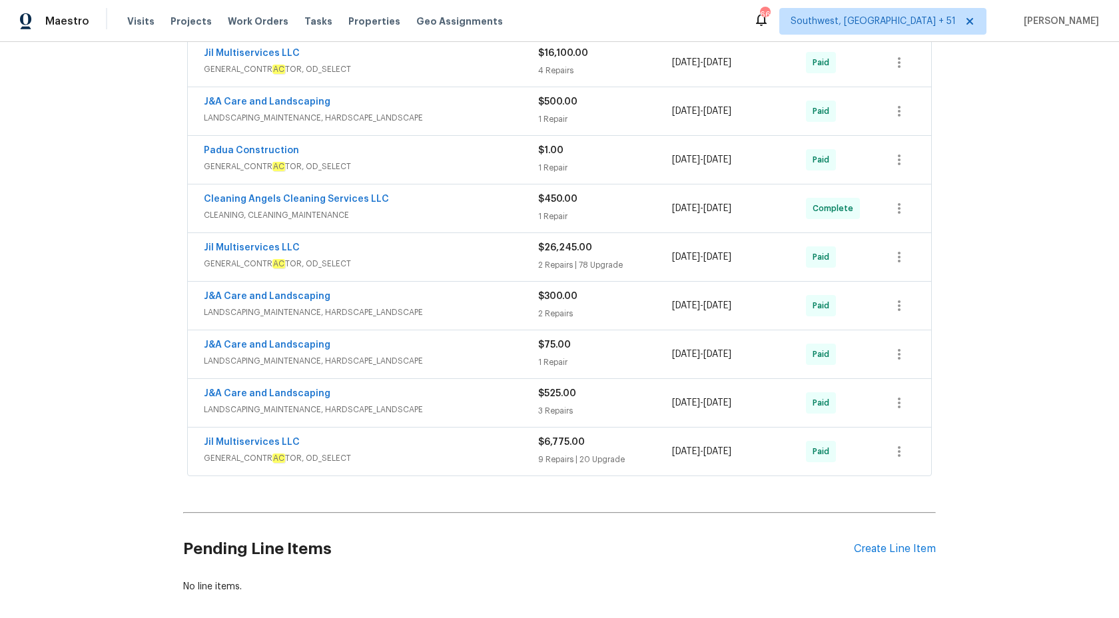
click at [507, 233] on div "Jil Multiservices LLC GENERAL_CONTR AC TOR, OD_SELECT $26,245.00 2 Repairs | 78…" at bounding box center [559, 257] width 743 height 48
click at [508, 241] on div "Jil Multiservices LLC" at bounding box center [371, 249] width 334 height 16
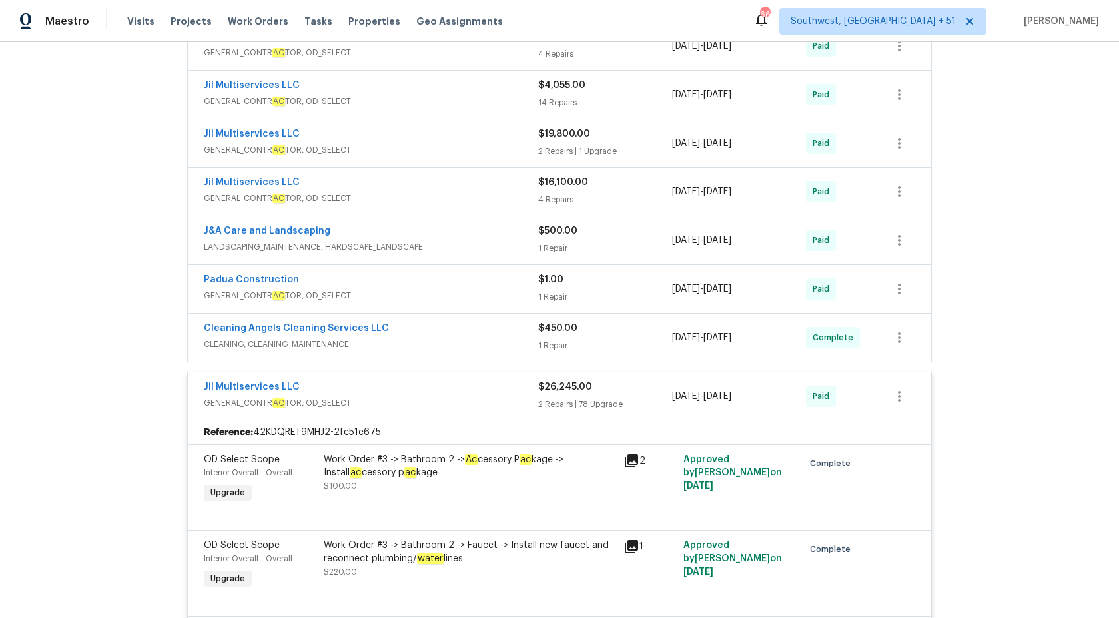
scroll to position [602, 0]
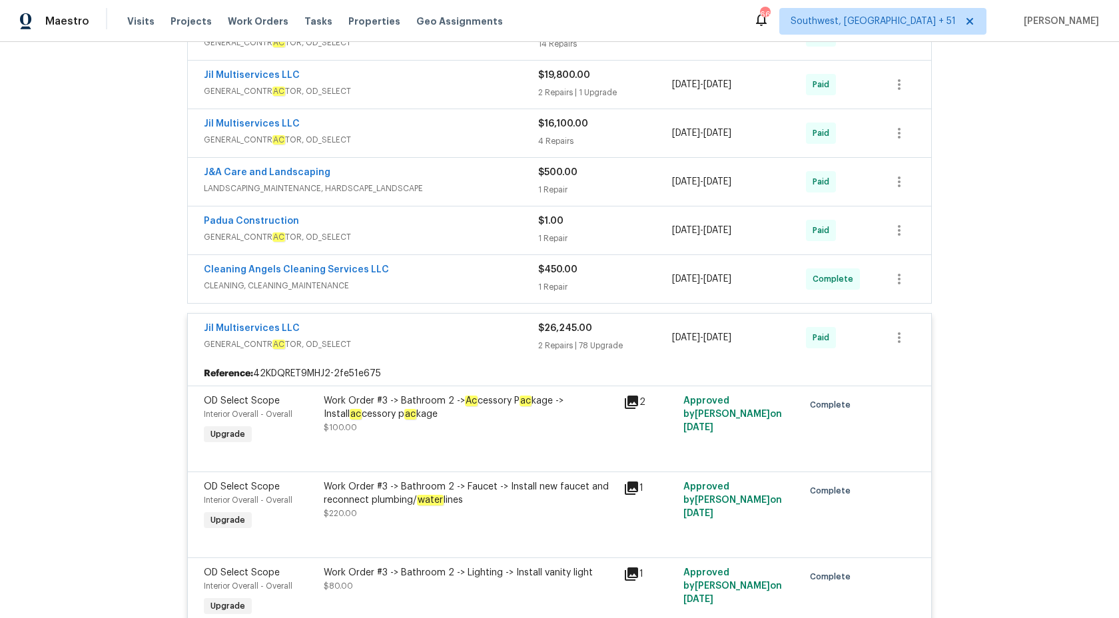
click at [512, 338] on span "GENERAL_CONTR AC TOR, OD_SELECT" at bounding box center [371, 344] width 334 height 13
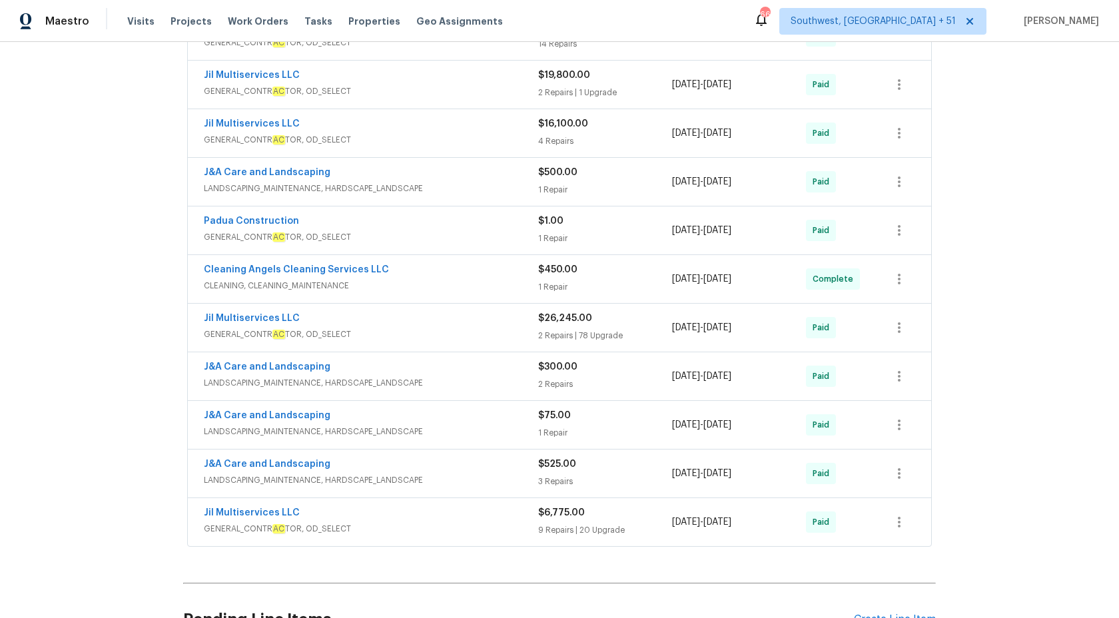
click at [517, 360] on div "J&A Care and Landscaping" at bounding box center [371, 368] width 334 height 16
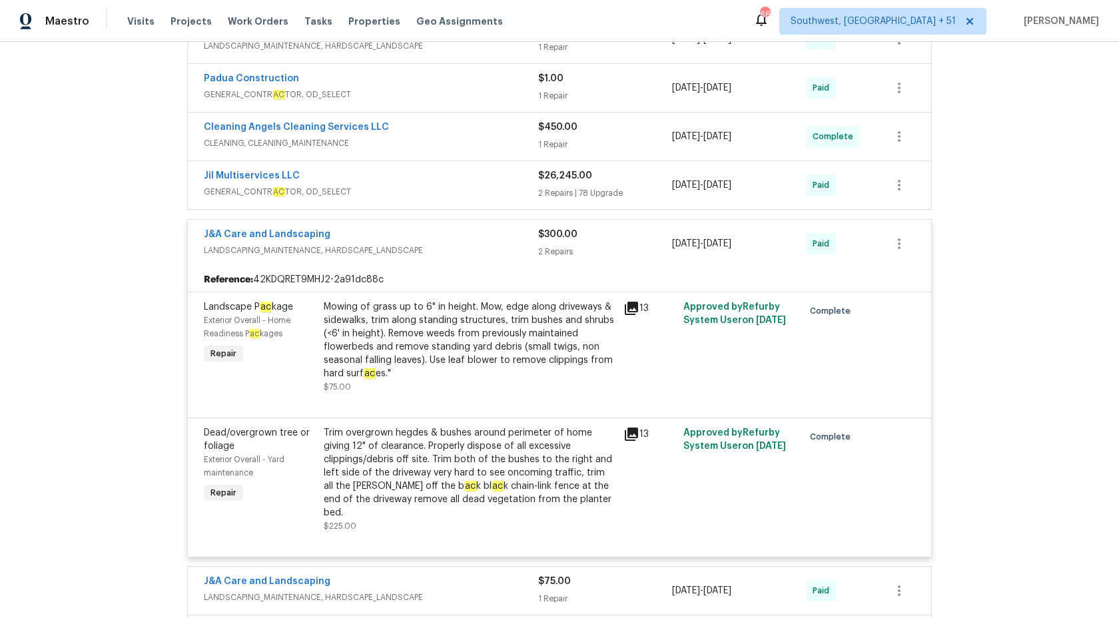
scroll to position [796, 0]
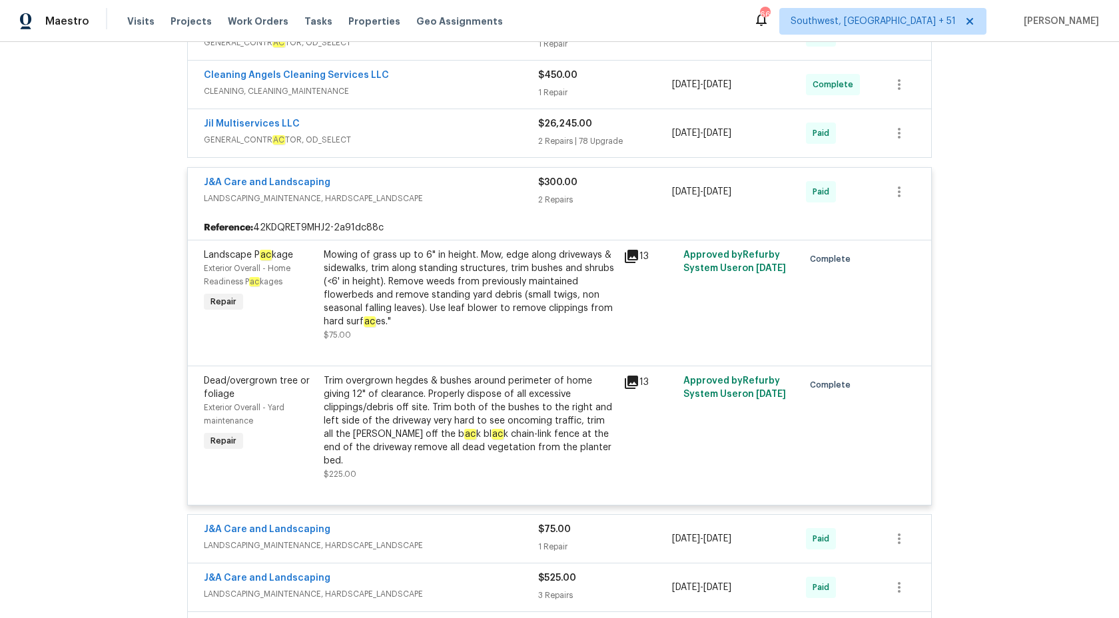
click at [523, 193] on div "J&A Care and Landscaping LANDSCAPING_MAINTENANCE, HARDSCAPE_LANDSCAPE" at bounding box center [371, 192] width 334 height 32
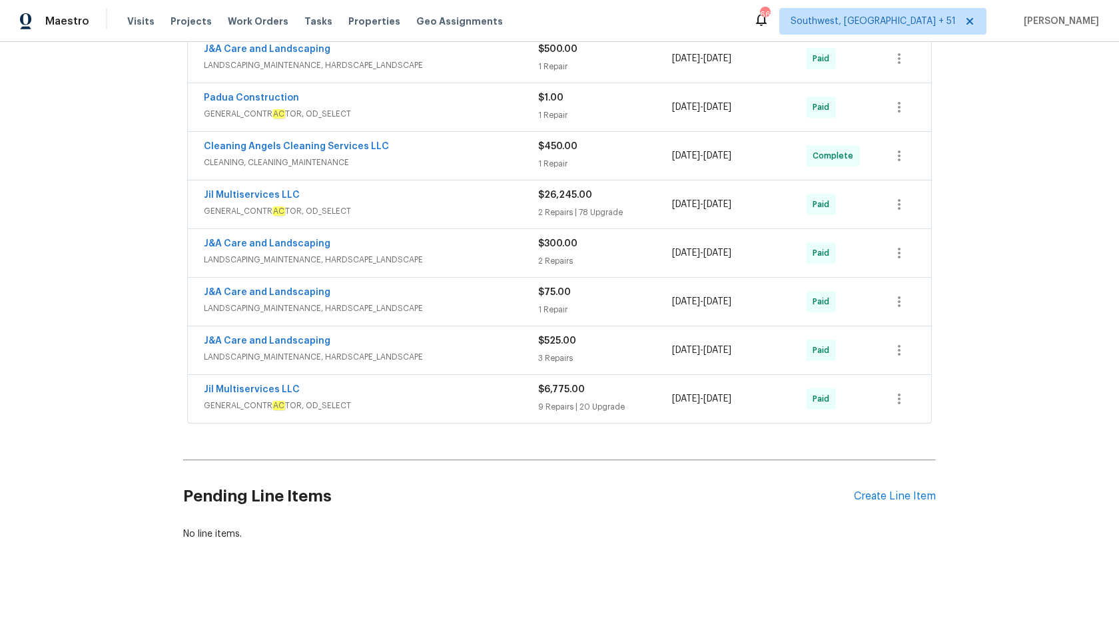
click at [531, 302] on span "LANDSCAPING_MAINTENANCE, HARDSCAPE_LANDSCAPE" at bounding box center [371, 308] width 334 height 13
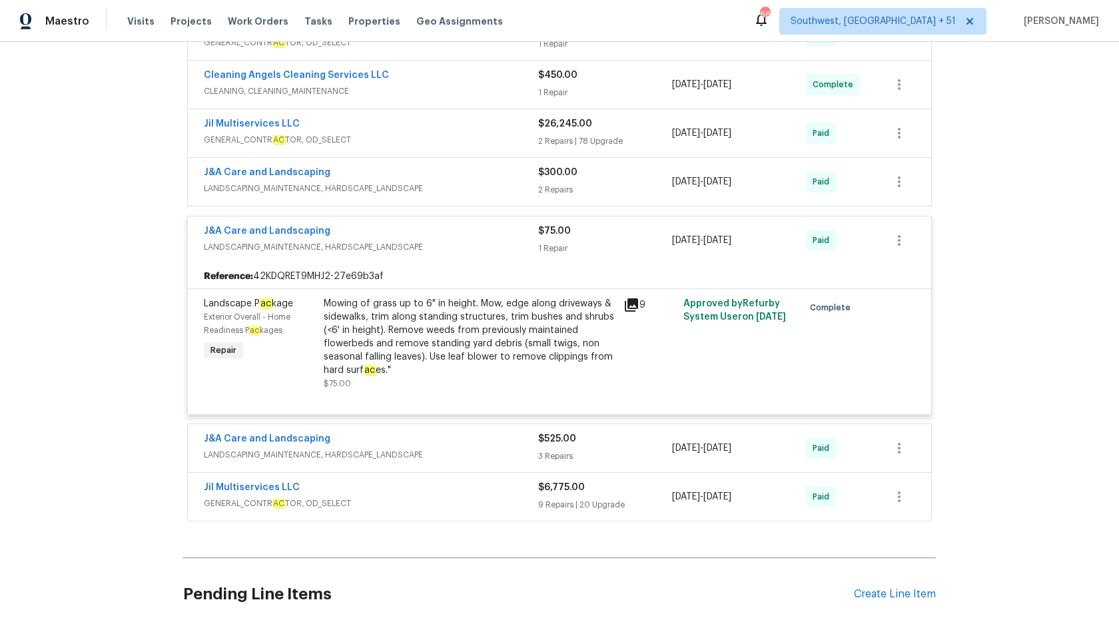
click at [506, 240] on span "LANDSCAPING_MAINTENANCE, HARDSCAPE_LANDSCAPE" at bounding box center [371, 246] width 334 height 13
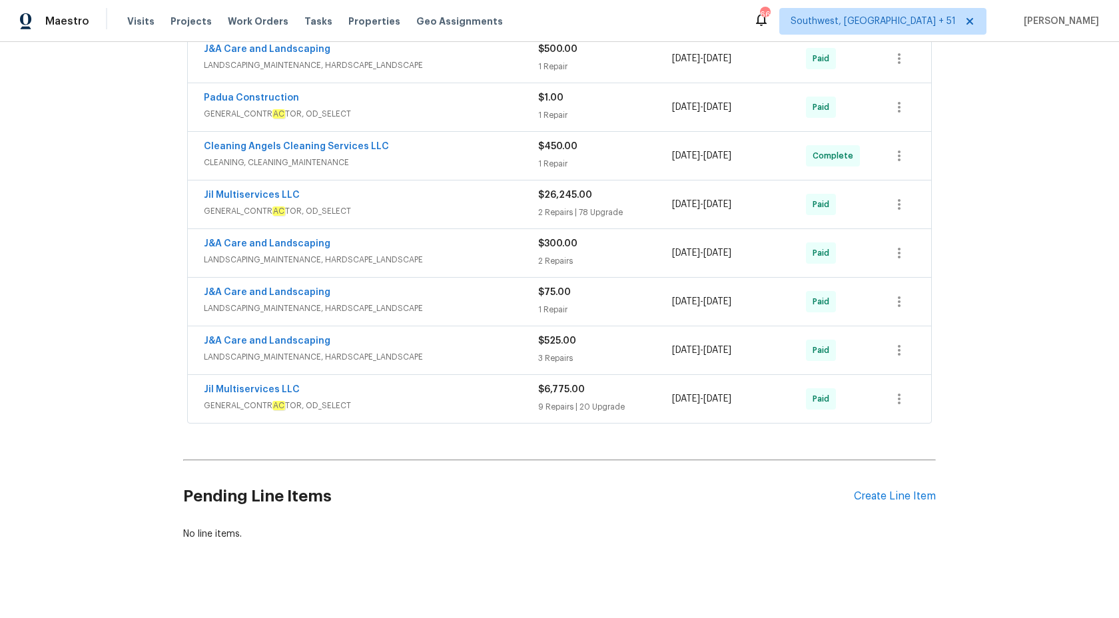
click at [496, 334] on div "J&A Care and Landscaping" at bounding box center [371, 342] width 334 height 16
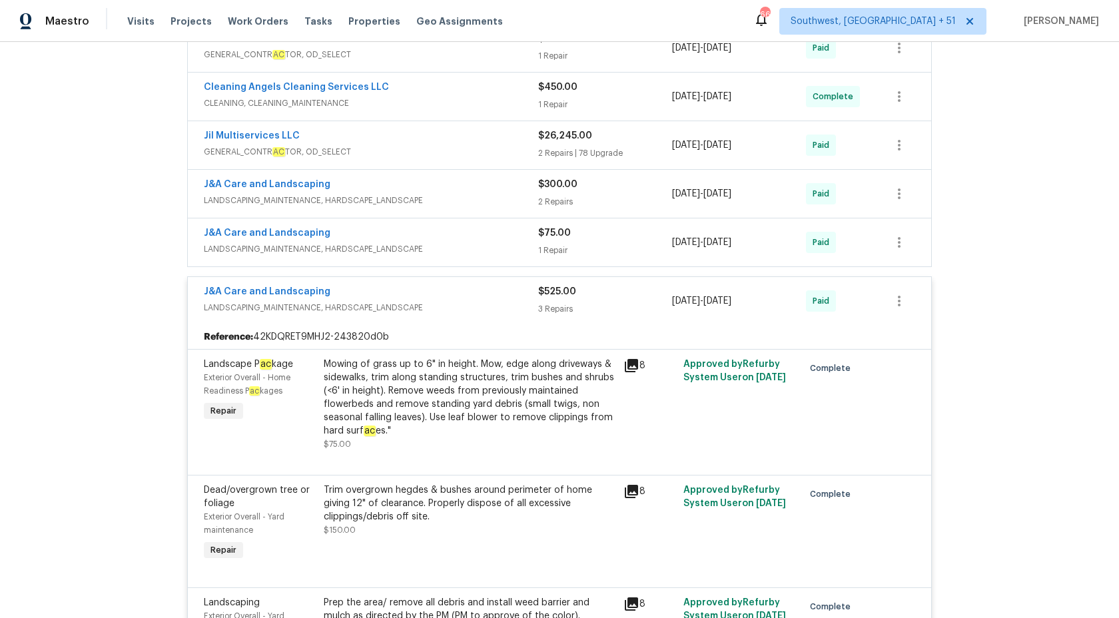
click at [550, 302] on div "3 Repairs" at bounding box center [605, 308] width 134 height 13
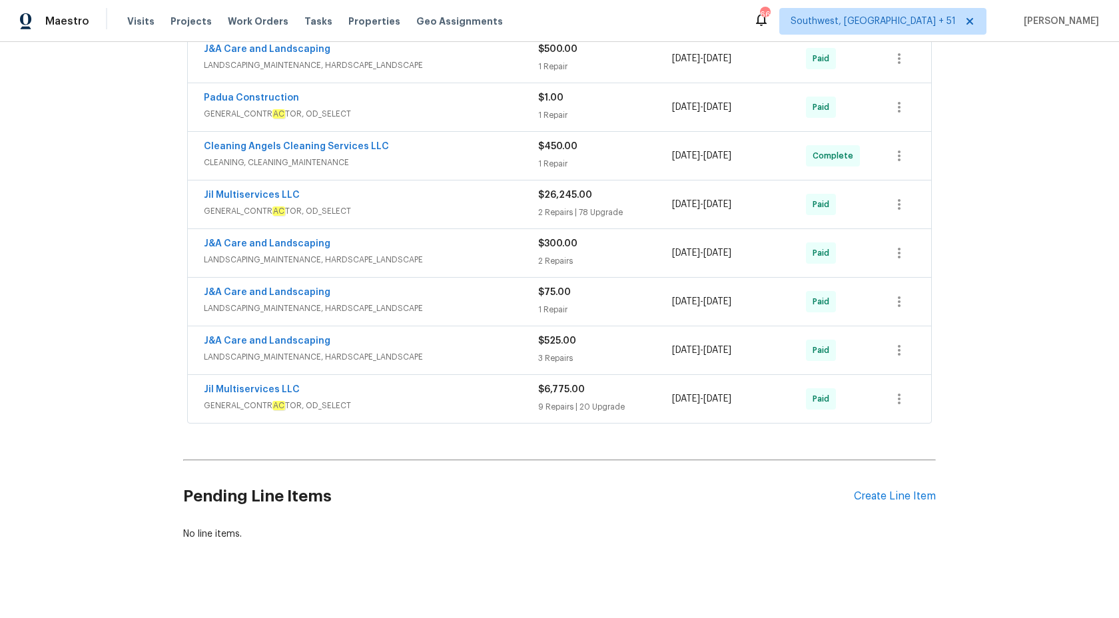
click at [489, 399] on span "GENERAL_CONTR AC TOR, OD_SELECT" at bounding box center [371, 405] width 334 height 13
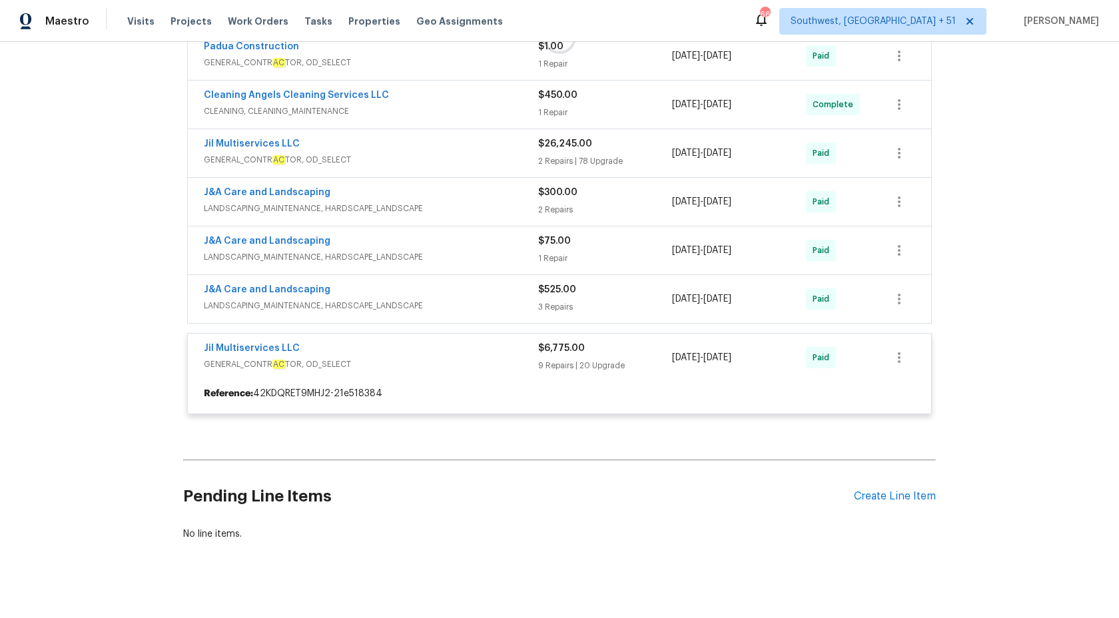
scroll to position [784, 0]
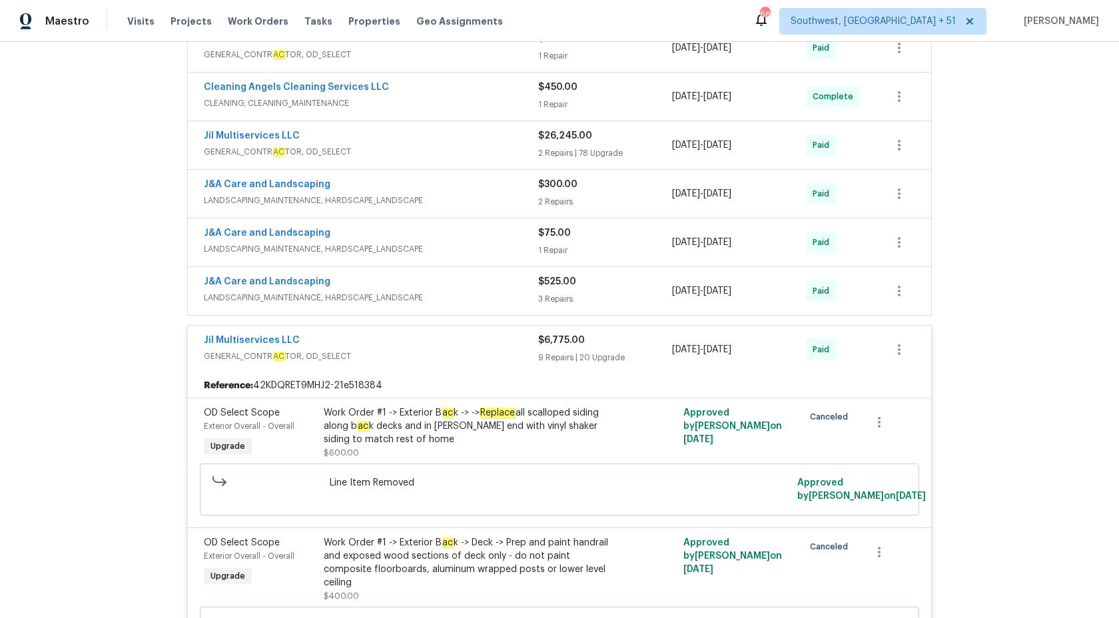
click at [1079, 152] on div "B ac k to all projects 4436 Lochurst Dr, Pfafftown, NC 27040 4 Beds | 3 1/2 Bat…" at bounding box center [559, 330] width 1119 height 576
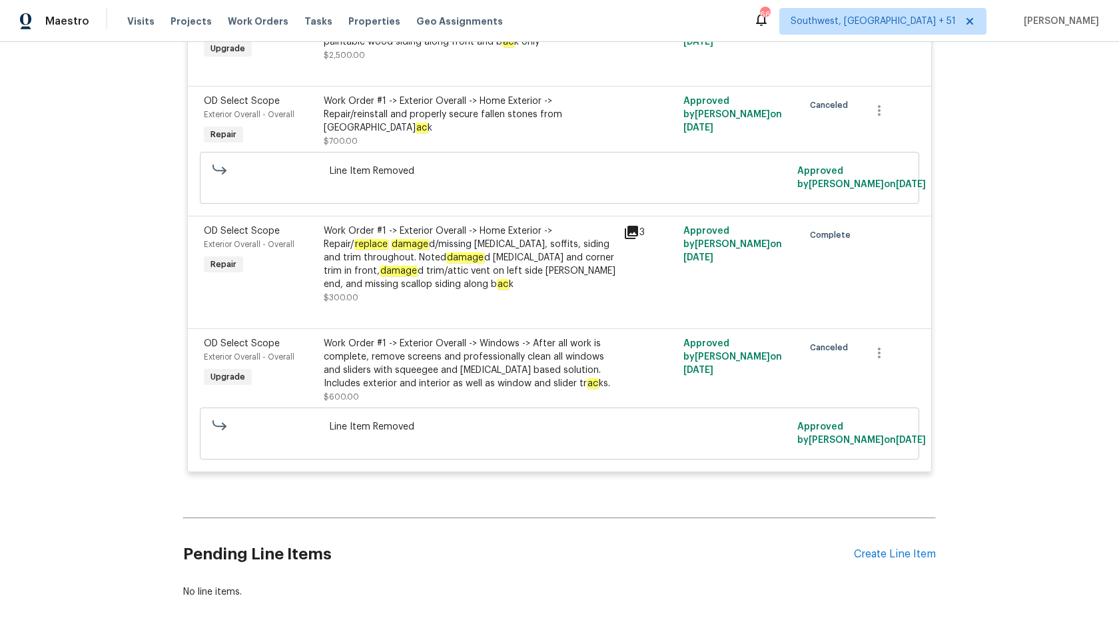
scroll to position [3705, 0]
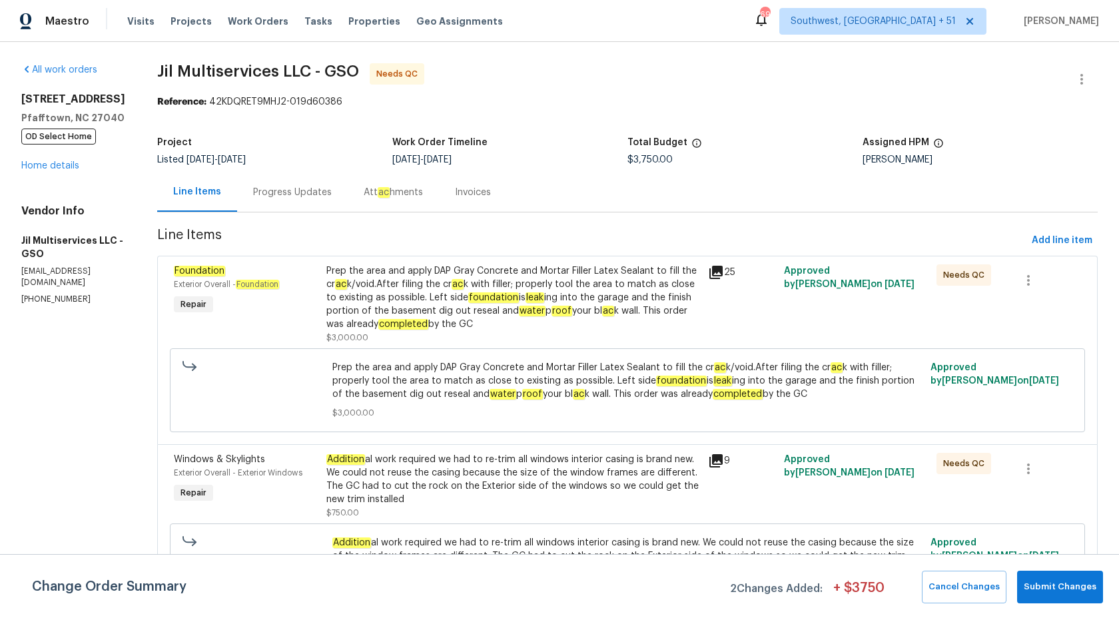
click at [292, 194] on div "Progress Updates" at bounding box center [292, 192] width 79 height 13
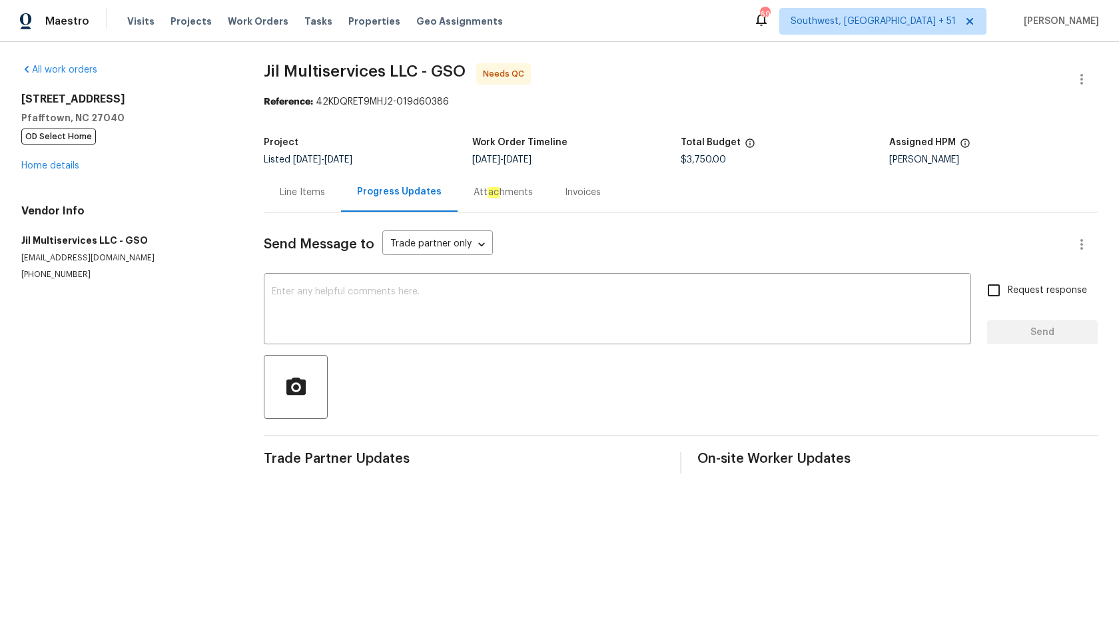
click at [569, 191] on div "Invoices" at bounding box center [583, 192] width 36 height 13
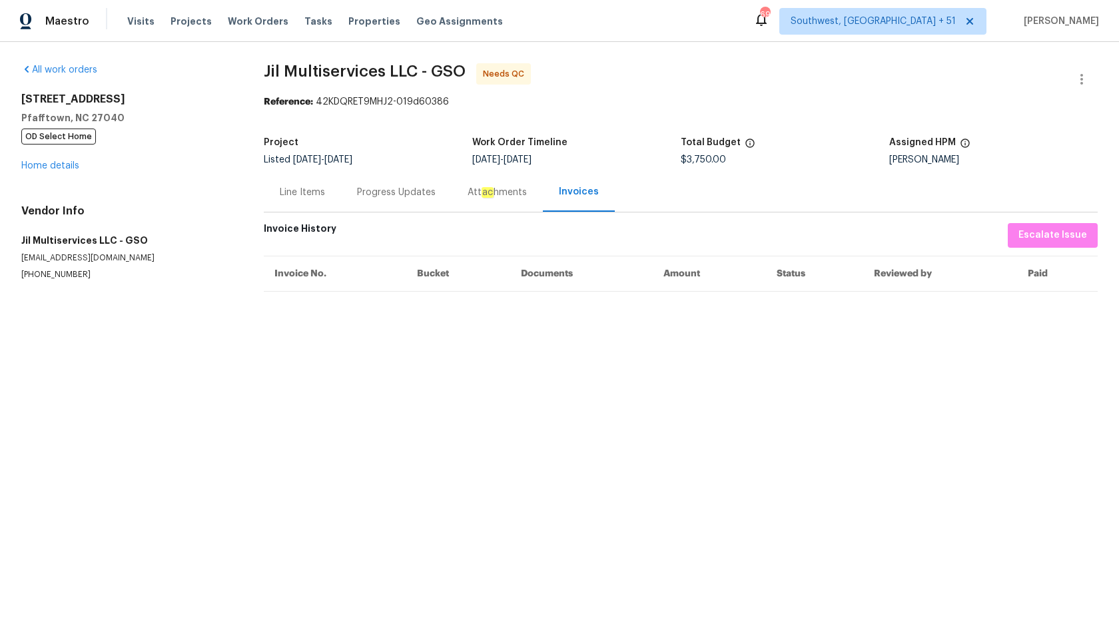
click at [316, 197] on div "Line Items" at bounding box center [302, 192] width 45 height 13
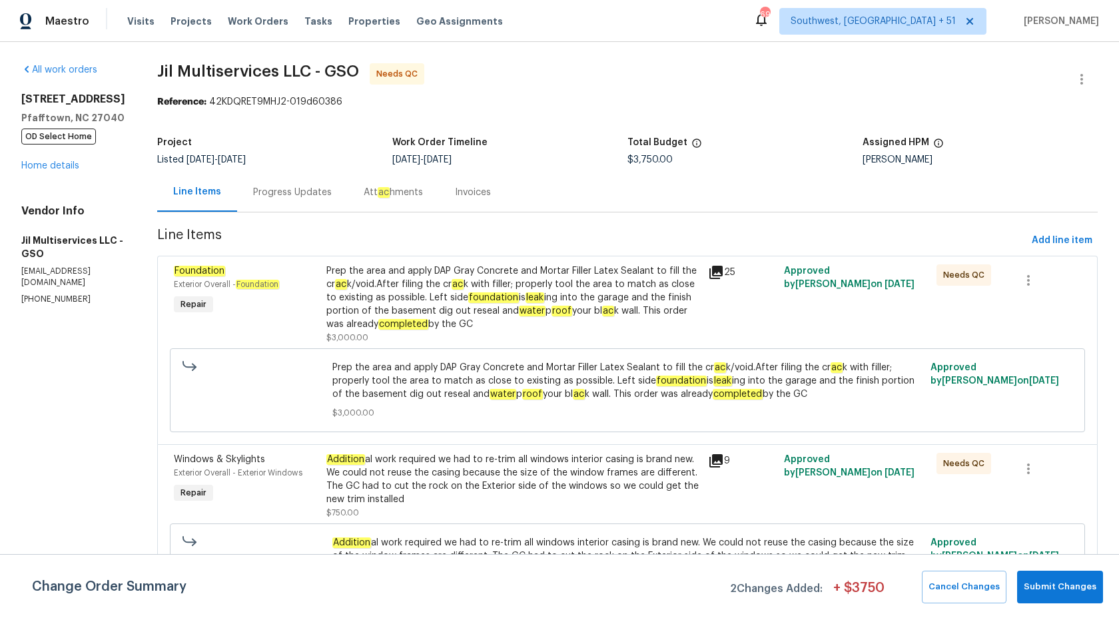
scroll to position [41, 0]
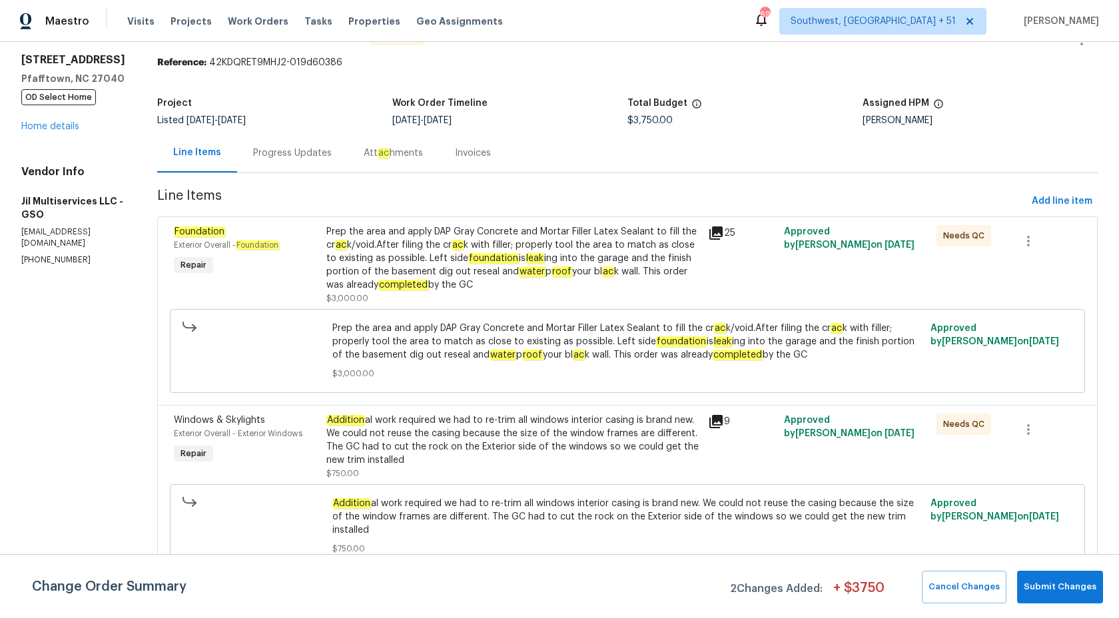
click at [434, 260] on div "Prep the area and apply DAP Gray Concrete and Mortar Filler Latex Sealant to fi…" at bounding box center [513, 258] width 374 height 67
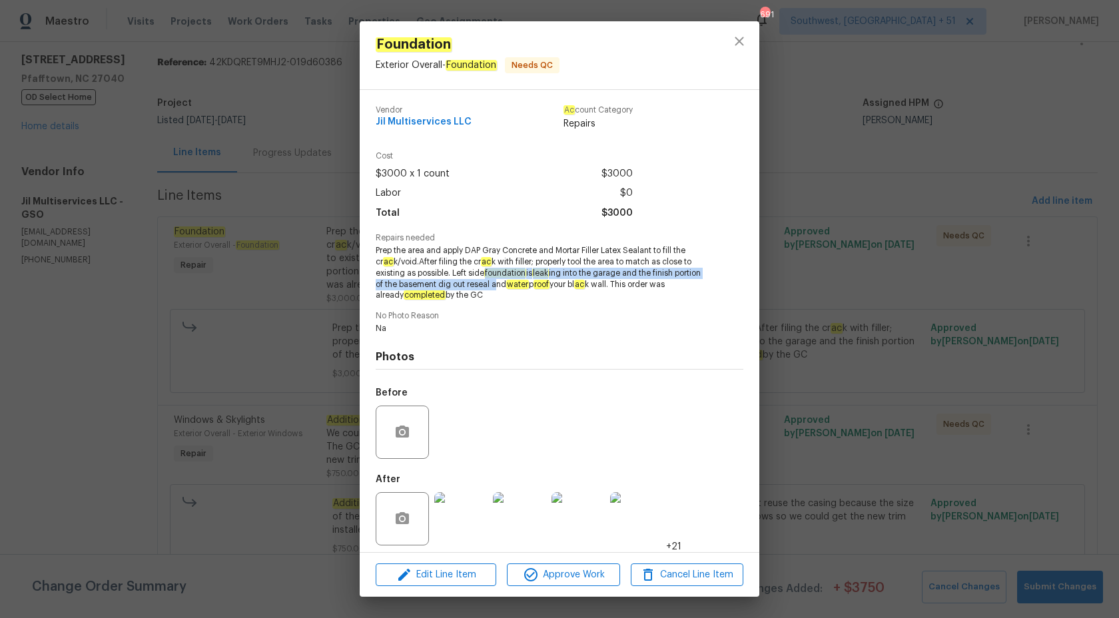
drag, startPoint x: 485, startPoint y: 274, endPoint x: 525, endPoint y: 289, distance: 42.2
click at [525, 289] on span "Prep the area and apply DAP Gray Concrete and Mortar Filler Latex Sealant to fi…" at bounding box center [541, 273] width 331 height 56
click at [479, 275] on span "Prep the area and apply DAP Gray Concrete and Mortar Filler Latex Sealant to fi…" at bounding box center [541, 273] width 331 height 56
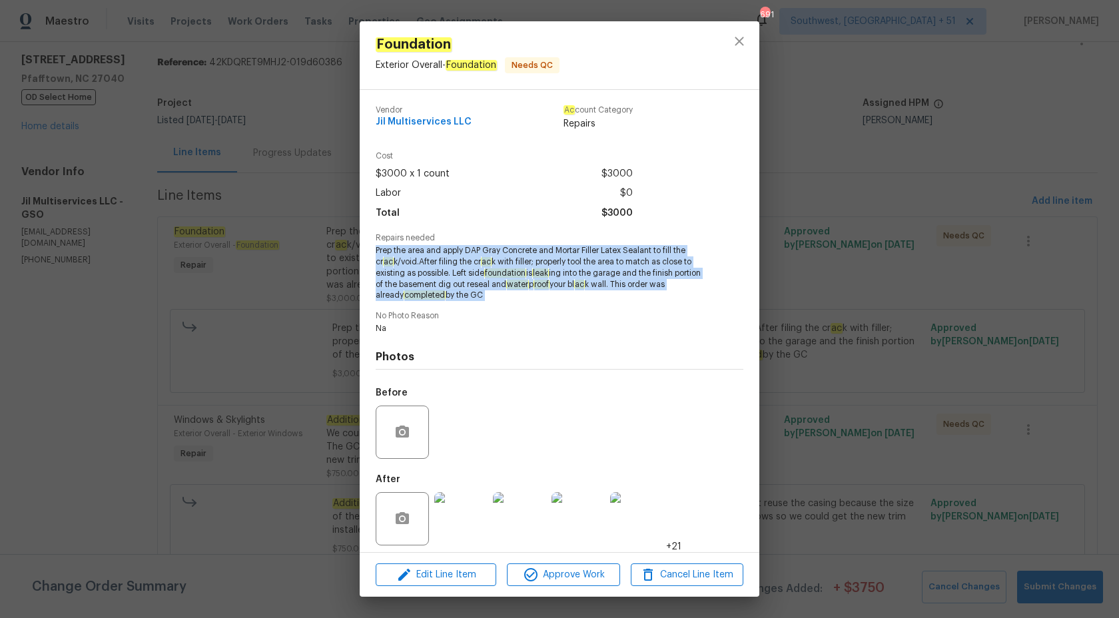
click at [479, 275] on span "Prep the area and apply DAP Gray Concrete and Mortar Filler Latex Sealant to fi…" at bounding box center [541, 273] width 331 height 56
copy span "Prep the area and apply DAP Gray Concrete and Mortar Filler Latex Sealant to fi…"
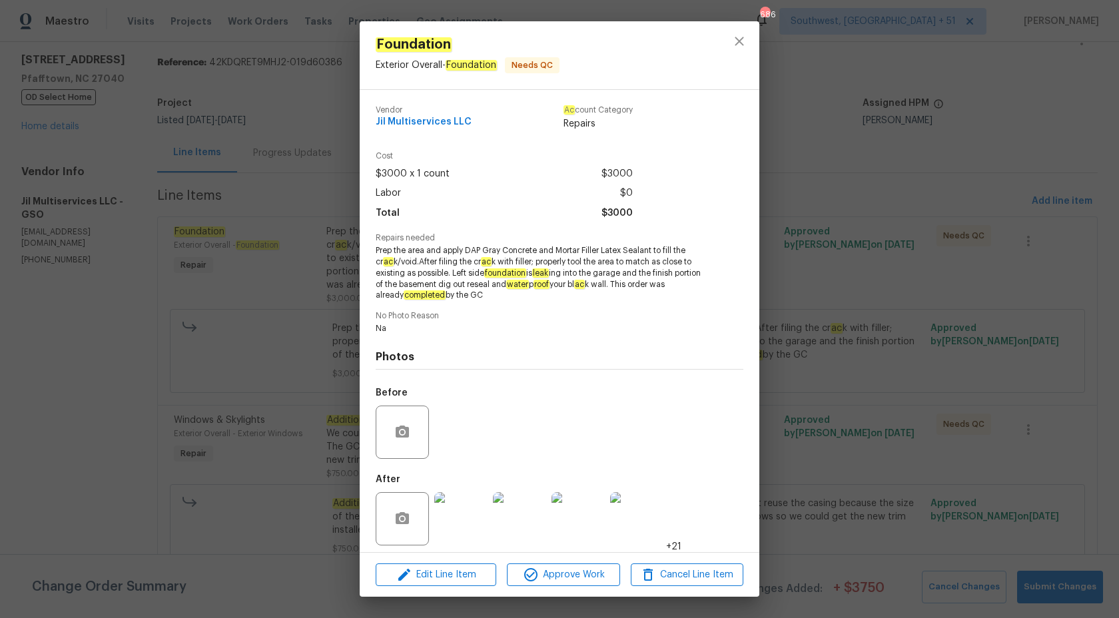
click at [253, 182] on div "Foundation Exterior Overall - Foundation Needs QC Vendor Jil Multiservices LLC …" at bounding box center [559, 309] width 1119 height 618
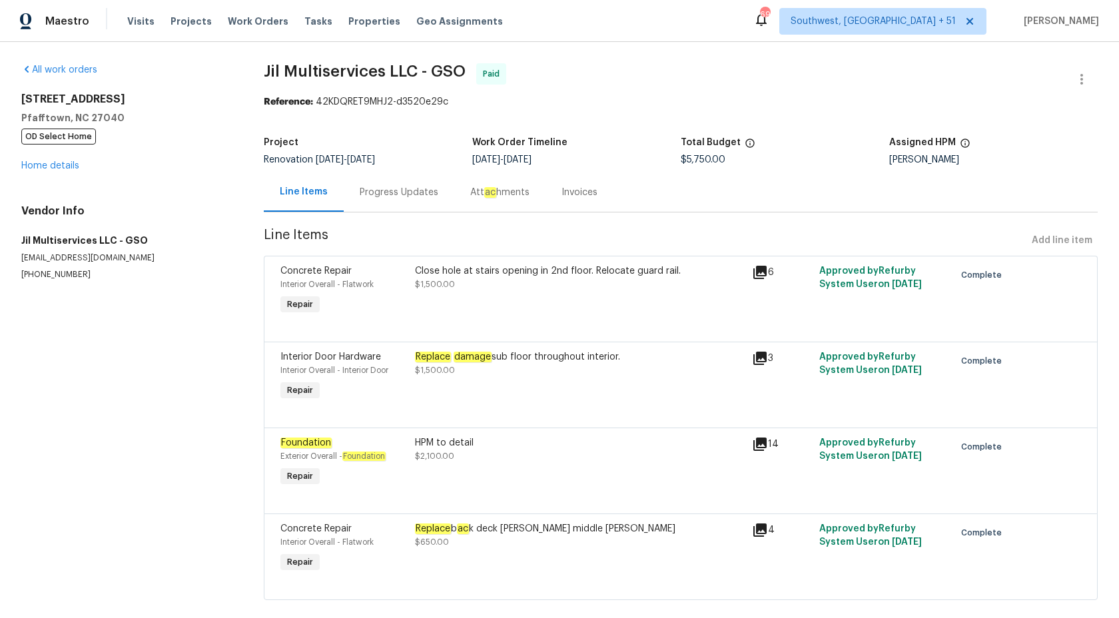
scroll to position [21, 0]
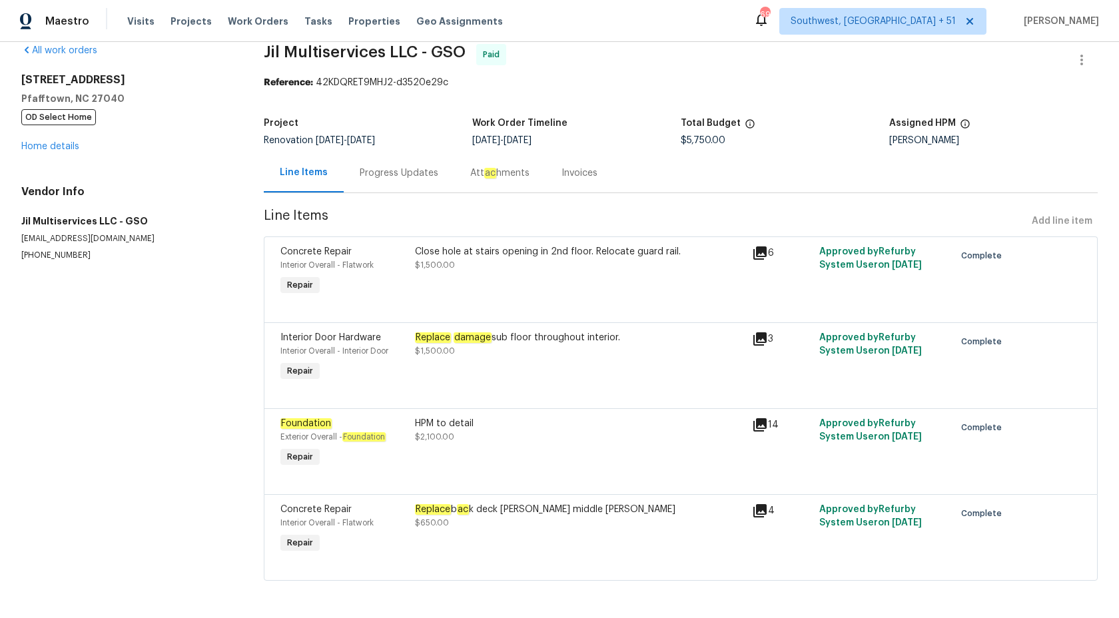
click at [379, 176] on div "Progress Updates" at bounding box center [399, 172] width 79 height 13
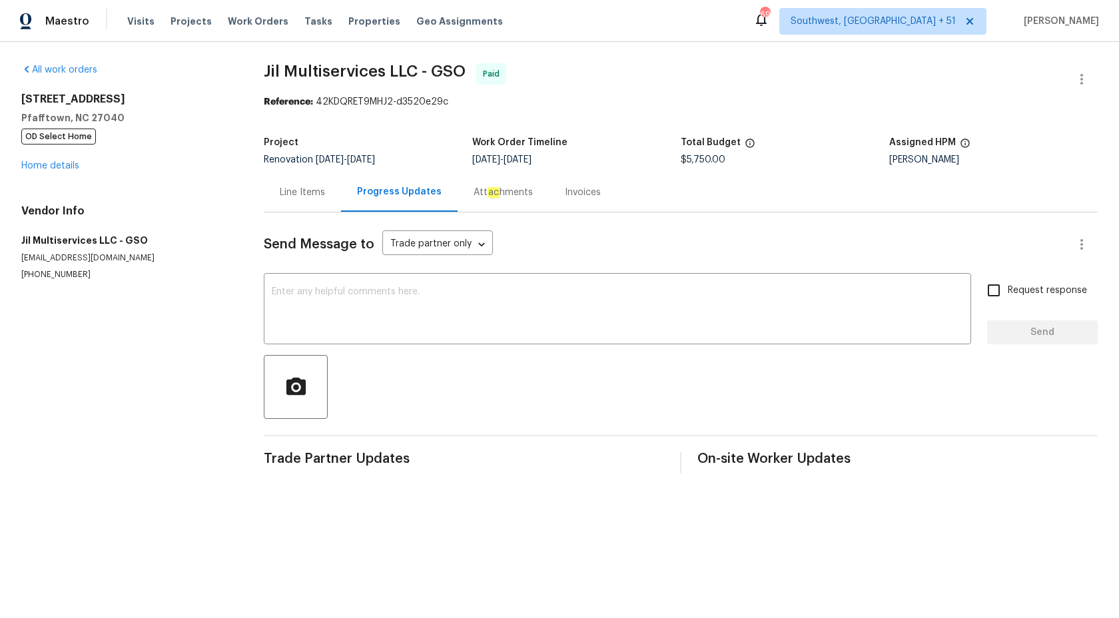
click at [570, 188] on div "Invoices" at bounding box center [583, 192] width 36 height 13
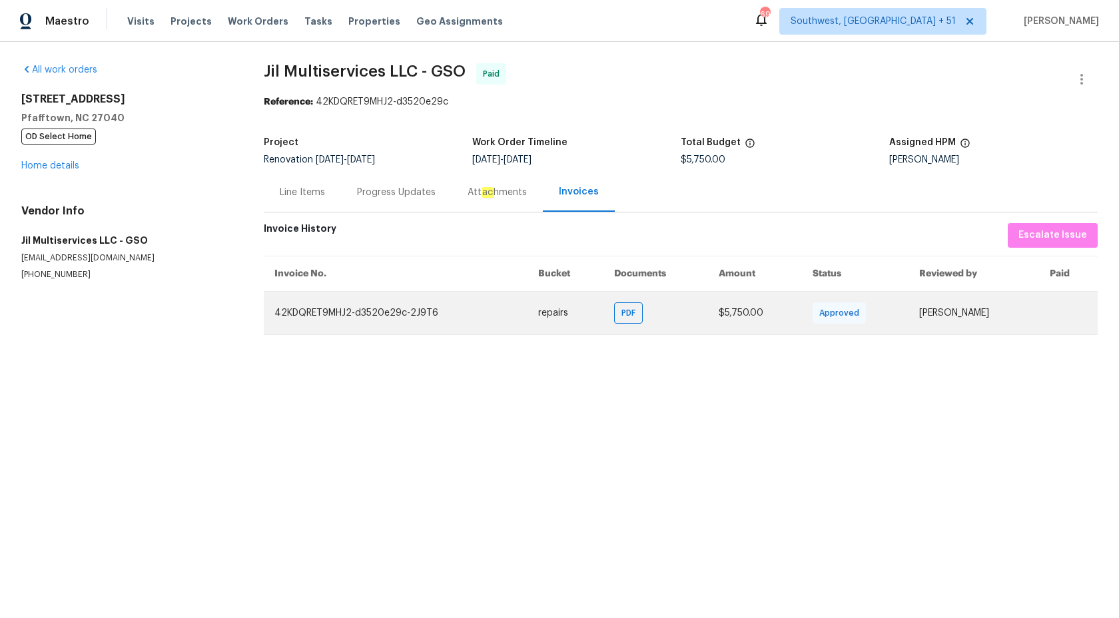
click at [611, 298] on td "PDF" at bounding box center [655, 312] width 105 height 43
click at [621, 314] on span "PDF" at bounding box center [630, 312] width 19 height 13
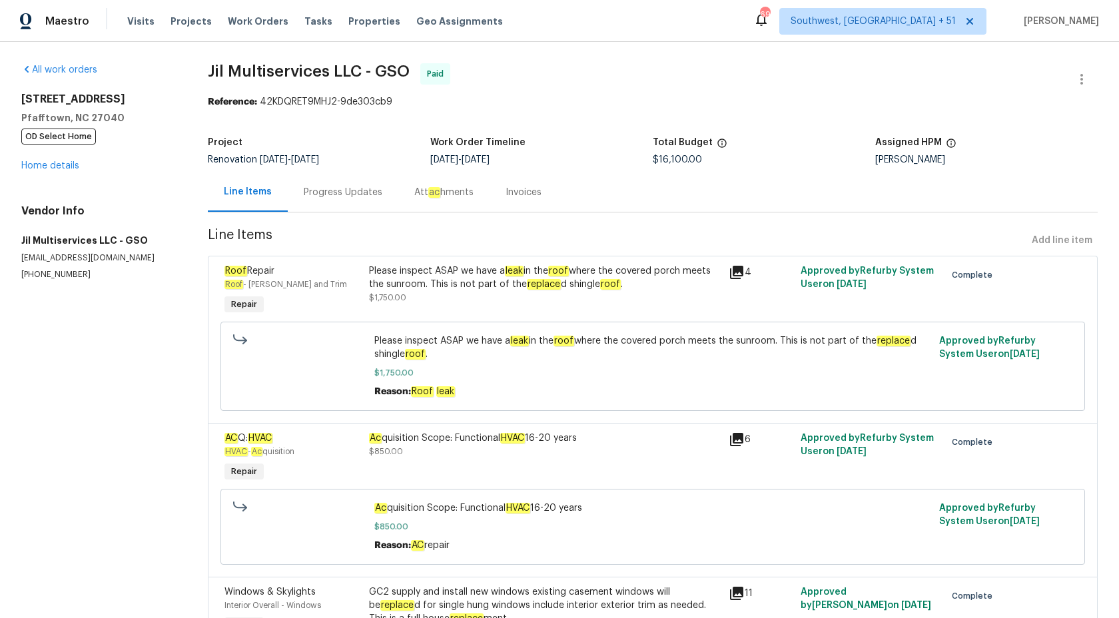
click at [351, 194] on div "Progress Updates" at bounding box center [343, 192] width 79 height 13
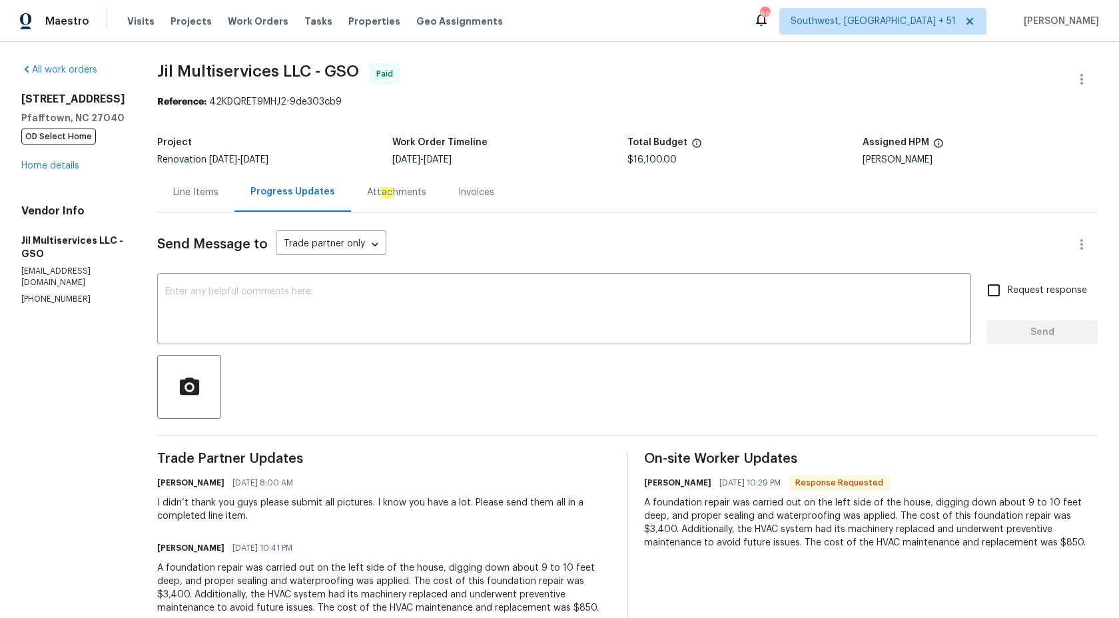
click at [228, 198] on div "Line Items" at bounding box center [195, 191] width 77 height 39
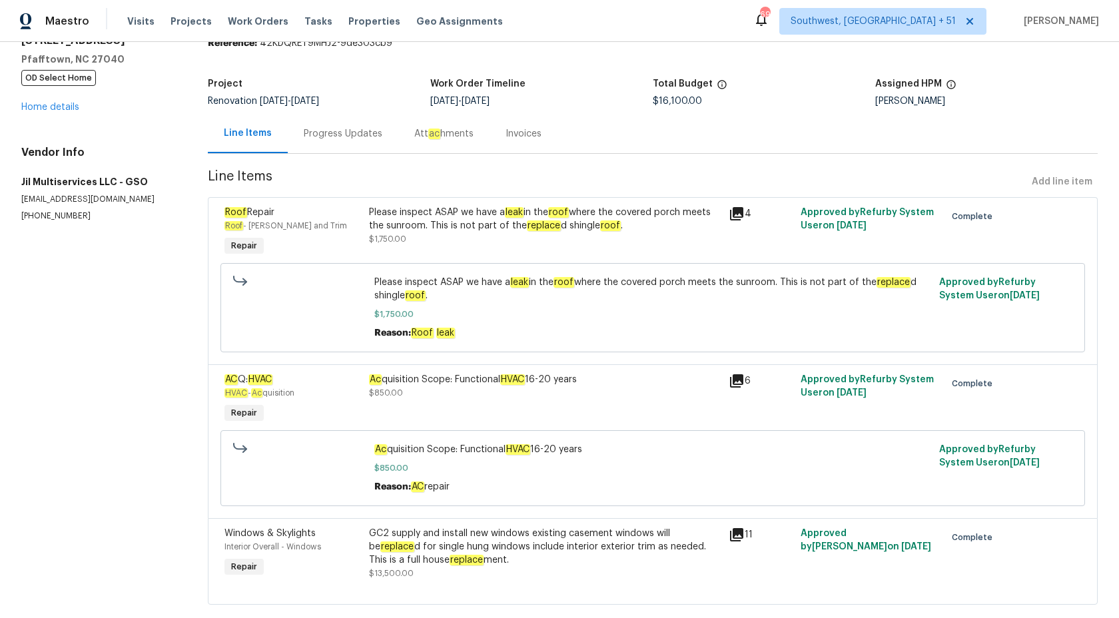
scroll to position [35, 0]
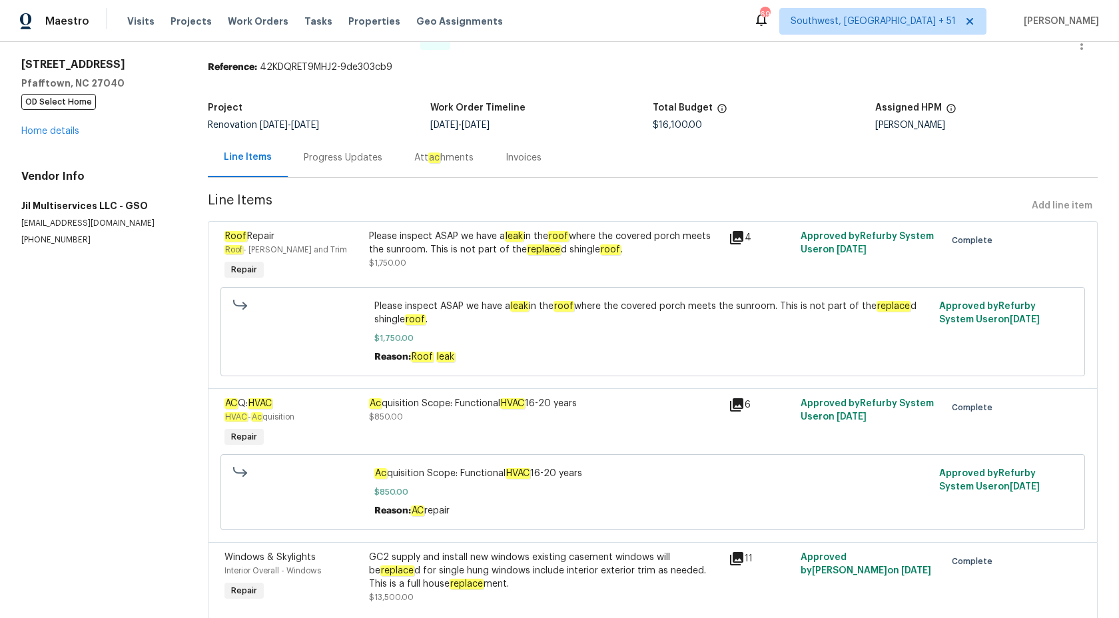
click at [515, 164] on div "Invoices" at bounding box center [523, 157] width 36 height 13
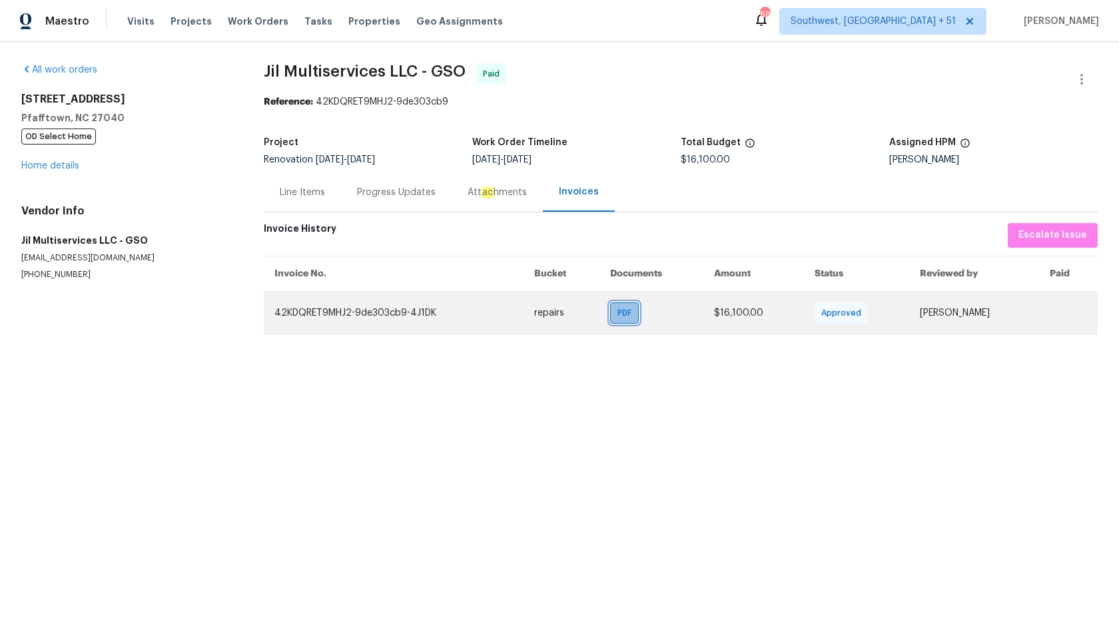
click at [617, 310] on span "PDF" at bounding box center [626, 312] width 19 height 13
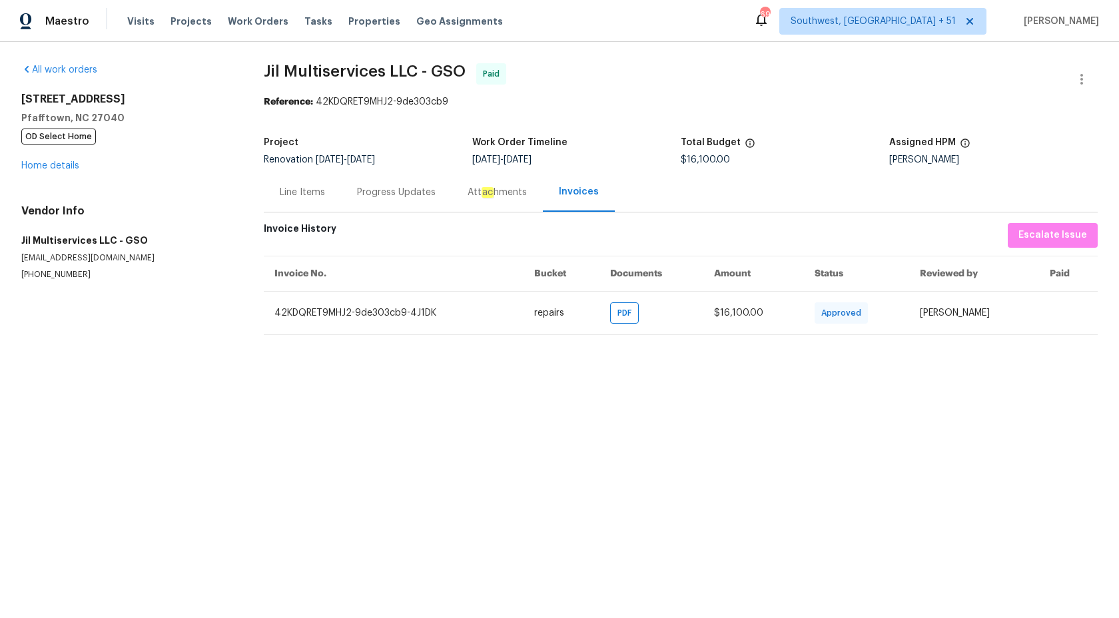
click at [387, 189] on div "Progress Updates" at bounding box center [396, 192] width 79 height 13
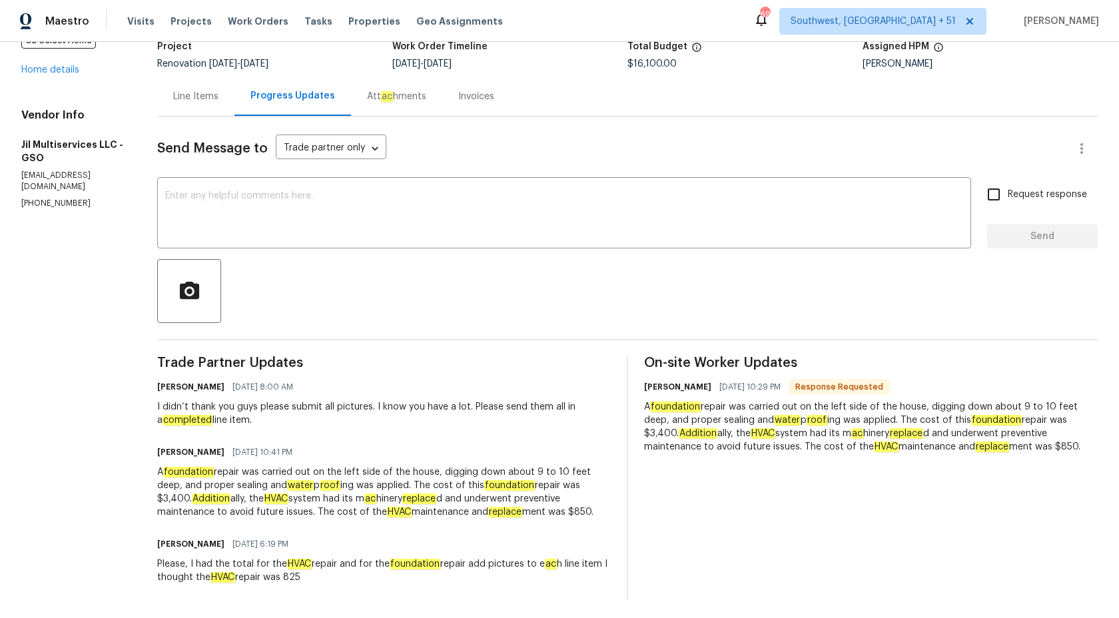
scroll to position [100, 0]
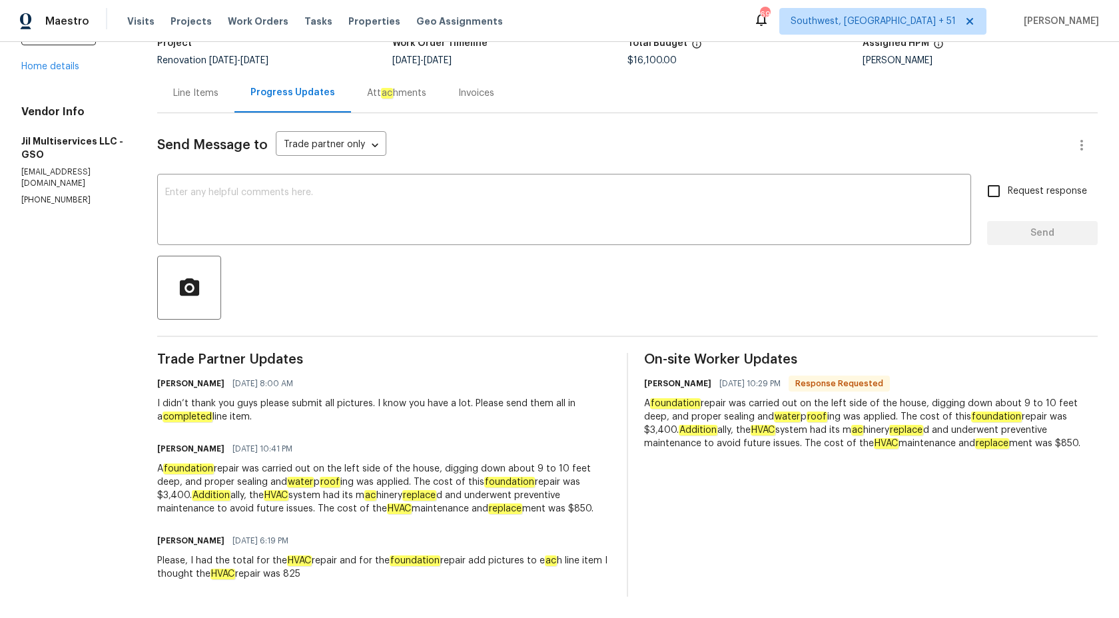
copy div "I didn’t thank you guys please submit all pictures. I know you have a lot. Plea…"
drag, startPoint x: 162, startPoint y: 402, endPoint x: 380, endPoint y: 601, distance: 294.1
click at [380, 601] on div "All work orders 4436 Lochurst Dr Pfafftown, NC 27040 OD Select Home Home detail…" at bounding box center [559, 280] width 1119 height 675
click at [71, 11] on div "Maestro" at bounding box center [44, 21] width 89 height 27
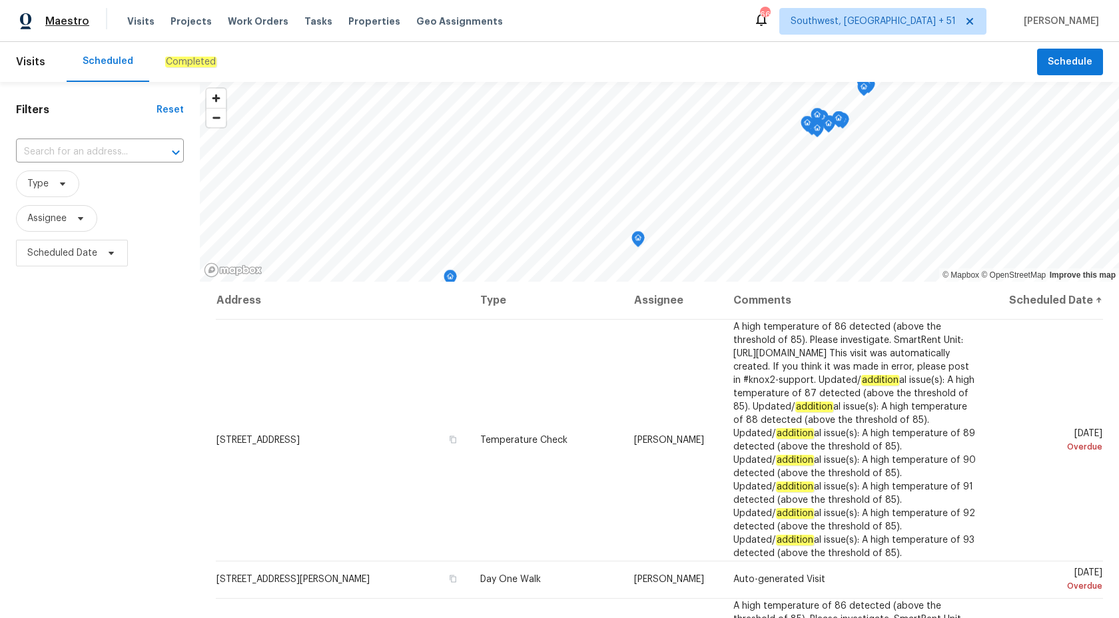
click at [75, 25] on span "Maestro" at bounding box center [67, 21] width 44 height 13
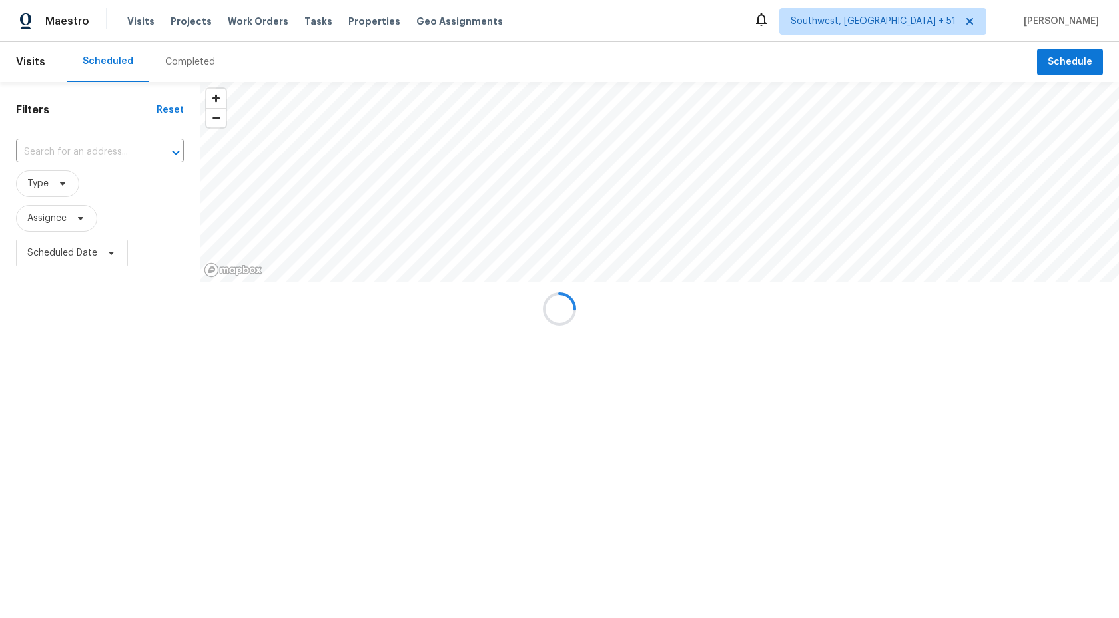
click at [275, 116] on div at bounding box center [559, 309] width 1119 height 618
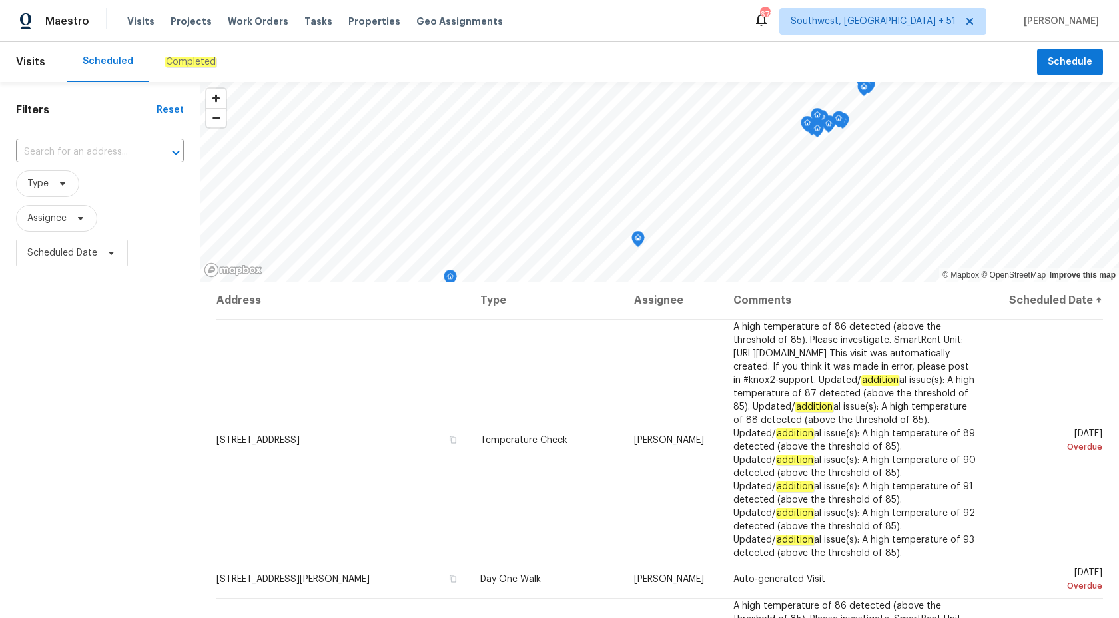
click at [62, 31] on div "Maestro" at bounding box center [44, 21] width 89 height 27
click at [76, 19] on span "Maestro" at bounding box center [67, 21] width 44 height 13
